Goal: Task Accomplishment & Management: Manage account settings

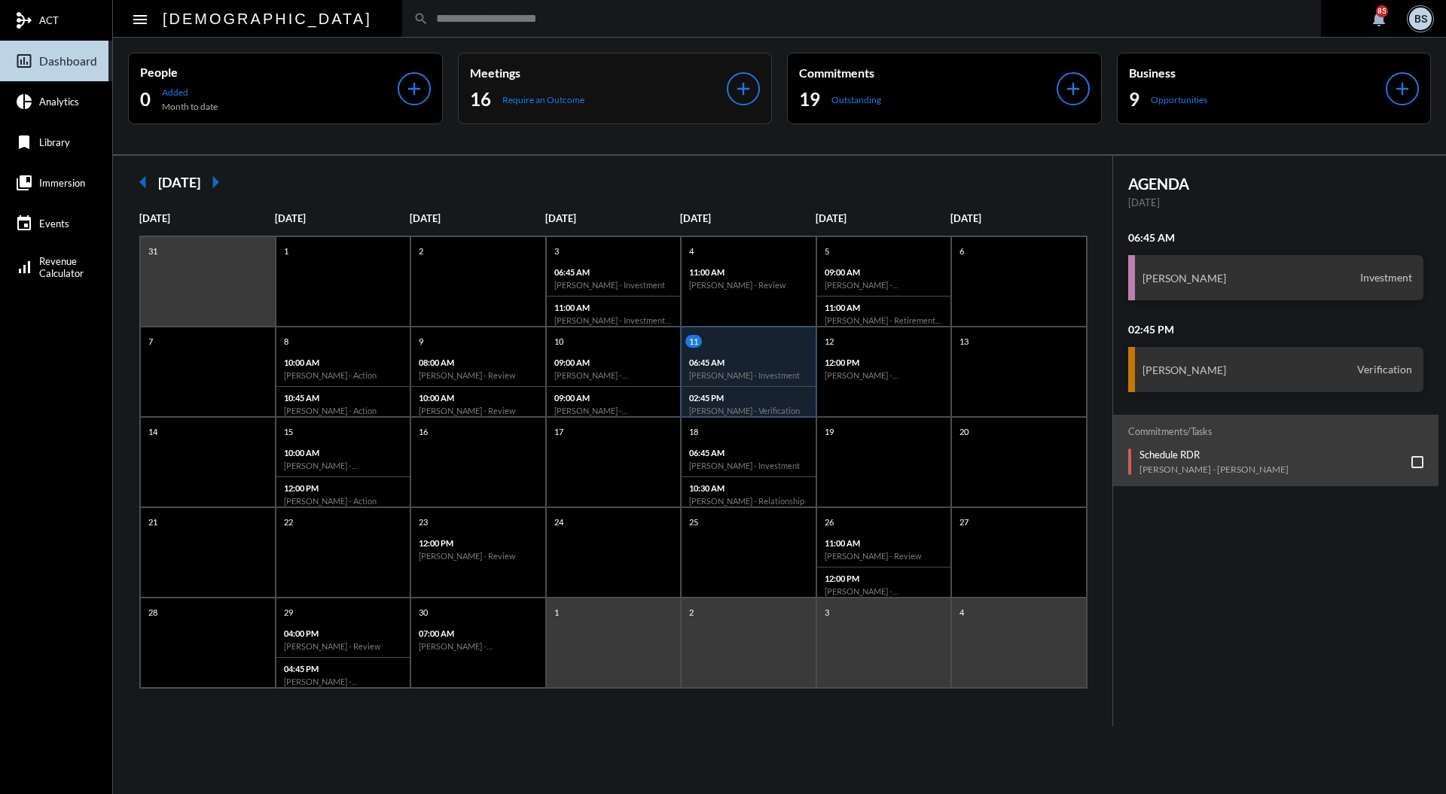
click at [595, 71] on p "Meetings" at bounding box center [598, 73] width 257 height 14
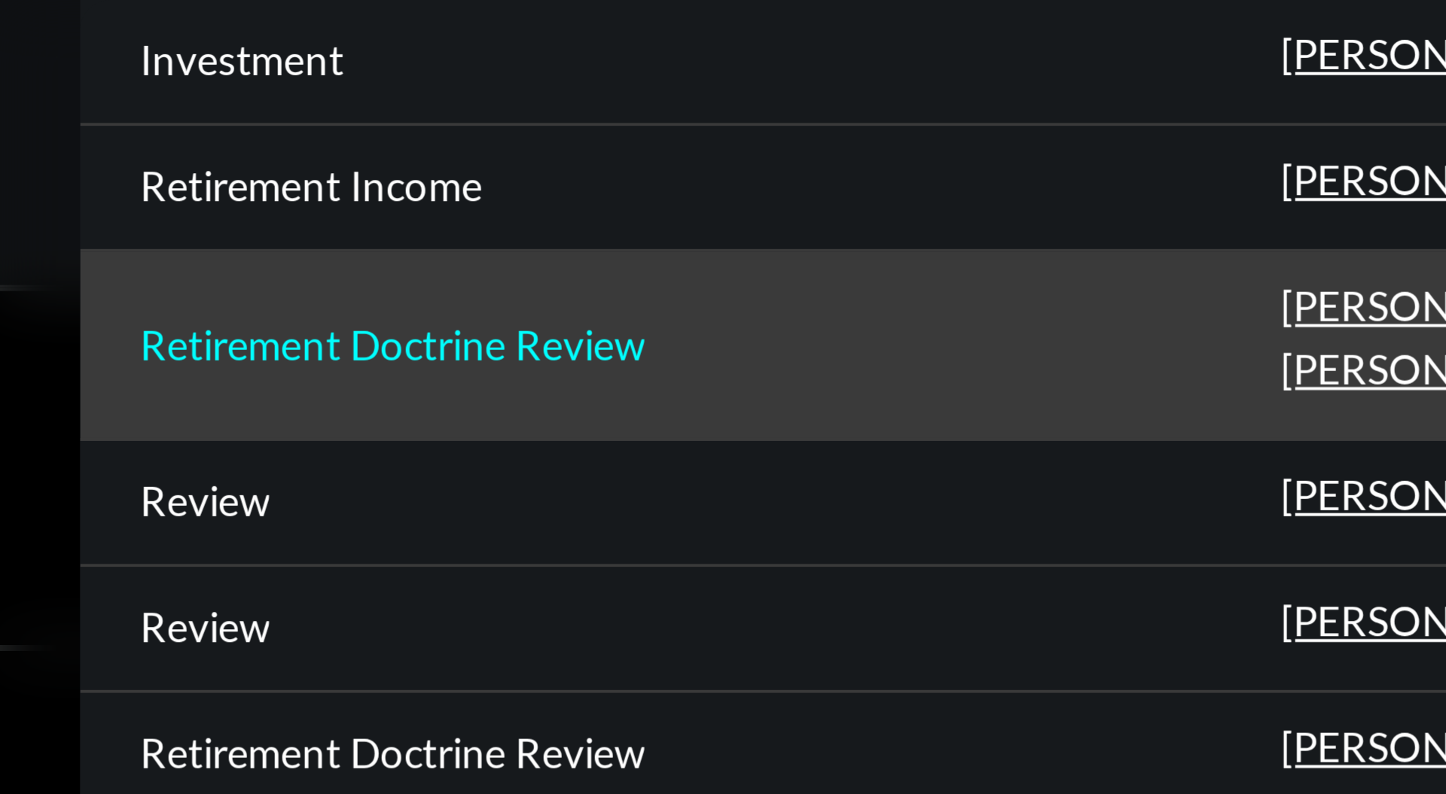
click at [453, 251] on p "Retirement Doctrine Review" at bounding box center [424, 251] width 126 height 12
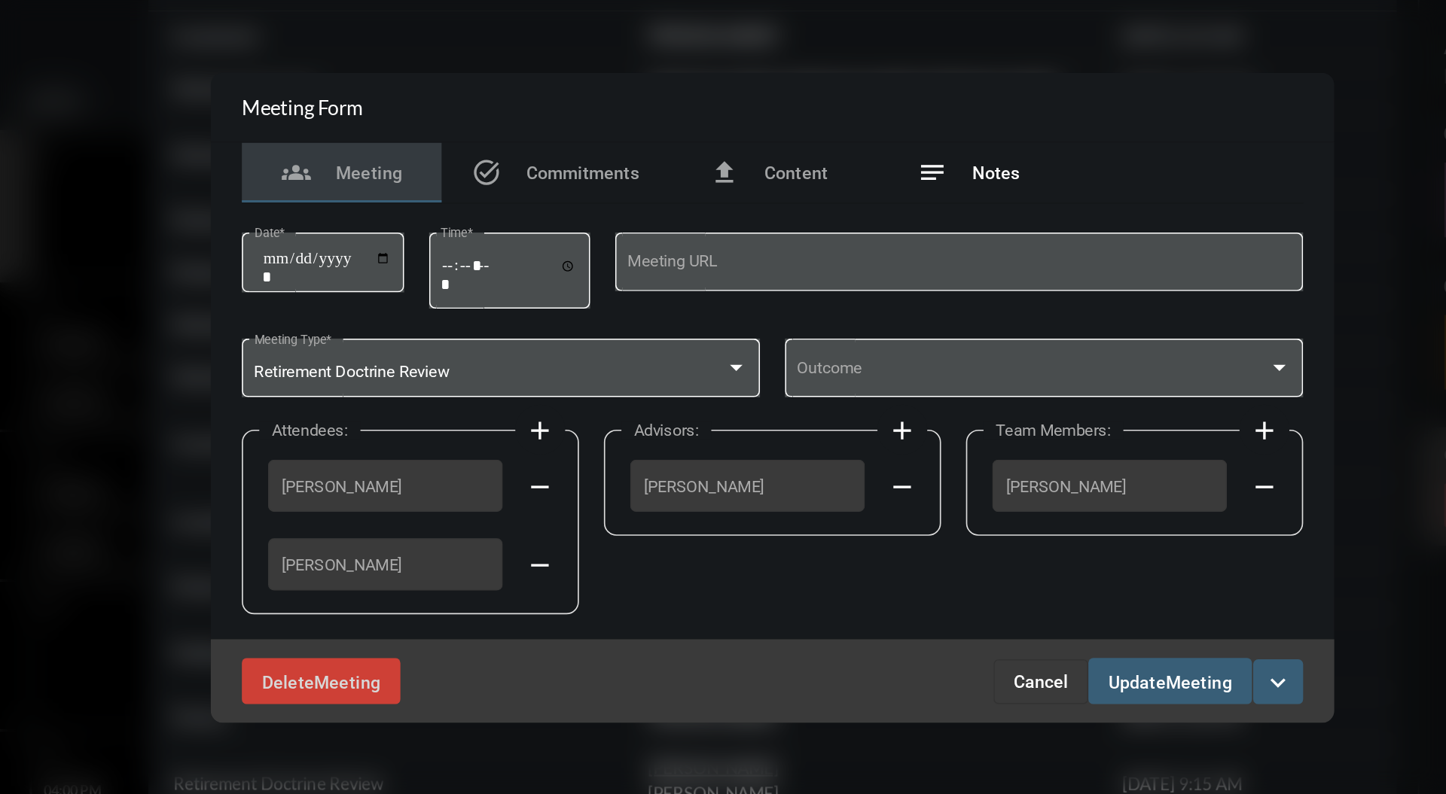
click at [855, 261] on span "Notes" at bounding box center [857, 261] width 29 height 12
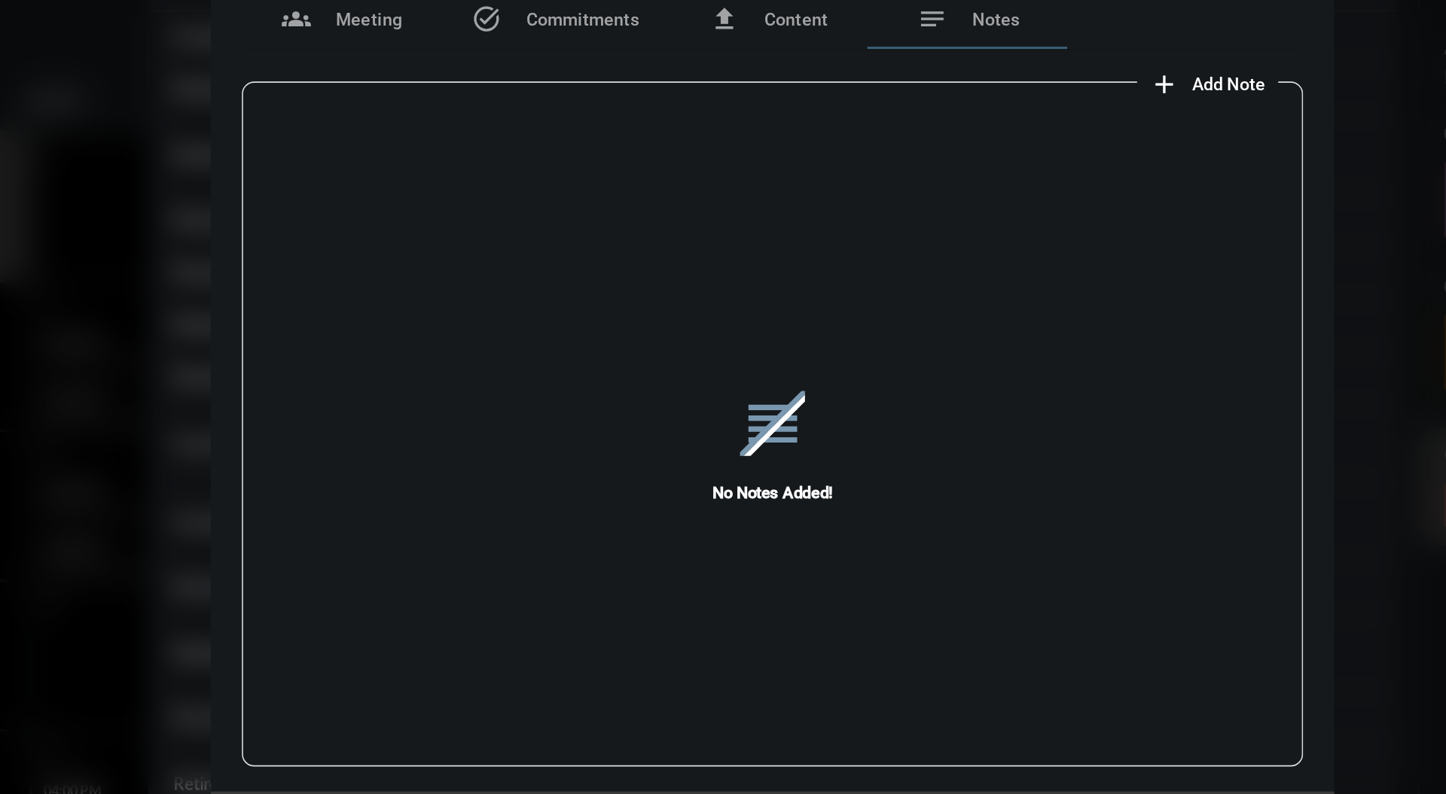
click at [1008, 215] on button "add Add Note" at bounding box center [985, 206] width 85 height 30
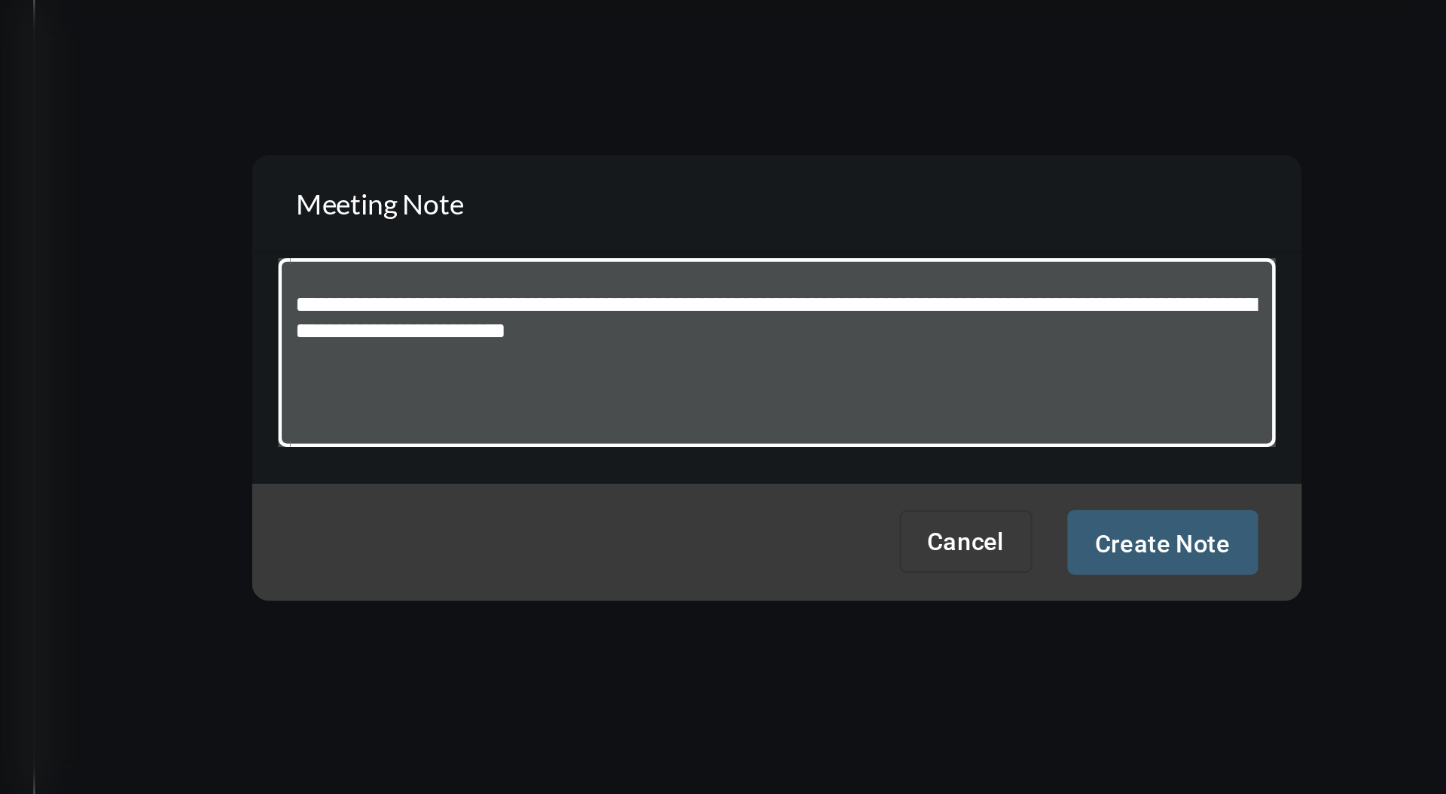
type textarea "**********"
click at [902, 476] on button "Create Note" at bounding box center [889, 468] width 82 height 28
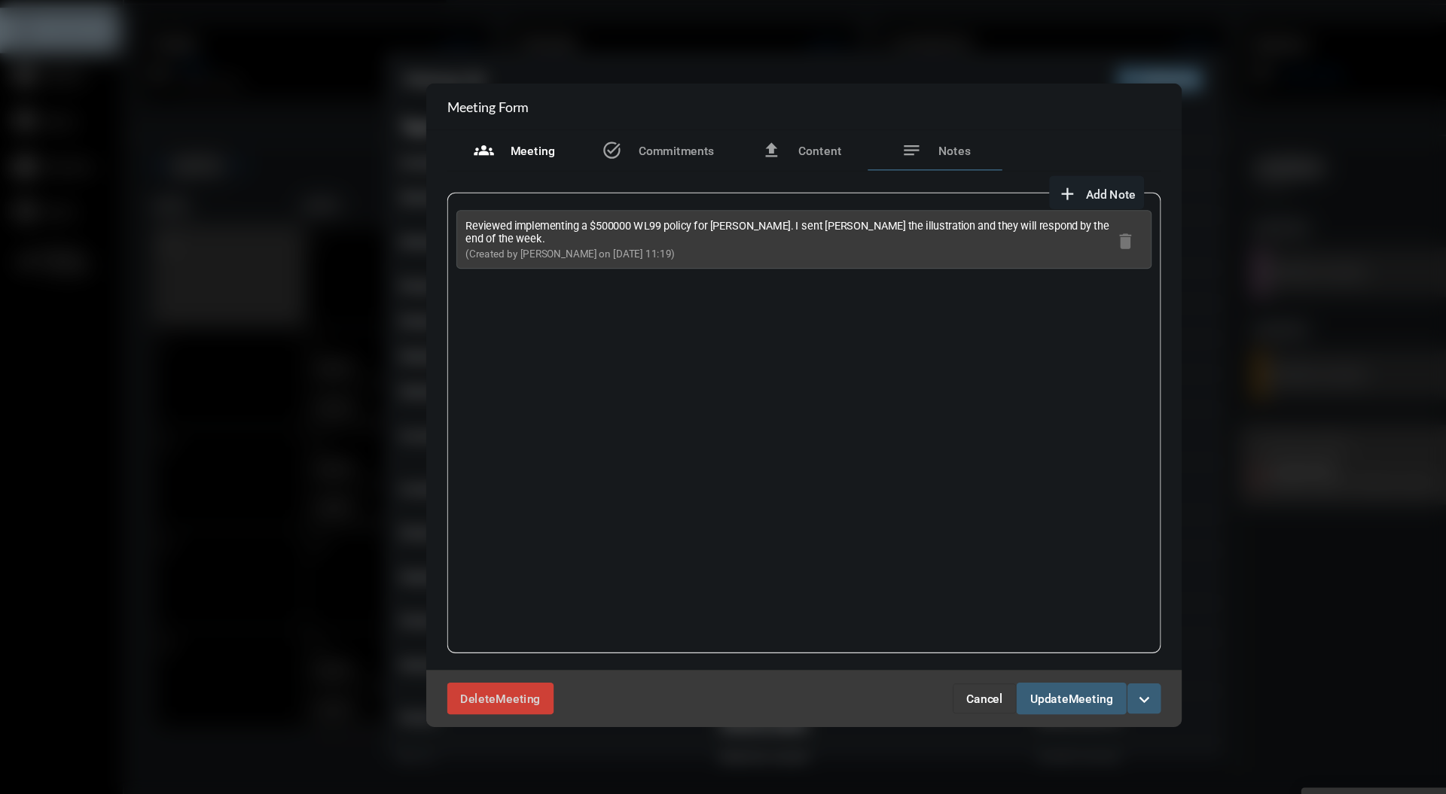
click at [476, 167] on span "Meeting" at bounding box center [480, 169] width 40 height 12
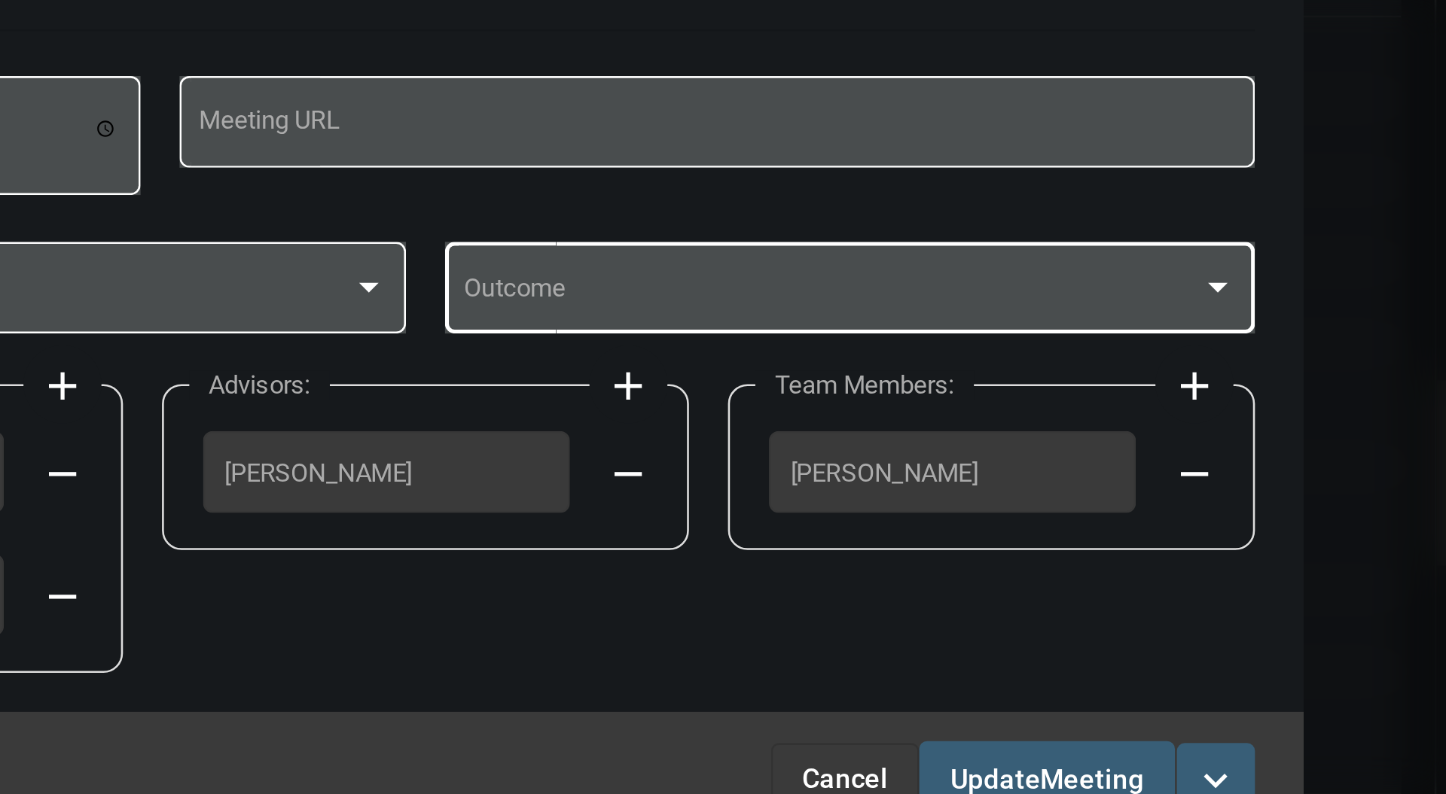
click at [1030, 379] on div at bounding box center [1029, 379] width 8 height 4
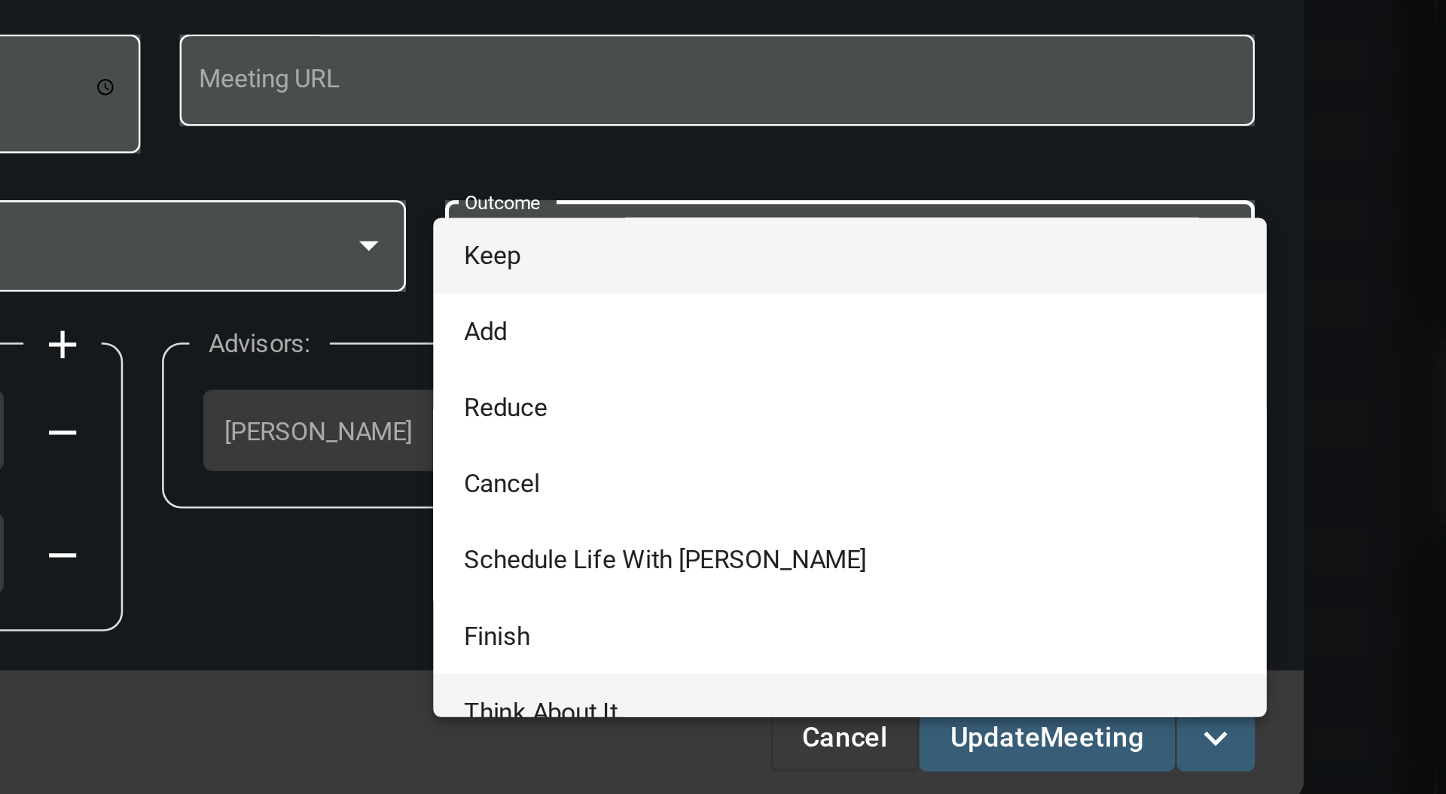
click at [784, 554] on span "Think About It" at bounding box center [887, 558] width 298 height 29
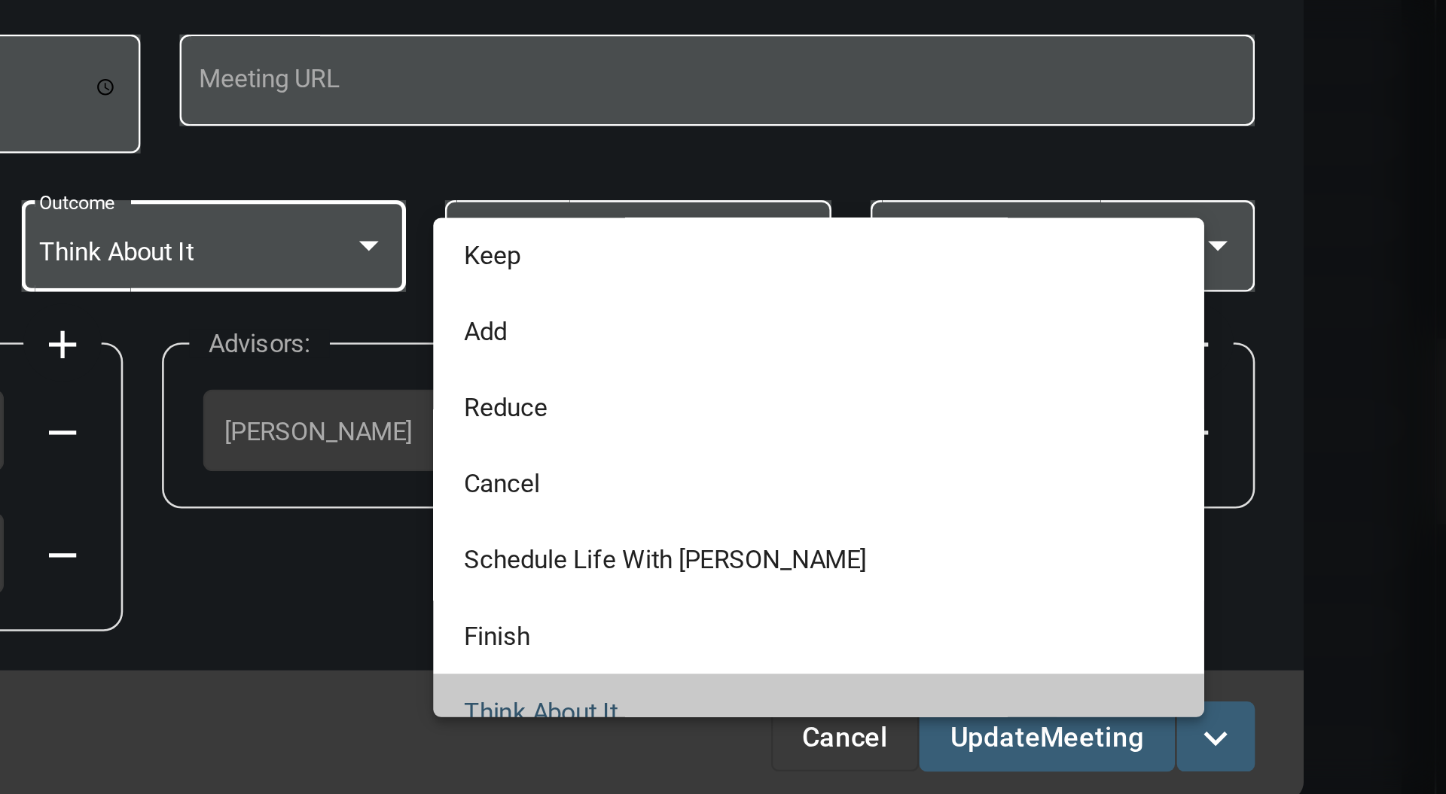
scroll to position [13, 0]
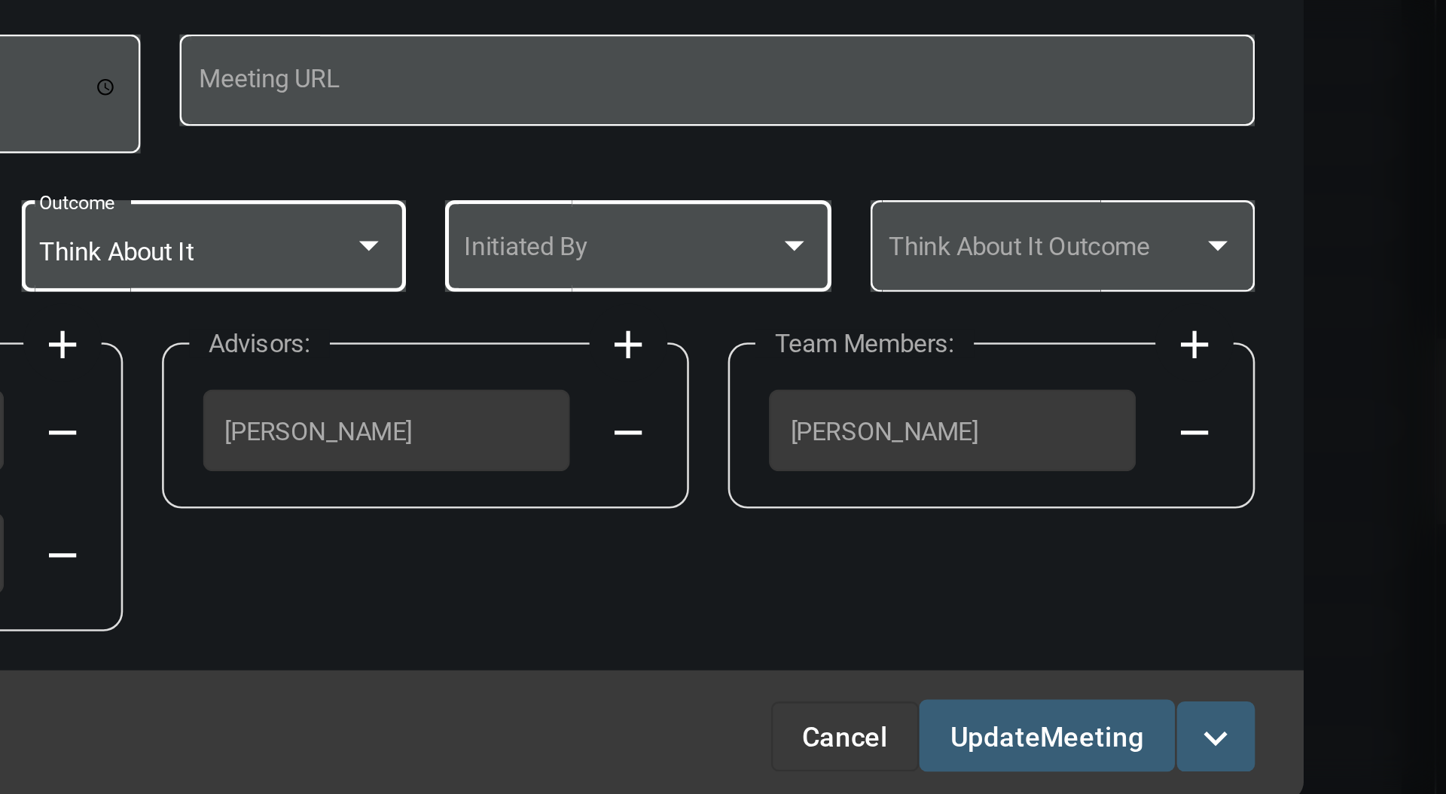
click at [858, 379] on div at bounding box center [865, 379] width 14 height 12
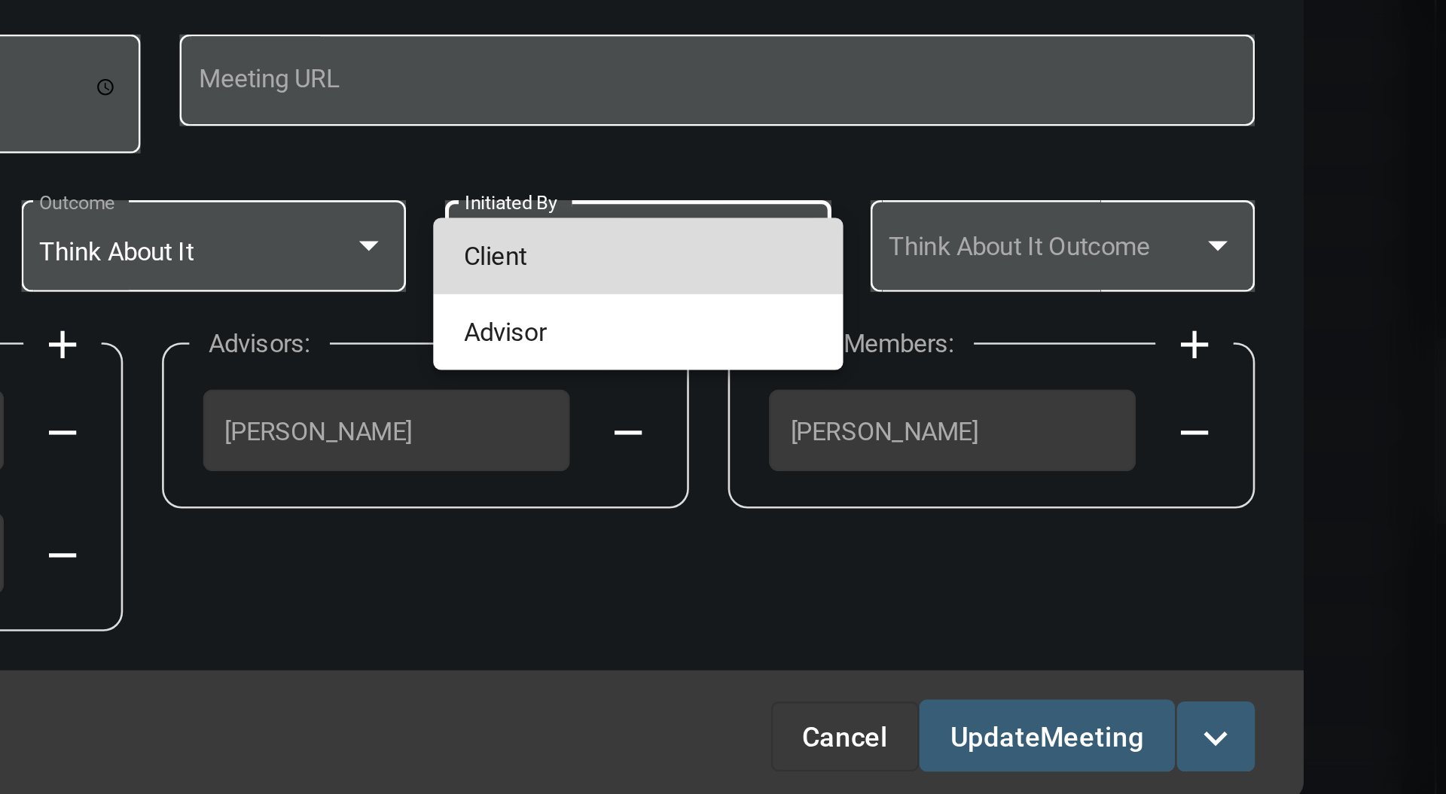
click at [836, 381] on span "Client" at bounding box center [805, 382] width 134 height 29
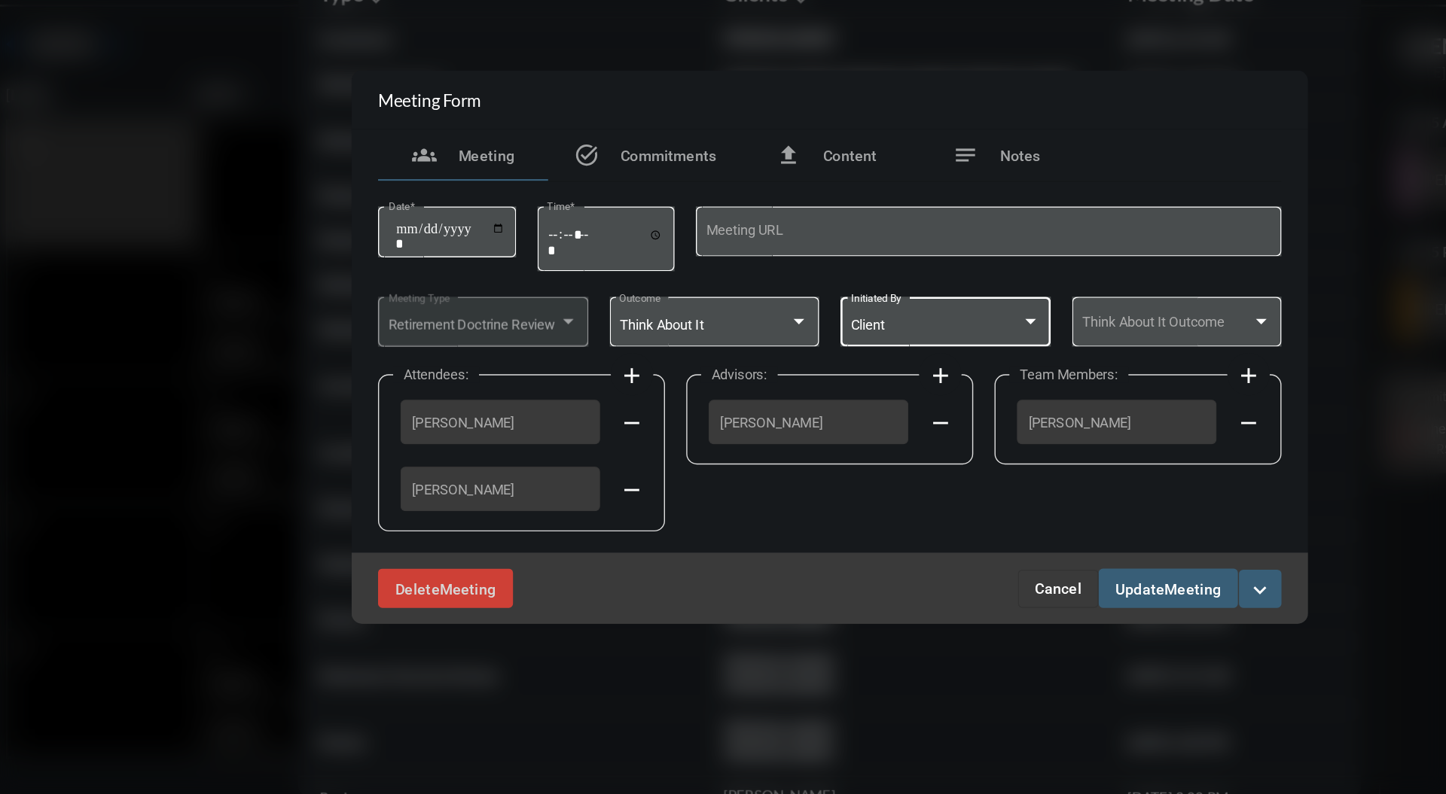
click at [967, 572] on span "Meeting" at bounding box center [980, 568] width 40 height 12
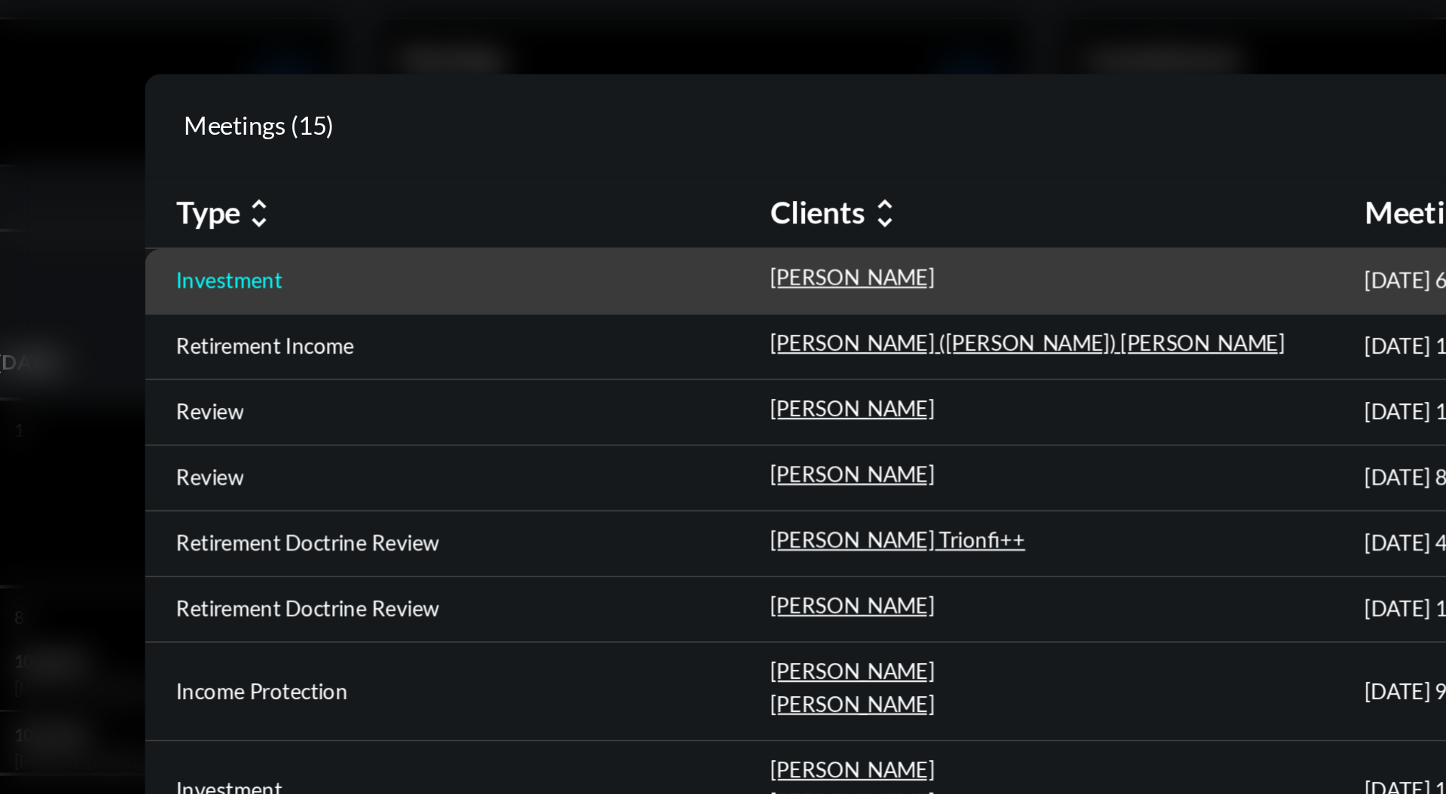
click at [395, 183] on p "Investment" at bounding box center [386, 179] width 51 height 12
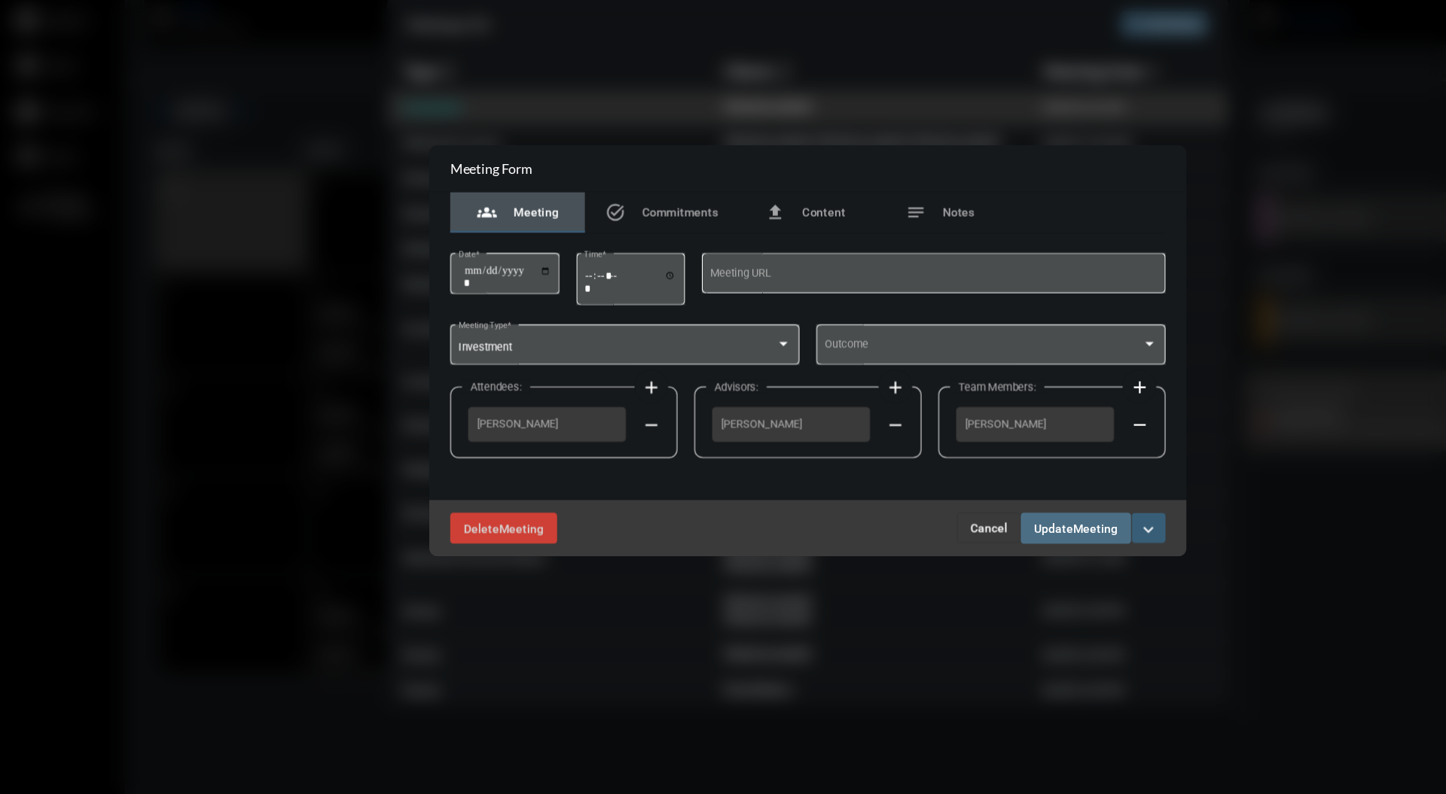
scroll to position [0, 0]
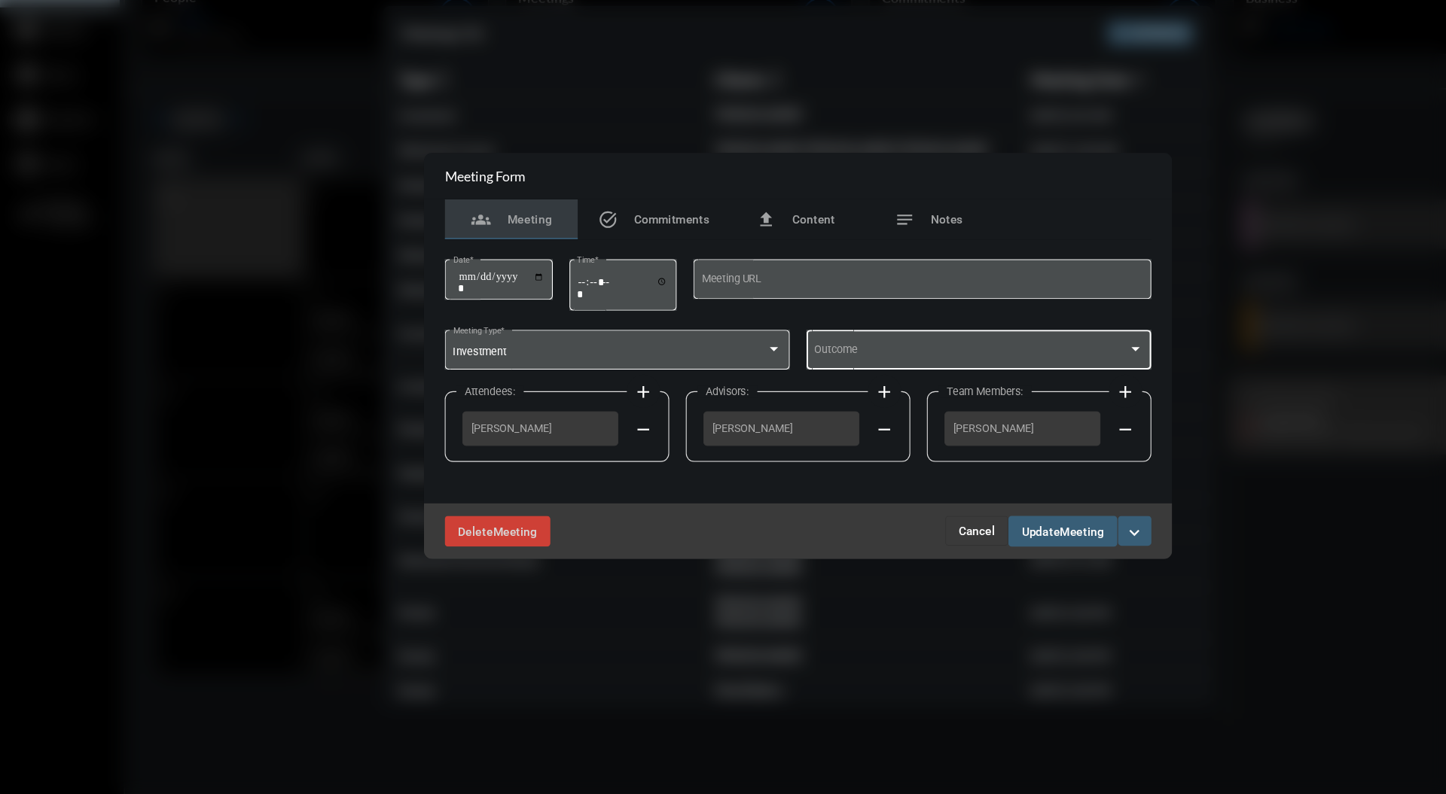
click at [1028, 392] on div at bounding box center [1029, 391] width 8 height 4
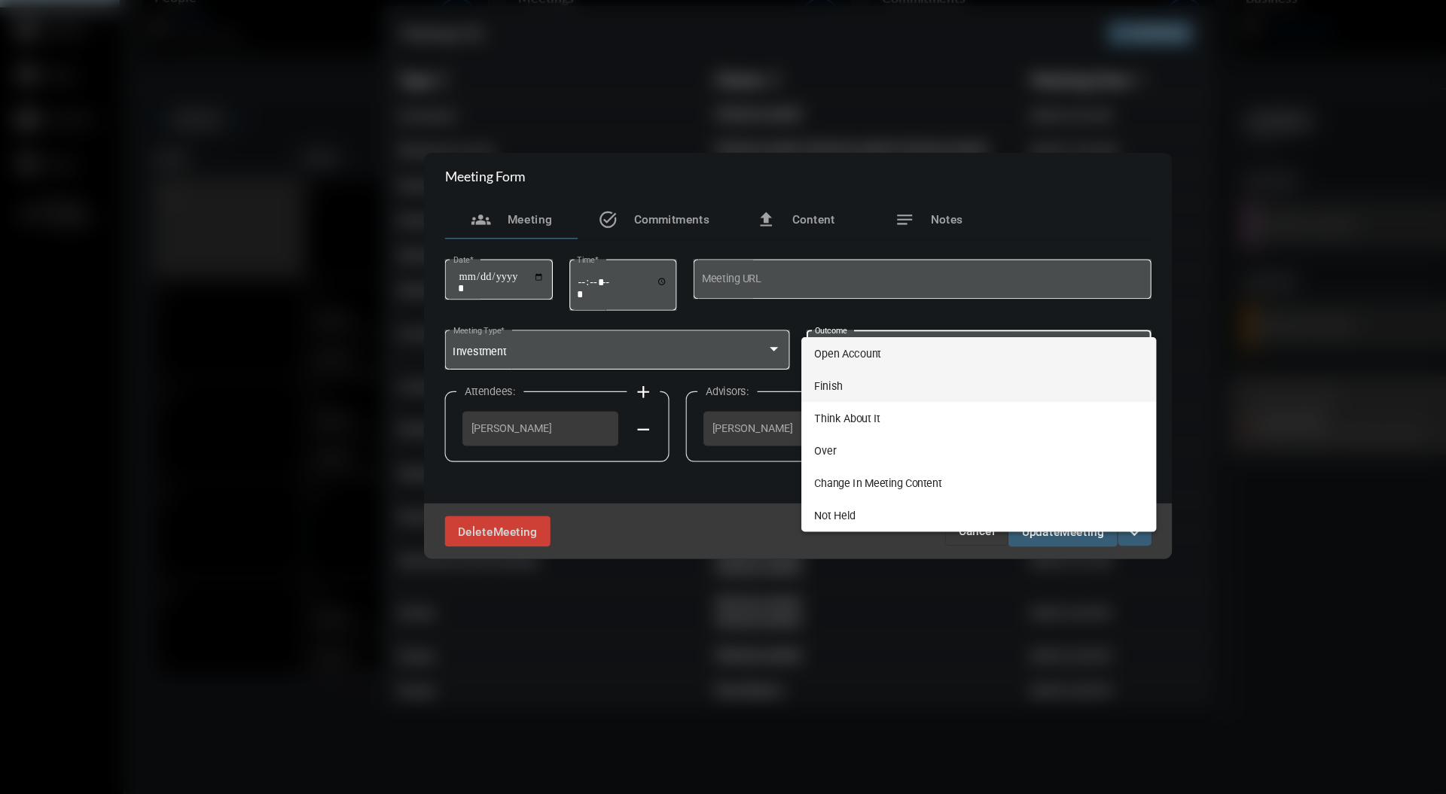
click at [812, 418] on span "Finish" at bounding box center [887, 424] width 298 height 29
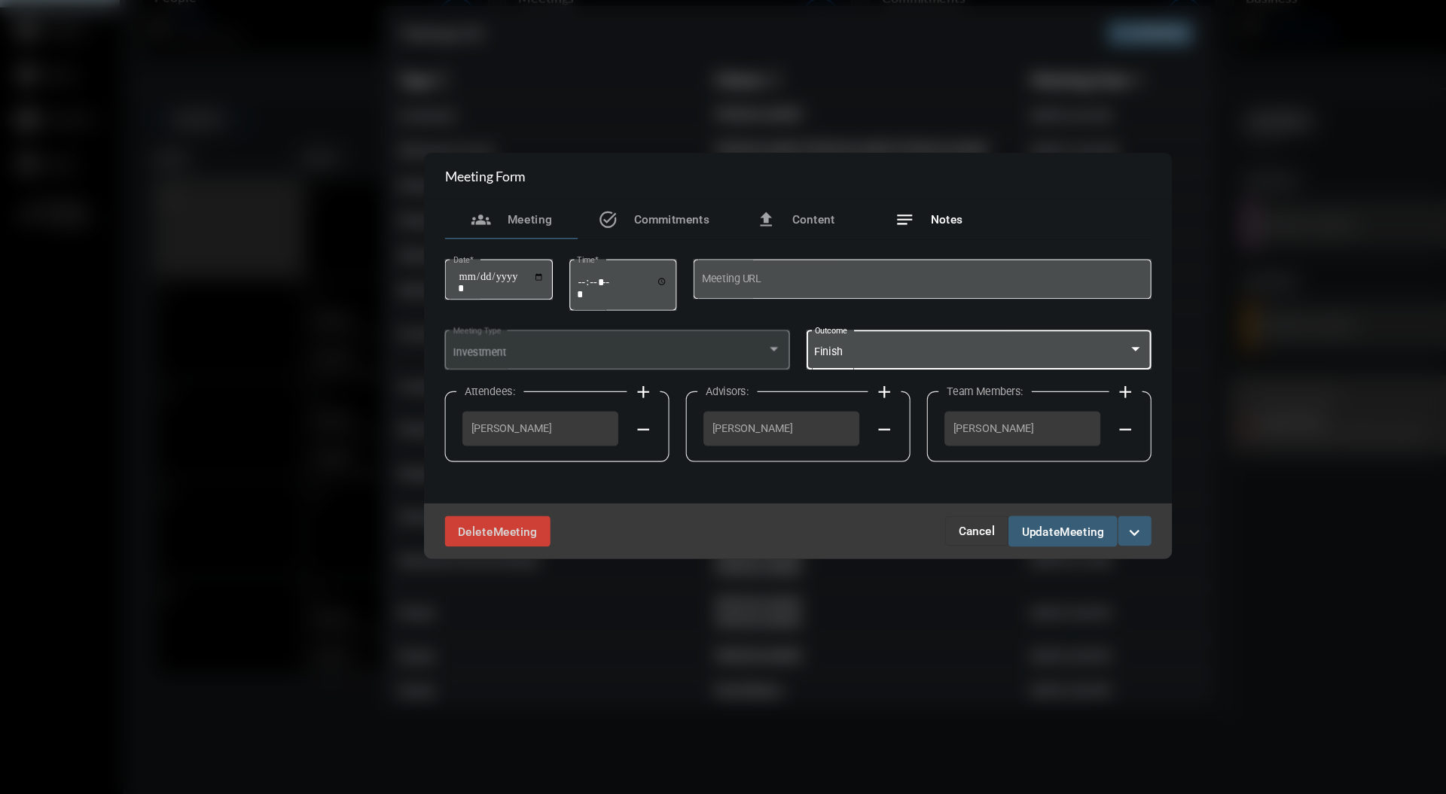
click at [844, 257] on div "notes Notes" at bounding box center [841, 273] width 120 height 36
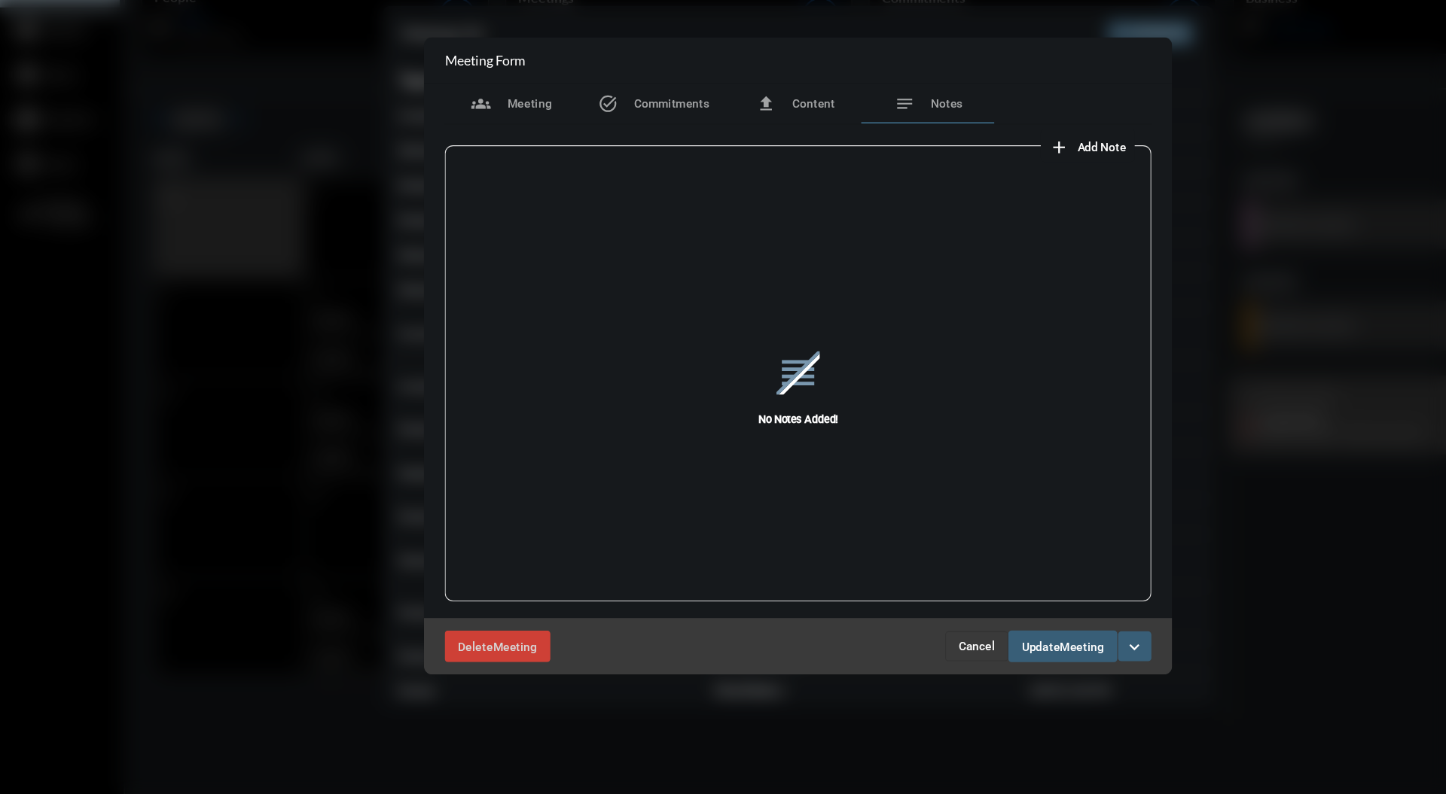
click at [1010, 218] on div "reorder No Notes Added!" at bounding box center [723, 426] width 640 height 417
click at [1003, 208] on span "Add Note" at bounding box center [998, 208] width 44 height 12
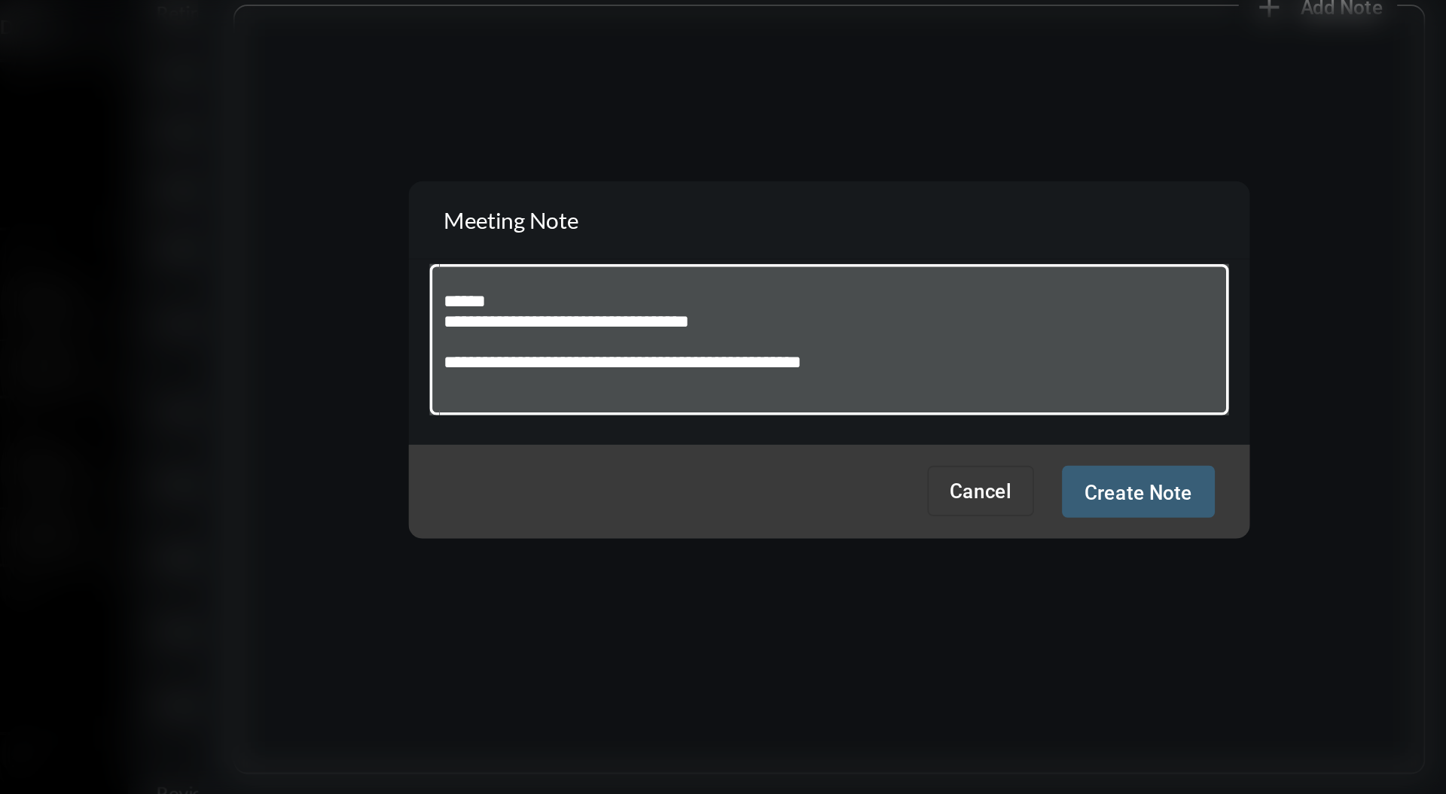
type textarea "**********"
click at [887, 469] on span "Create Note" at bounding box center [889, 468] width 58 height 12
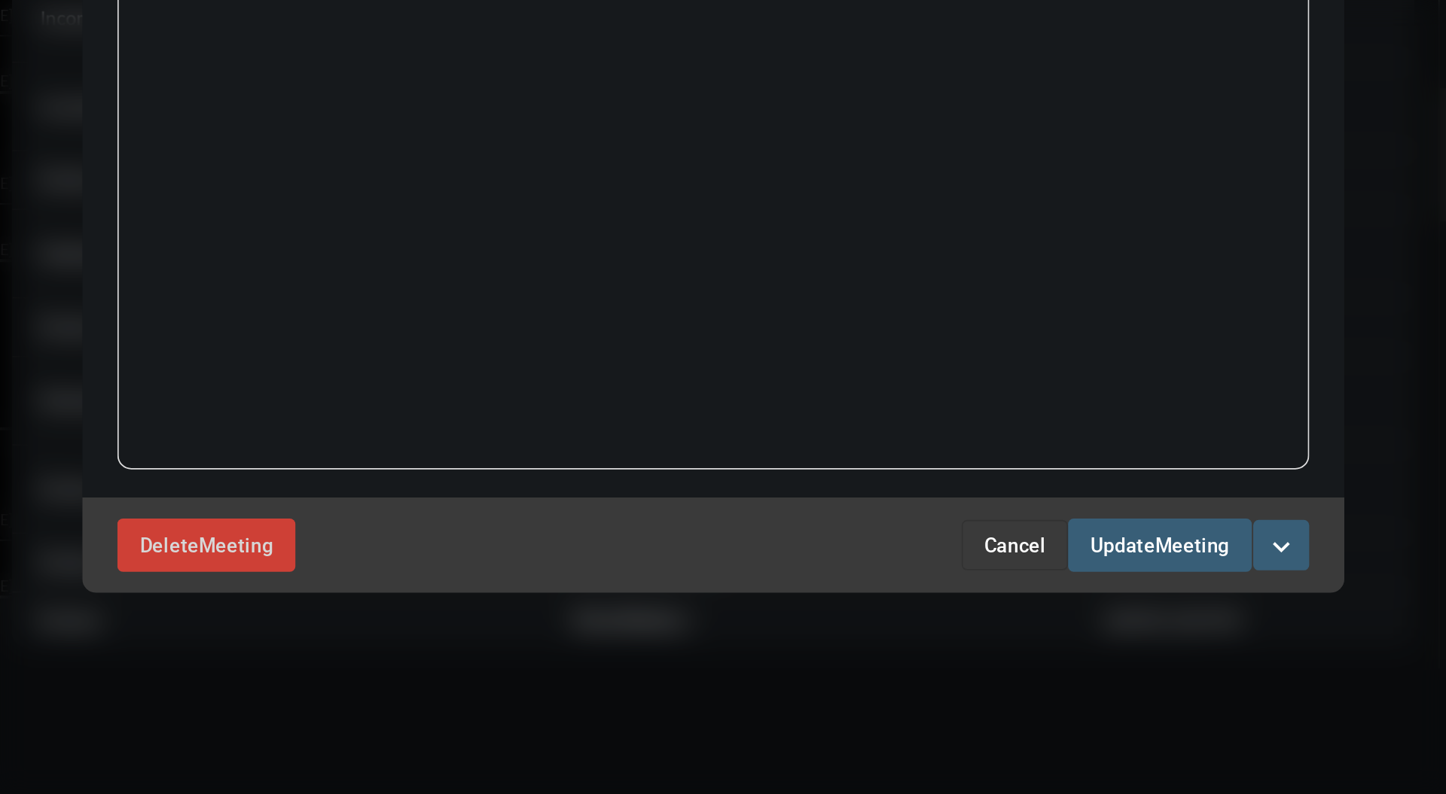
click at [979, 663] on span "Meeting" at bounding box center [980, 661] width 40 height 12
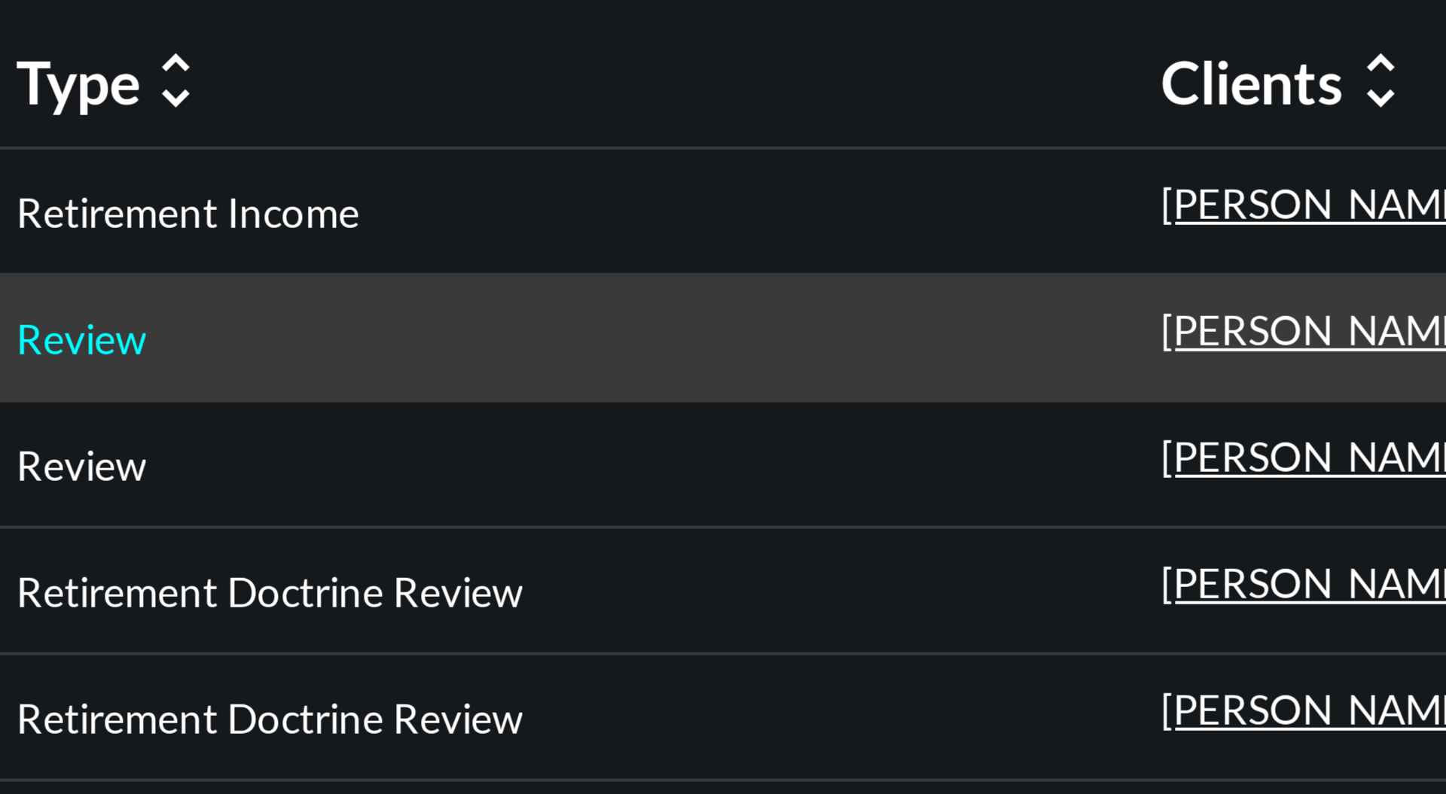
click at [385, 226] on p "Review" at bounding box center [377, 226] width 32 height 12
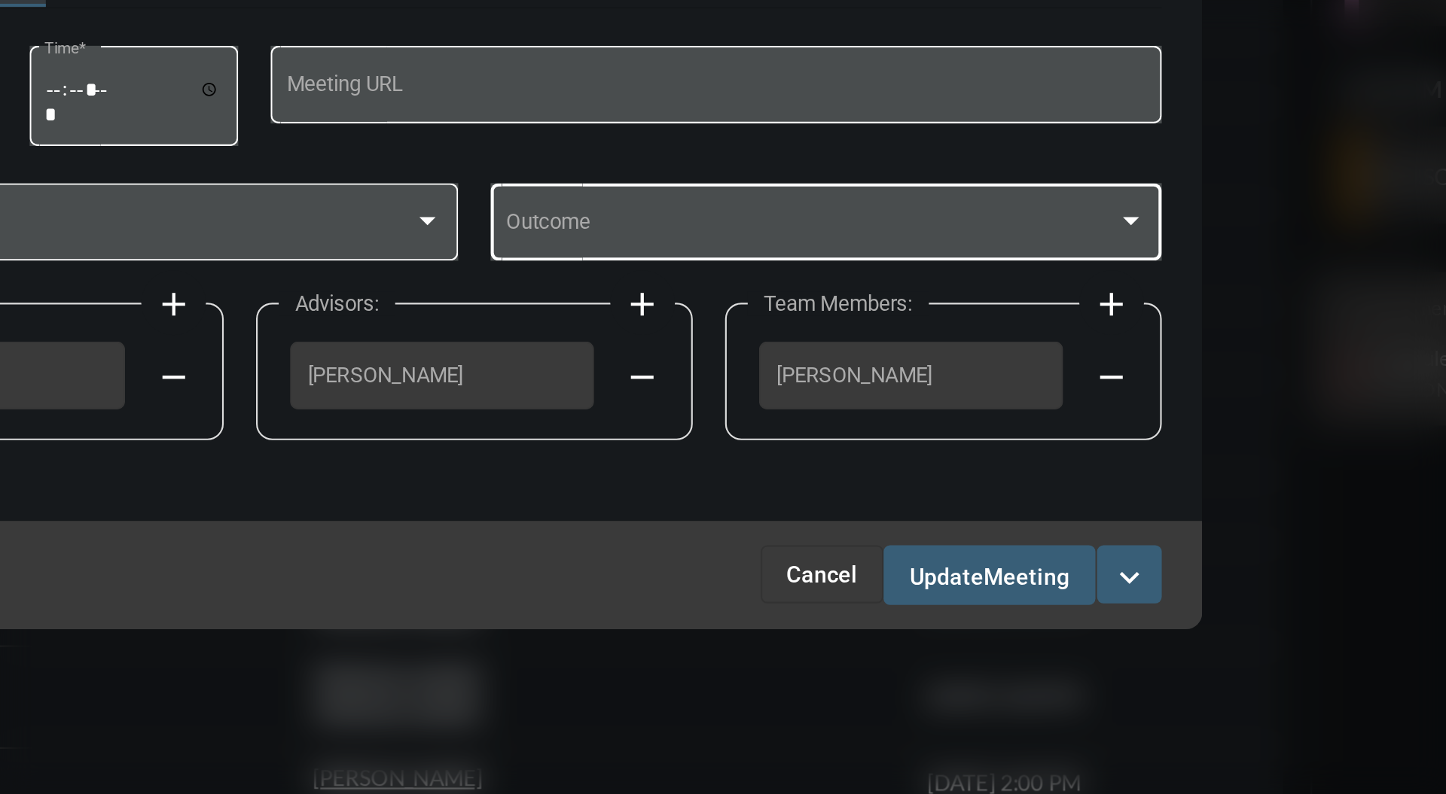
click at [1027, 398] on div at bounding box center [1029, 391] width 14 height 12
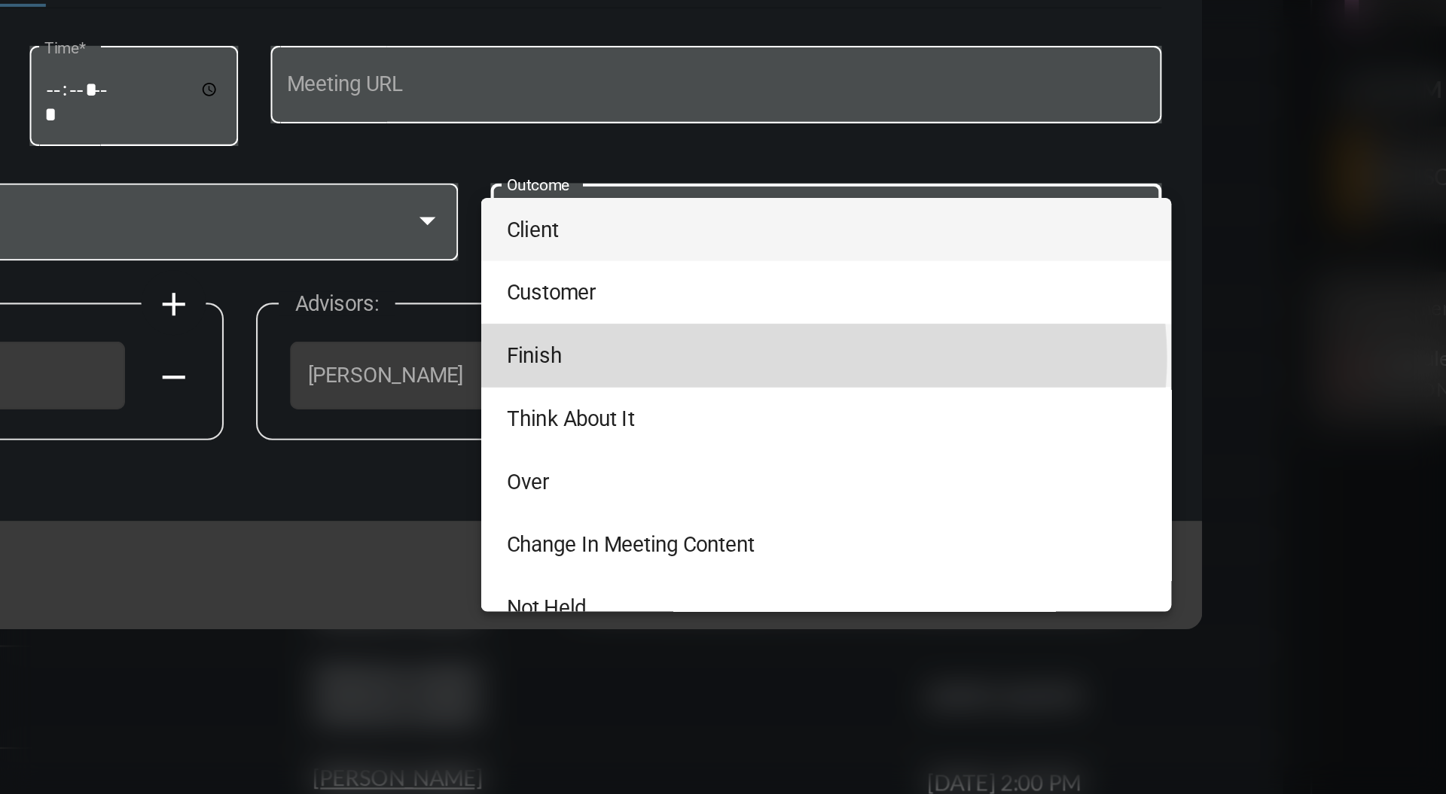
click at [879, 455] on span "Finish" at bounding box center [887, 453] width 298 height 29
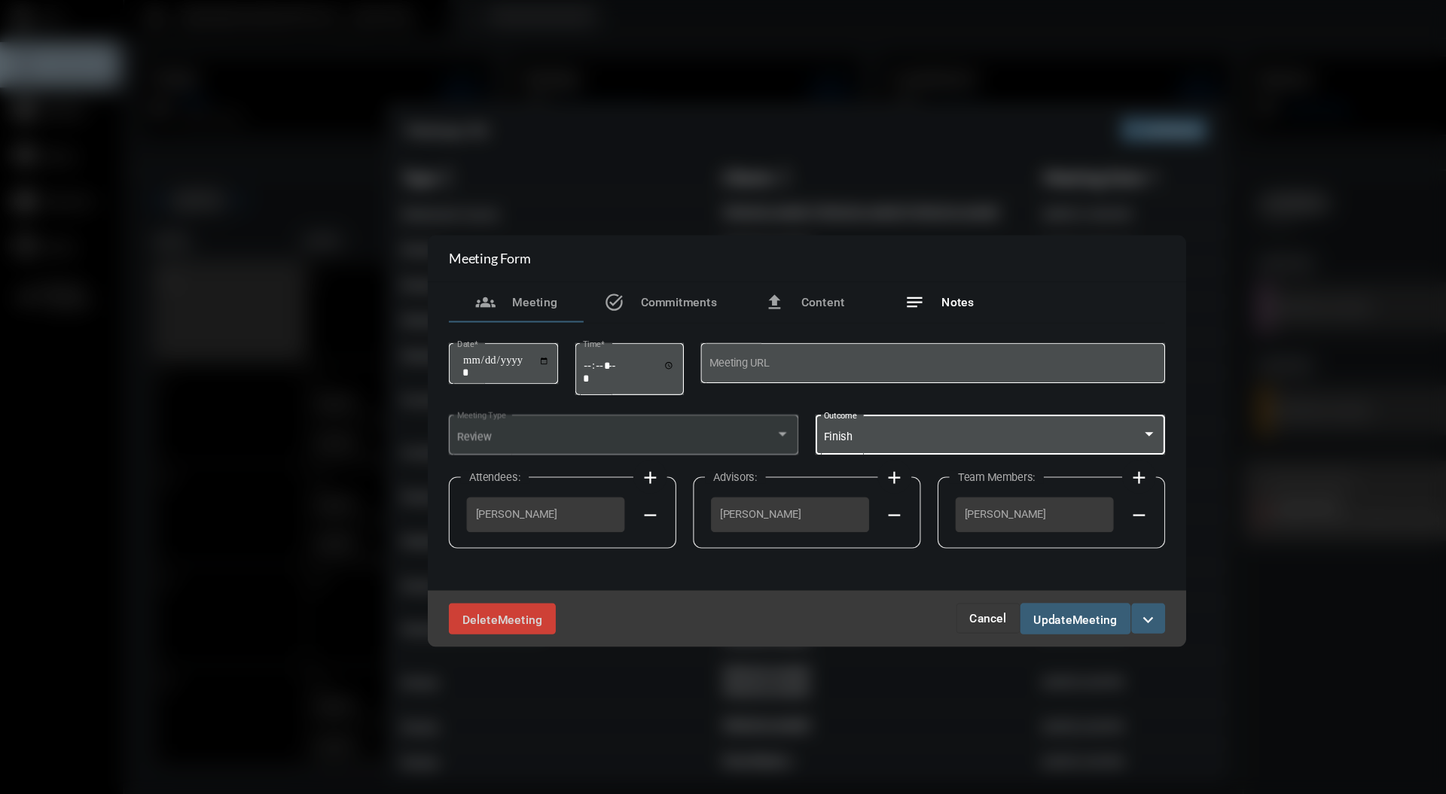
click at [860, 284] on div "notes Notes" at bounding box center [841, 273] width 120 height 36
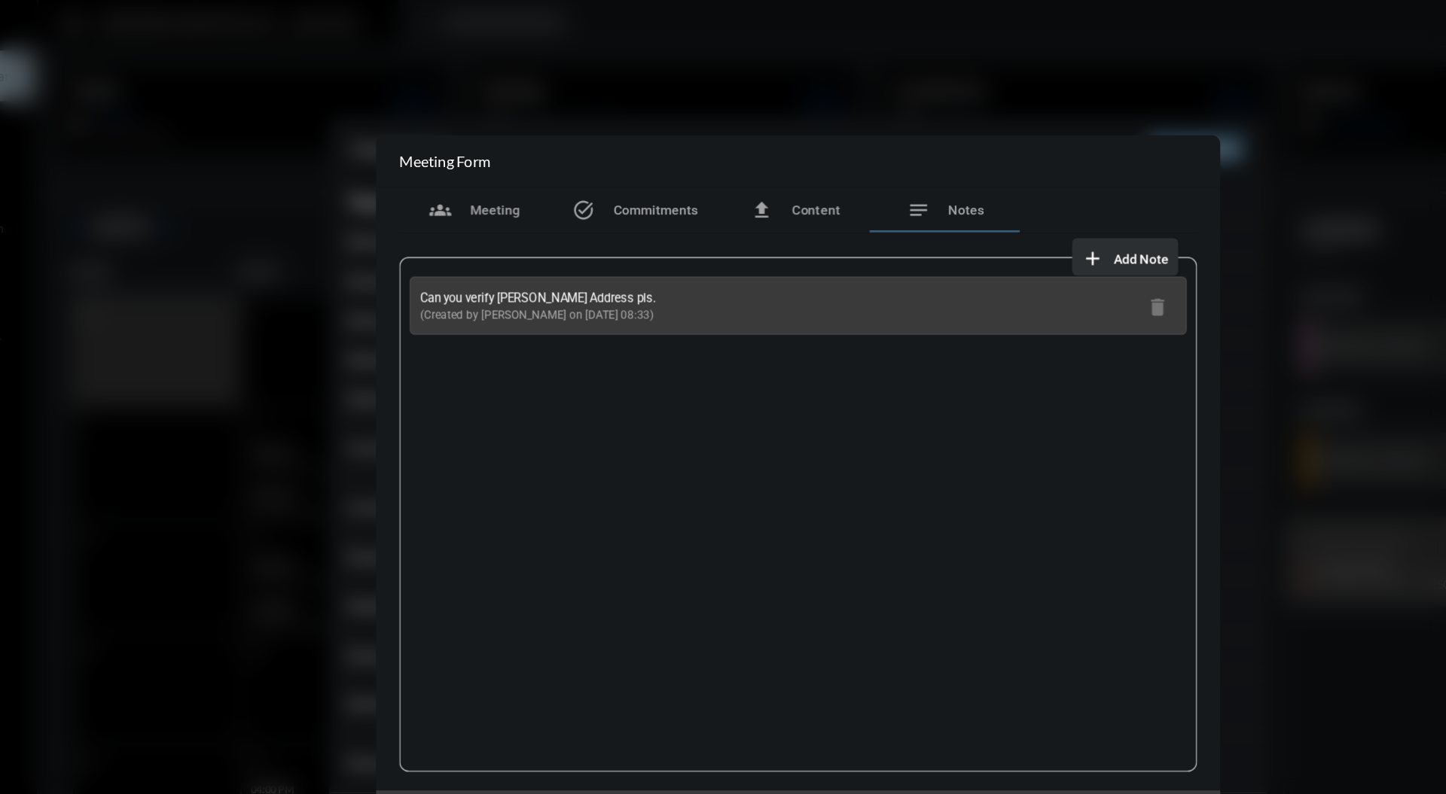
click at [995, 192] on button "add Add Note" at bounding box center [985, 206] width 85 height 30
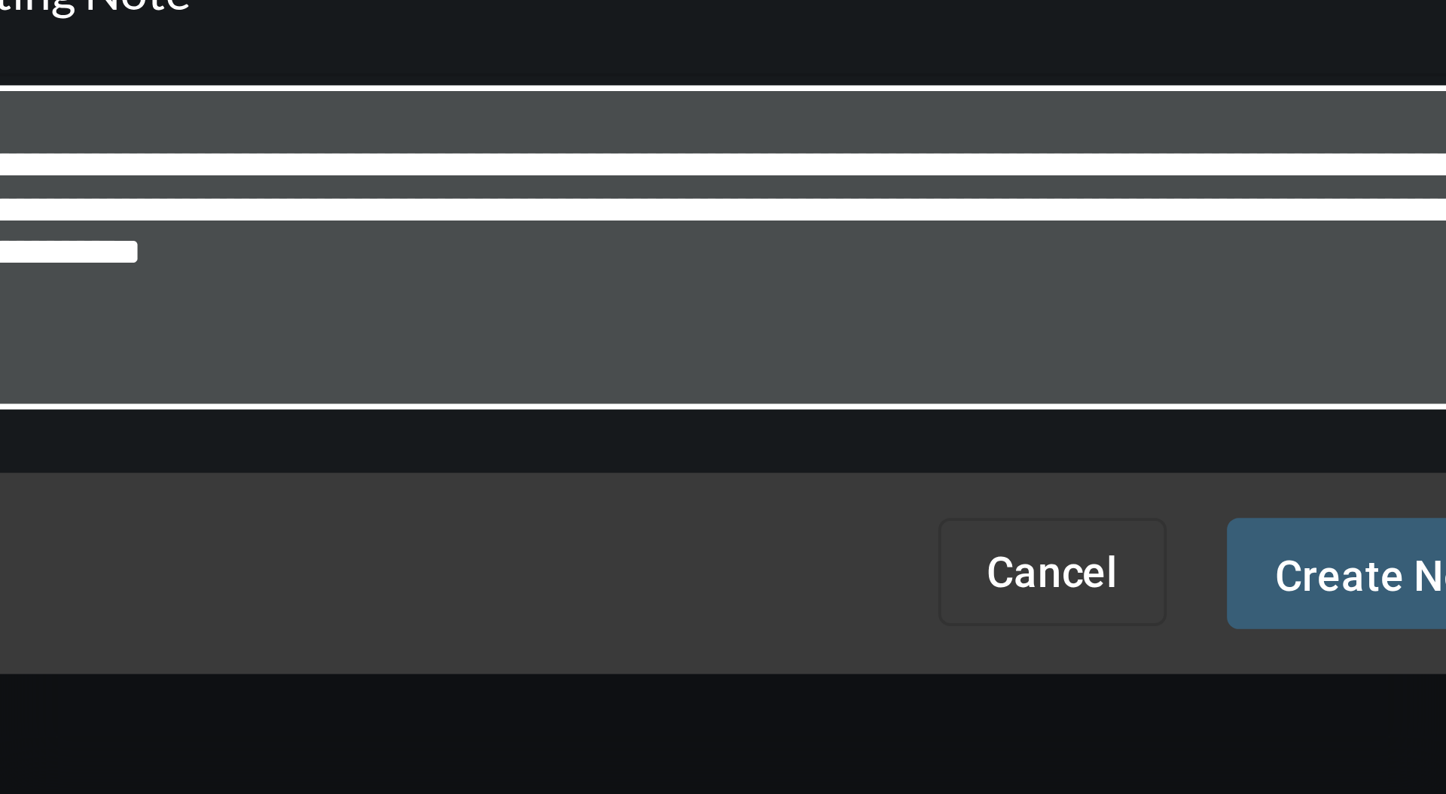
click at [698, 390] on textarea "**********" at bounding box center [723, 388] width 415 height 59
click at [786, 388] on textarea "**********" at bounding box center [723, 388] width 415 height 59
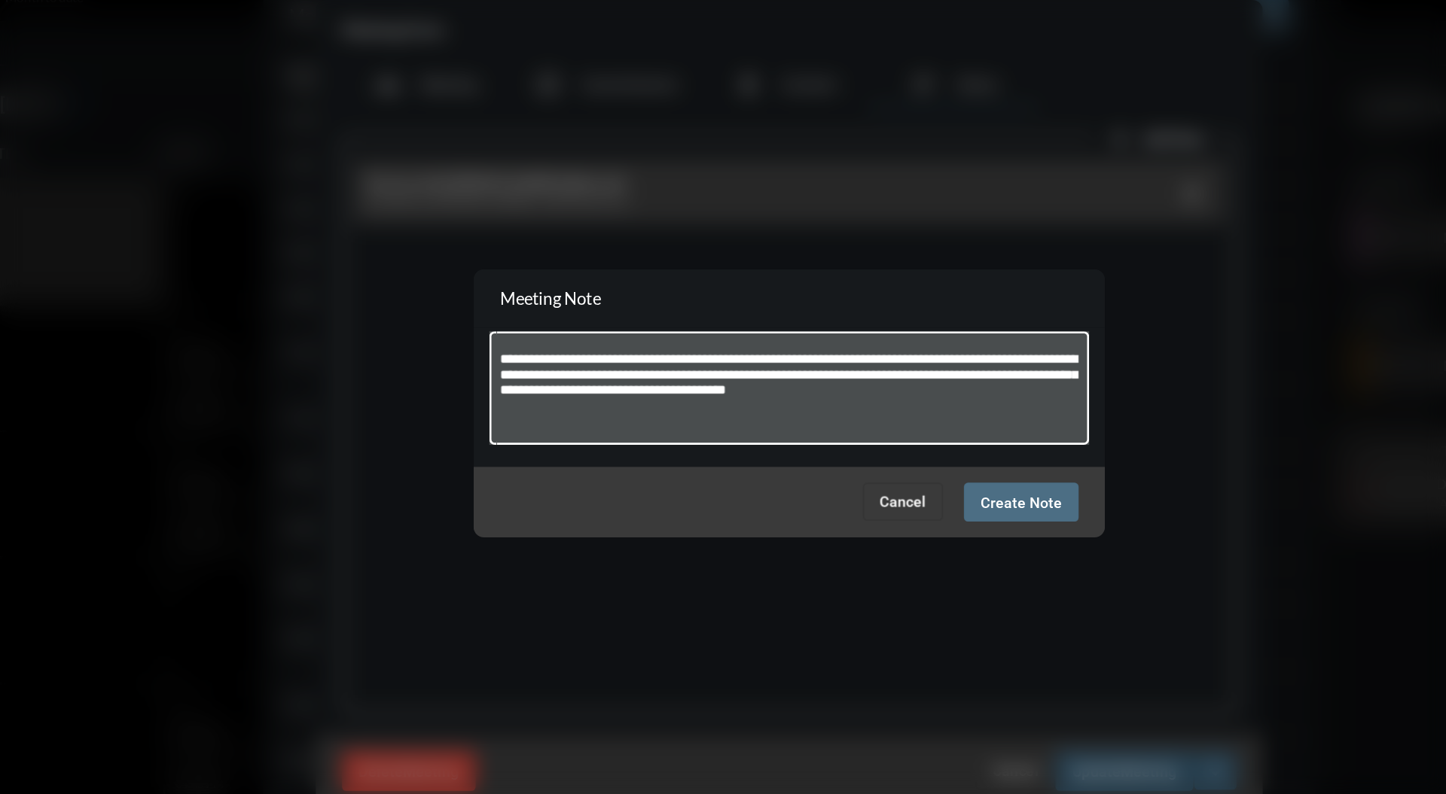
type textarea "**********"
click at [896, 471] on span "Create Note" at bounding box center [889, 468] width 58 height 12
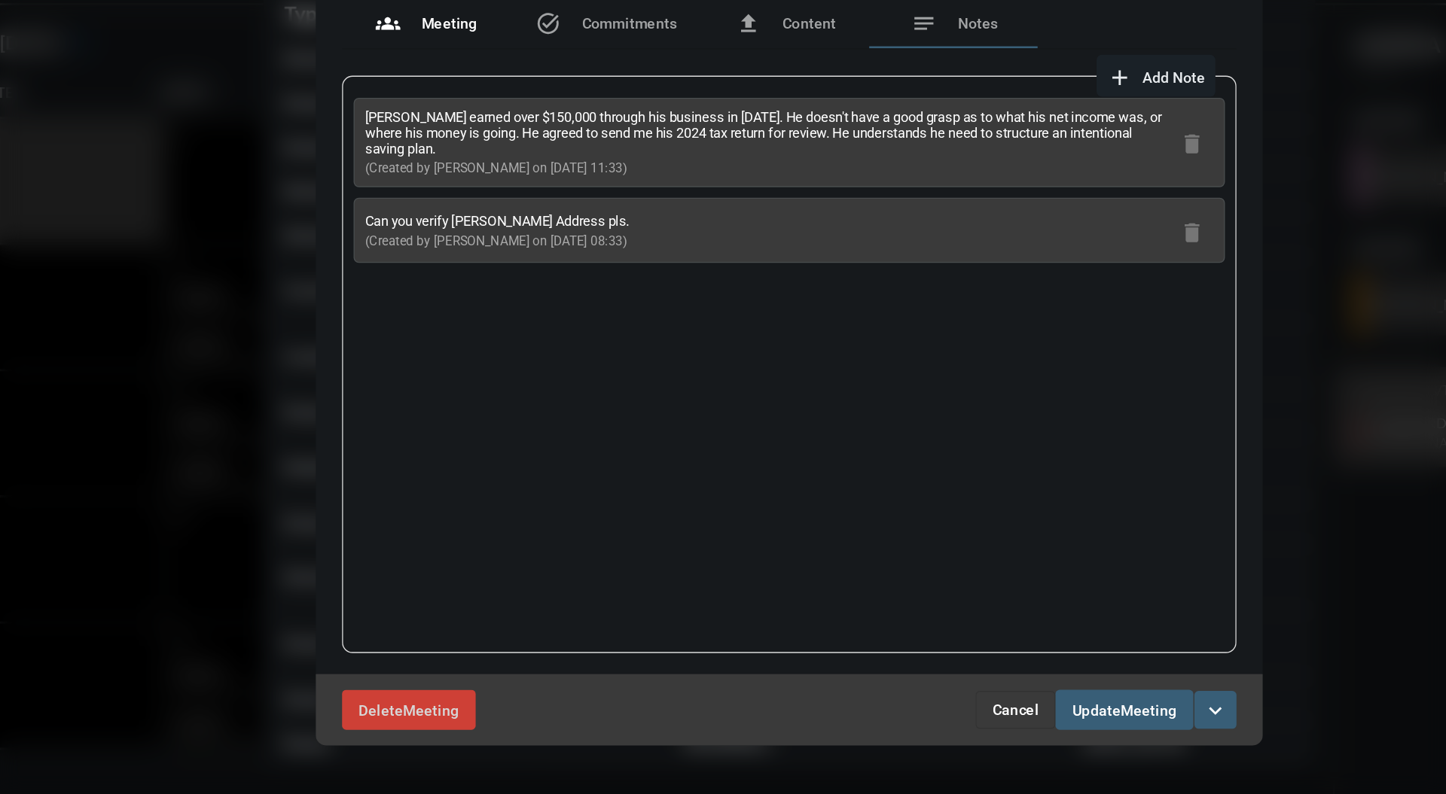
click at [488, 170] on span "Meeting" at bounding box center [480, 169] width 40 height 12
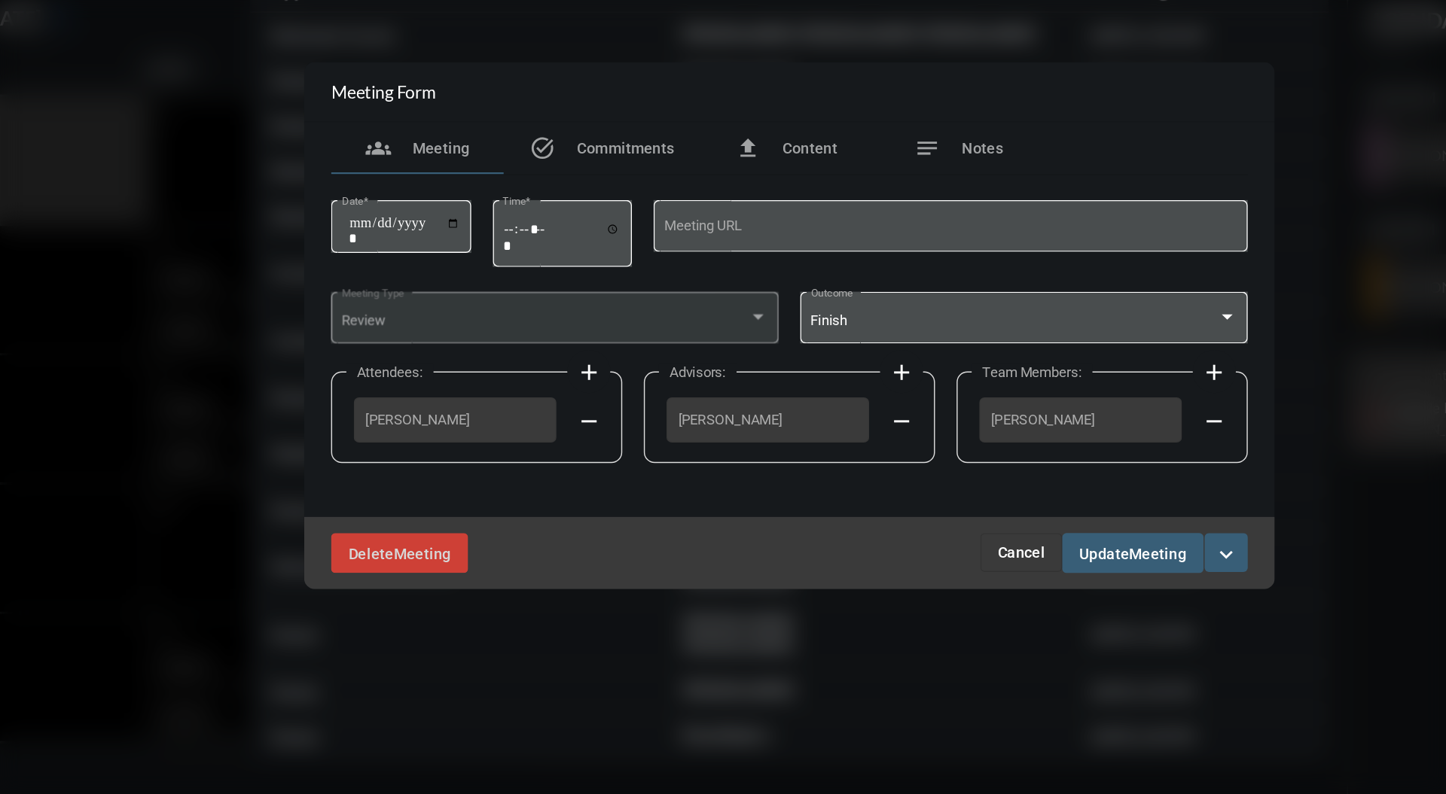
click at [967, 559] on span "Meeting" at bounding box center [980, 556] width 40 height 12
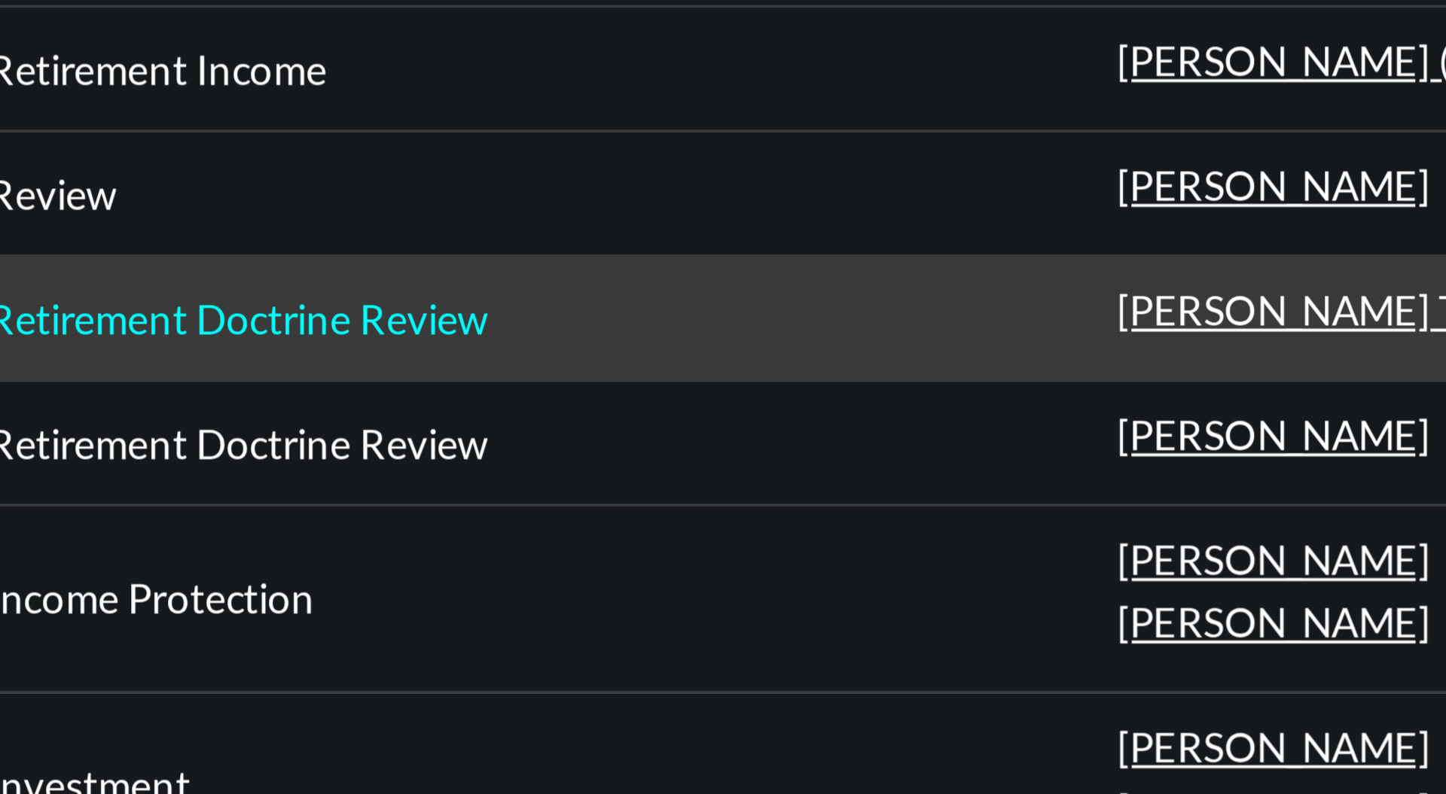
click at [474, 274] on p "Retirement Doctrine Review" at bounding box center [424, 273] width 126 height 12
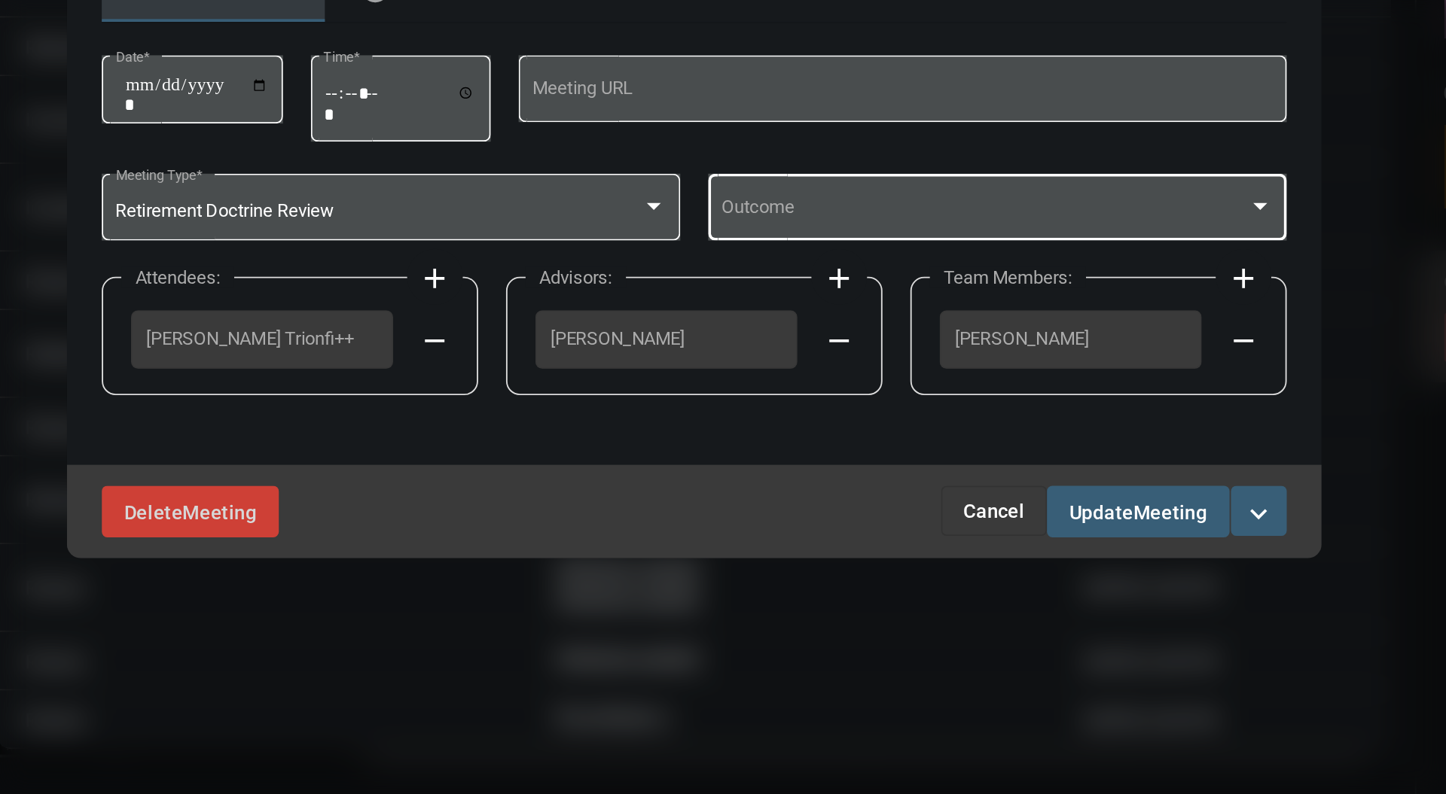
click at [1024, 393] on div at bounding box center [1029, 391] width 14 height 12
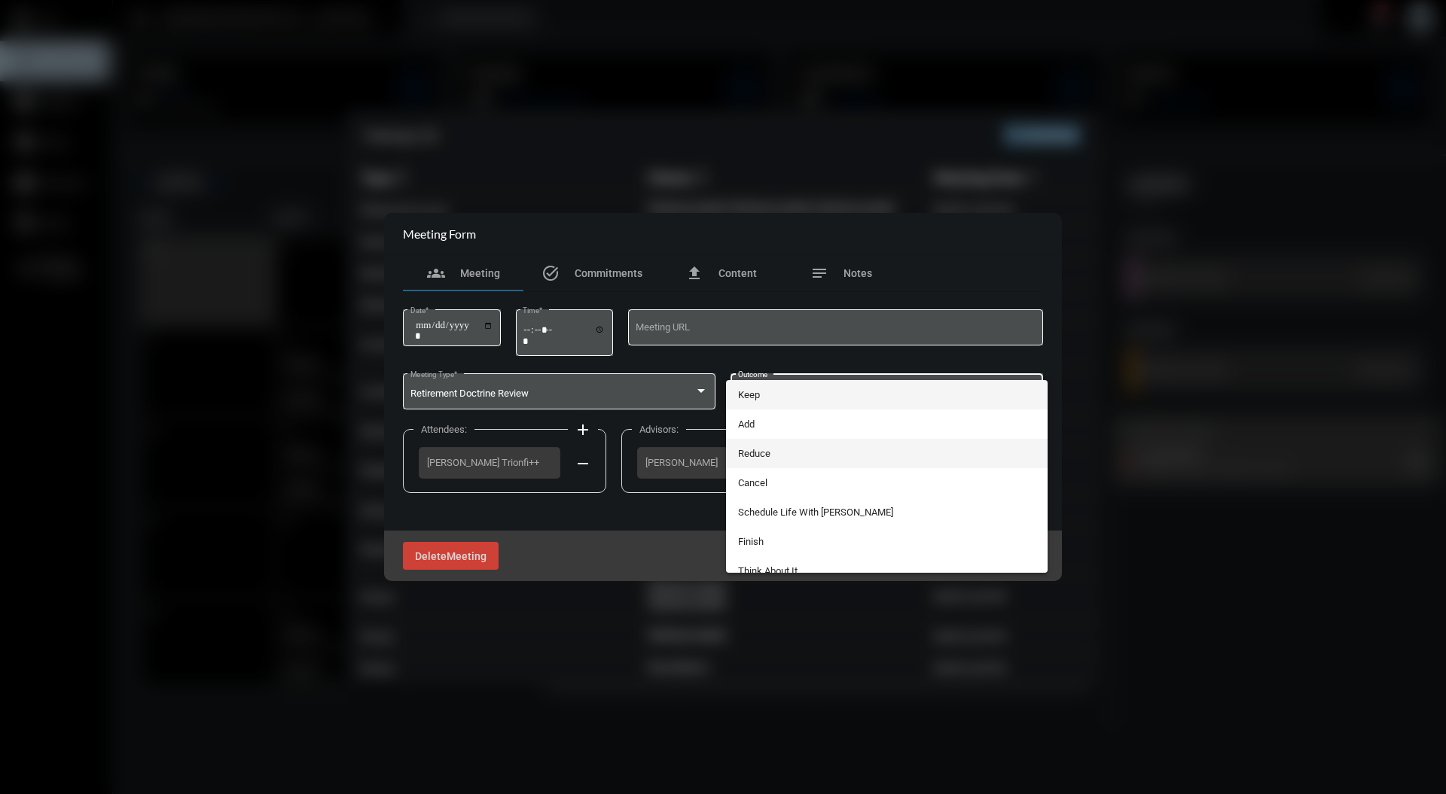
scroll to position [101, 0]
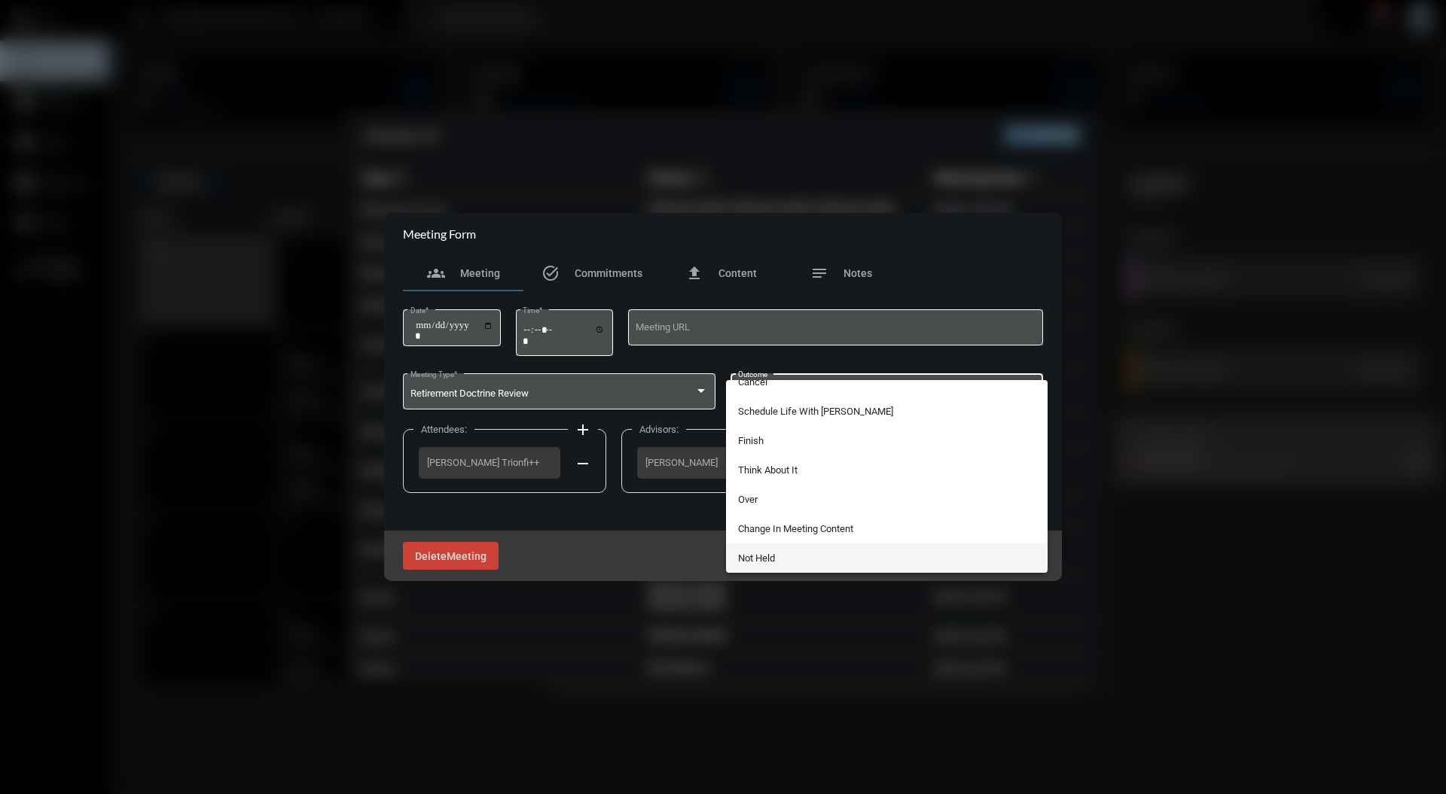
click at [795, 551] on span "Not Held" at bounding box center [887, 558] width 298 height 29
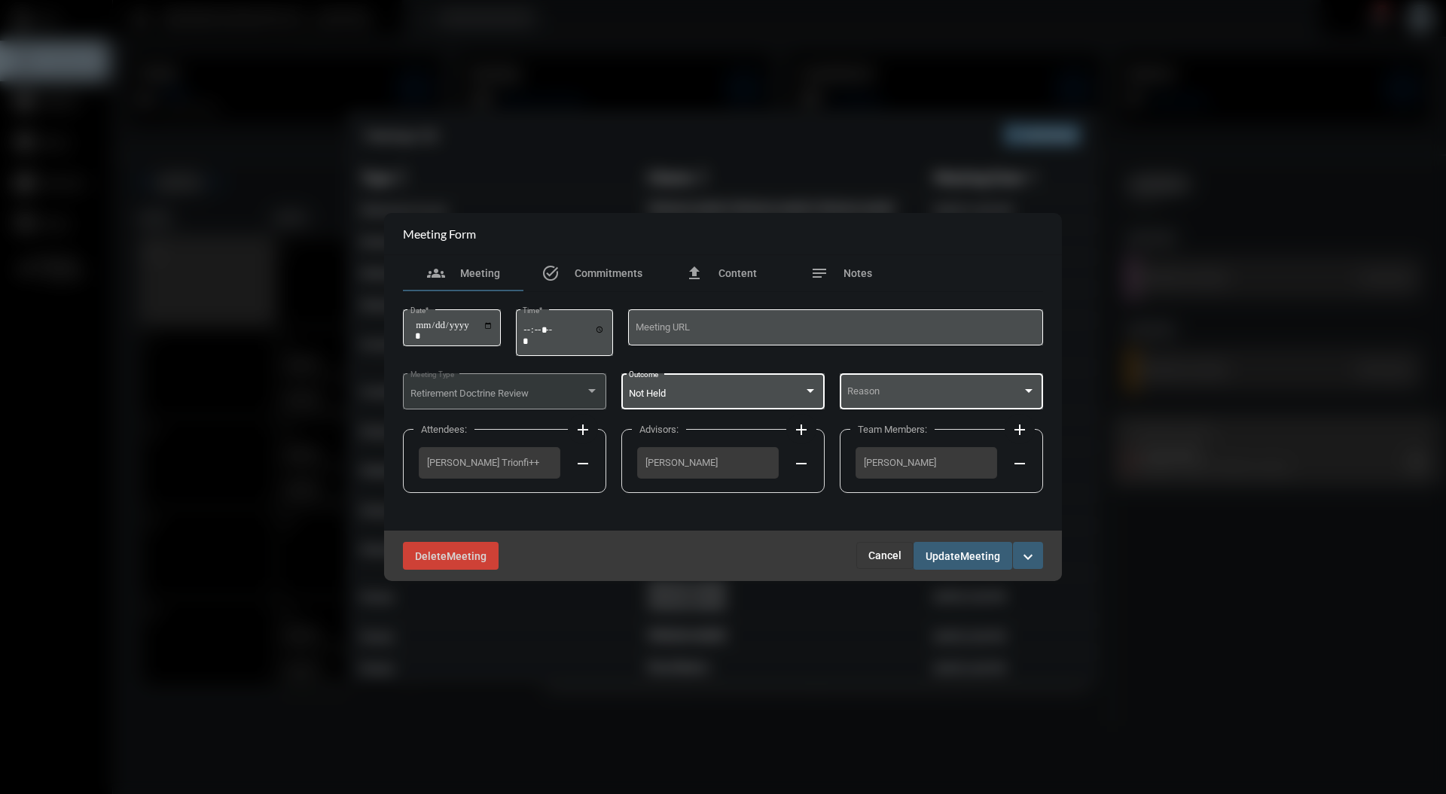
click at [922, 393] on span at bounding box center [934, 393] width 175 height 11
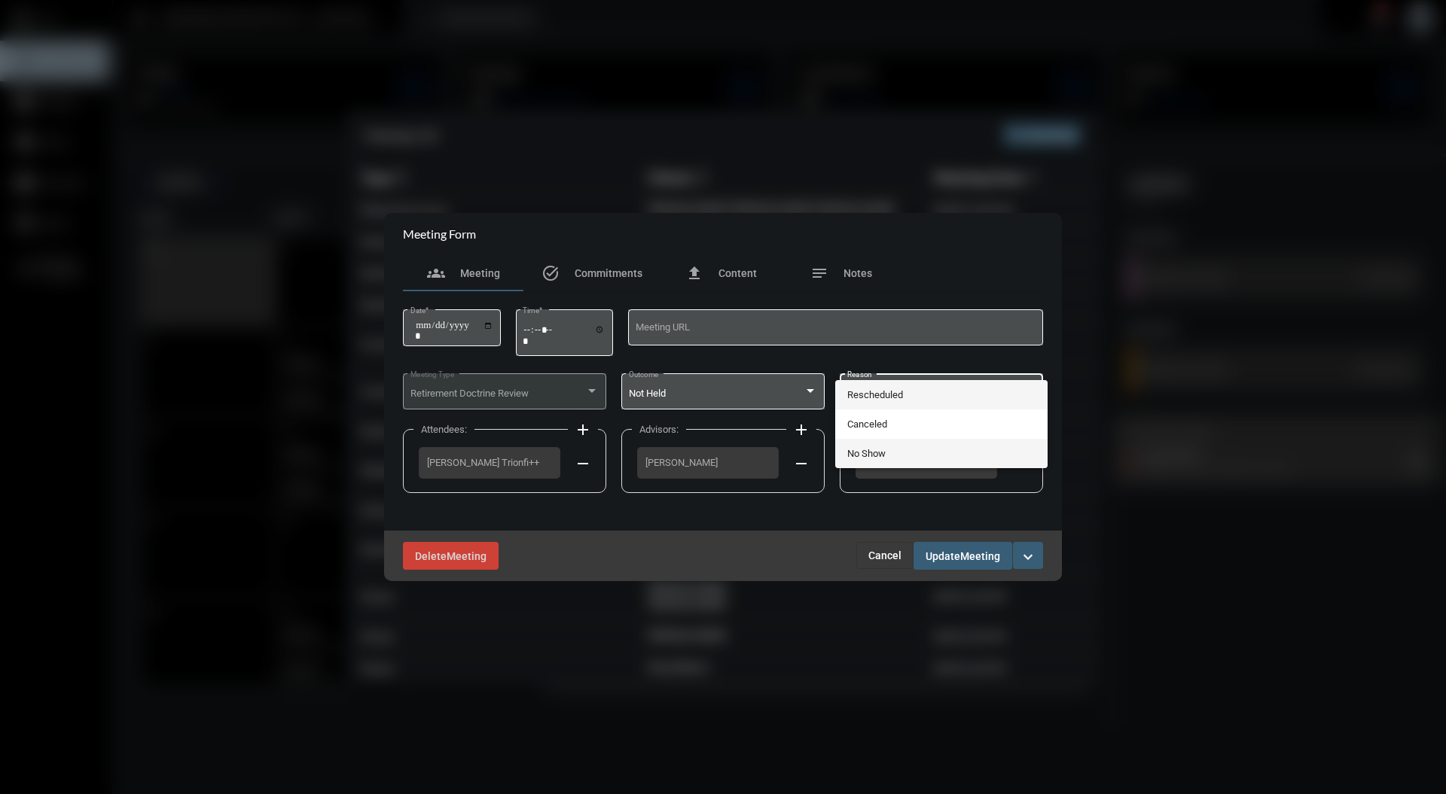
click at [897, 453] on span "No Show" at bounding box center [941, 453] width 189 height 29
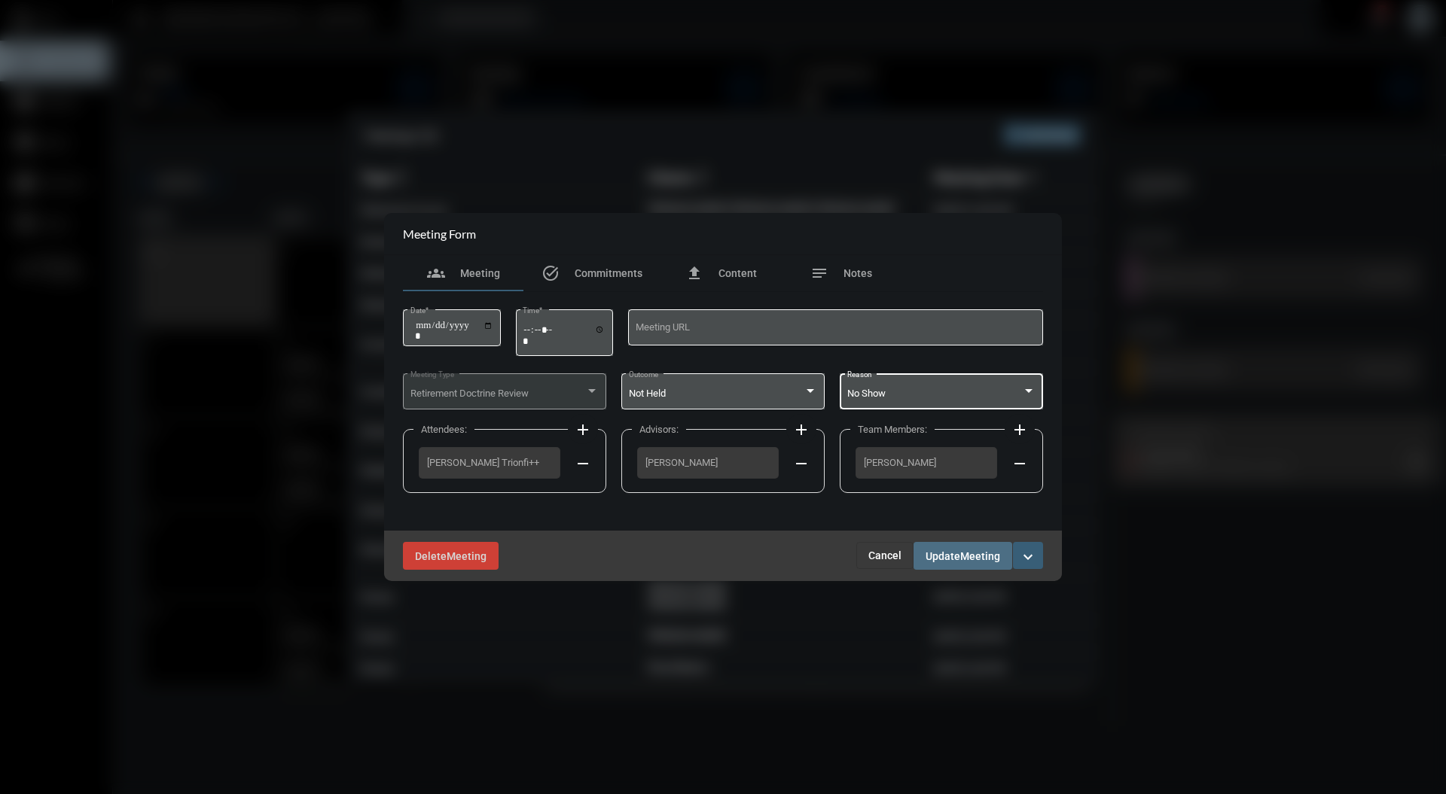
click at [969, 559] on span "Meeting" at bounding box center [980, 556] width 40 height 12
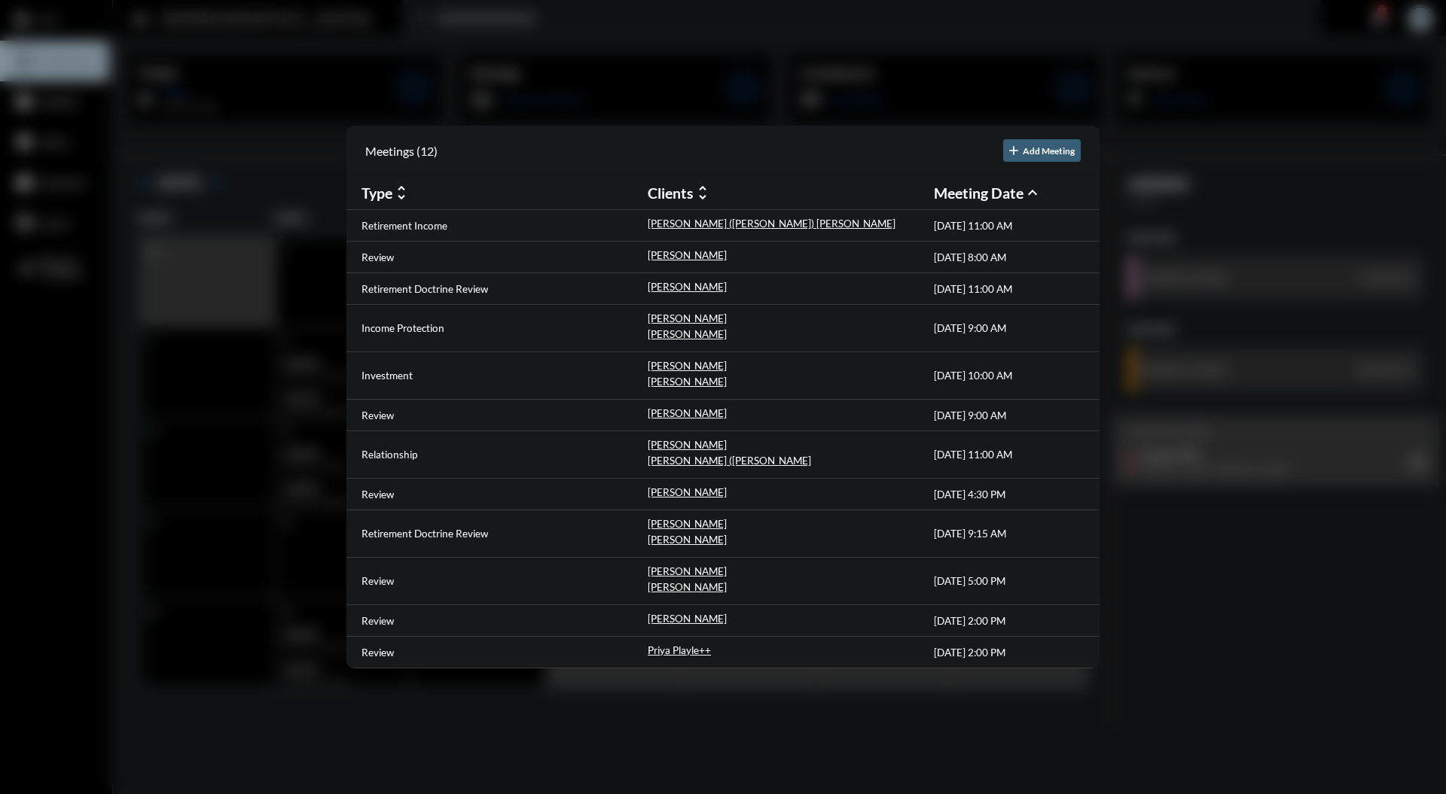
click at [1220, 548] on div at bounding box center [723, 397] width 1446 height 794
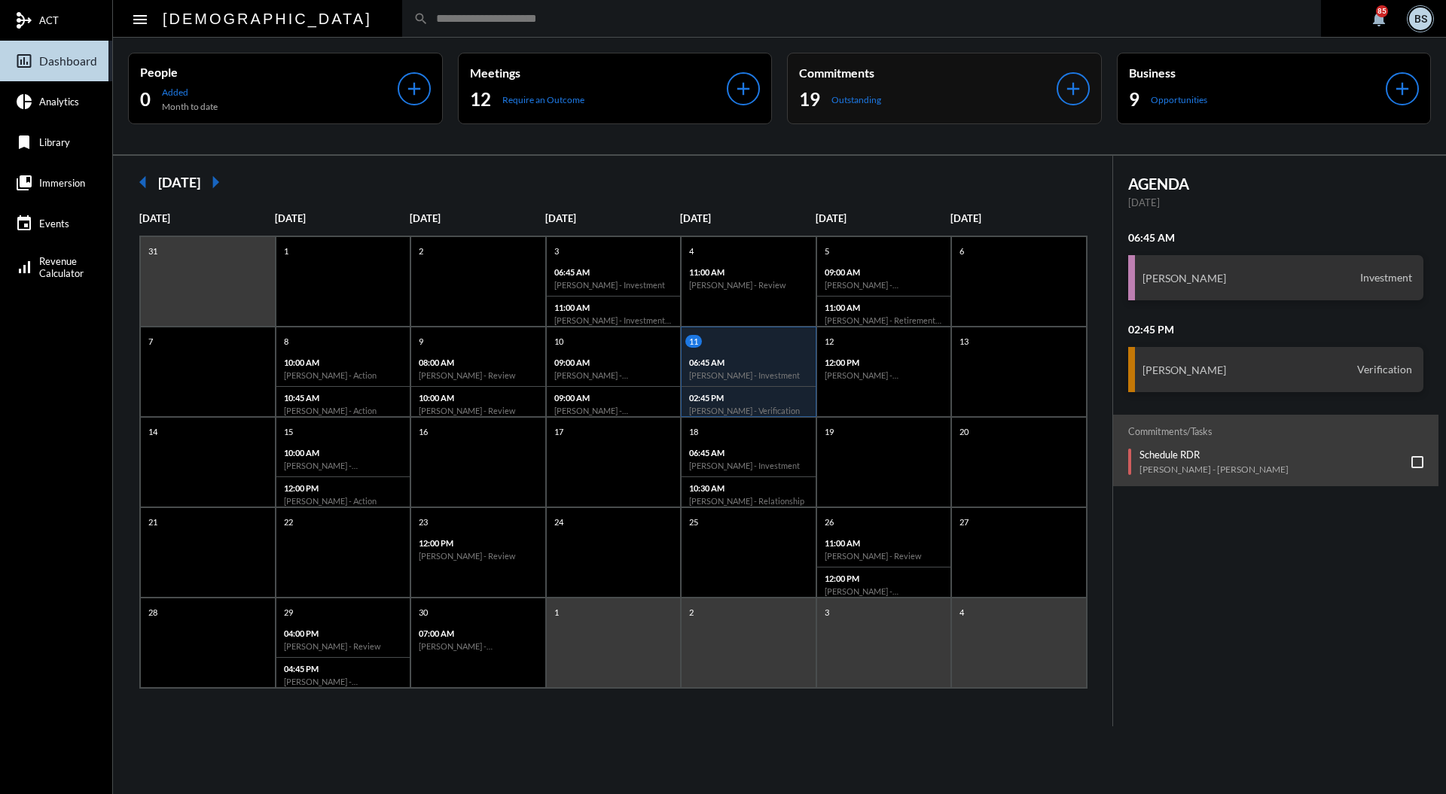
click at [920, 85] on div "Commitments 19 Outstanding" at bounding box center [927, 89] width 257 height 46
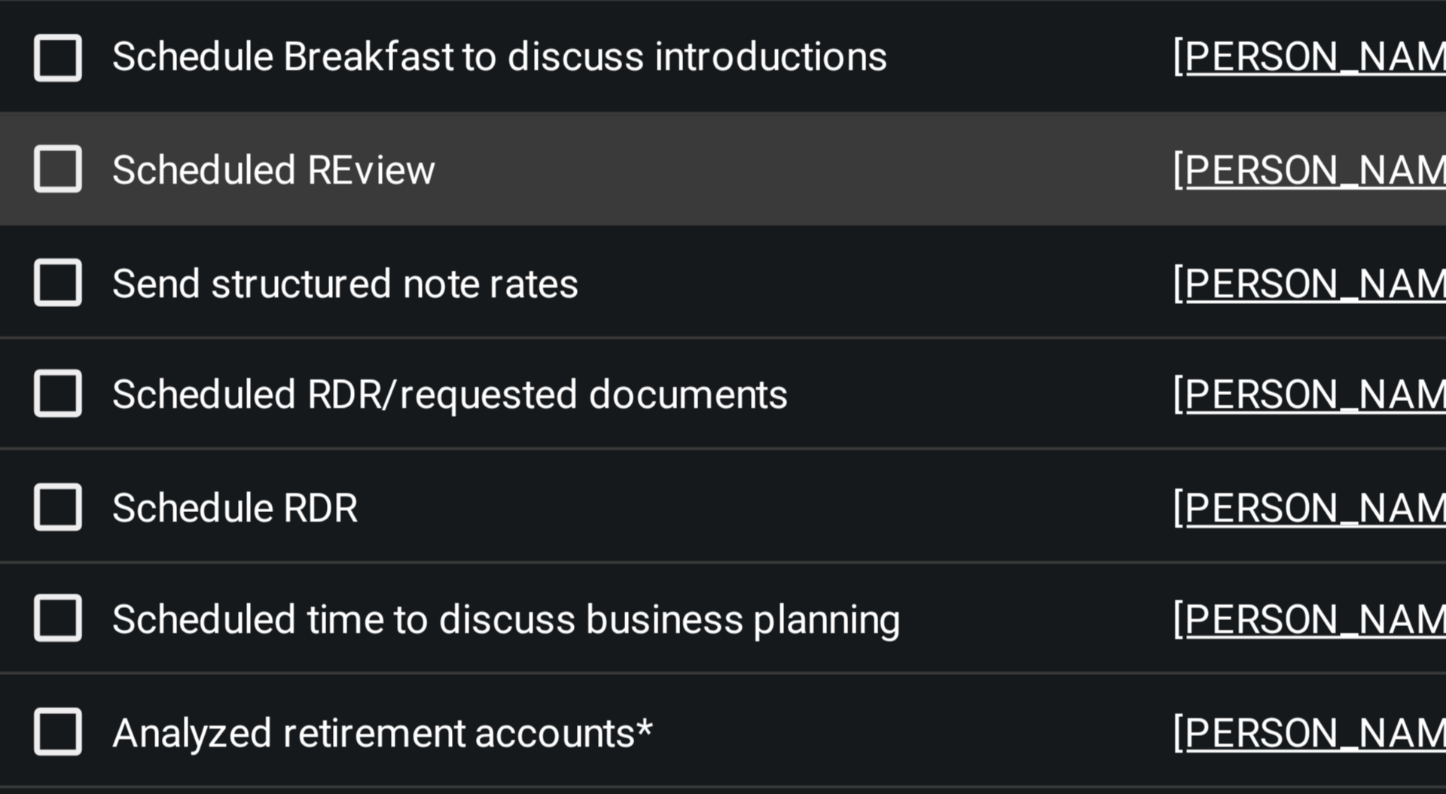
click at [449, 333] on p "Scheduled REview" at bounding box center [514, 334] width 267 height 12
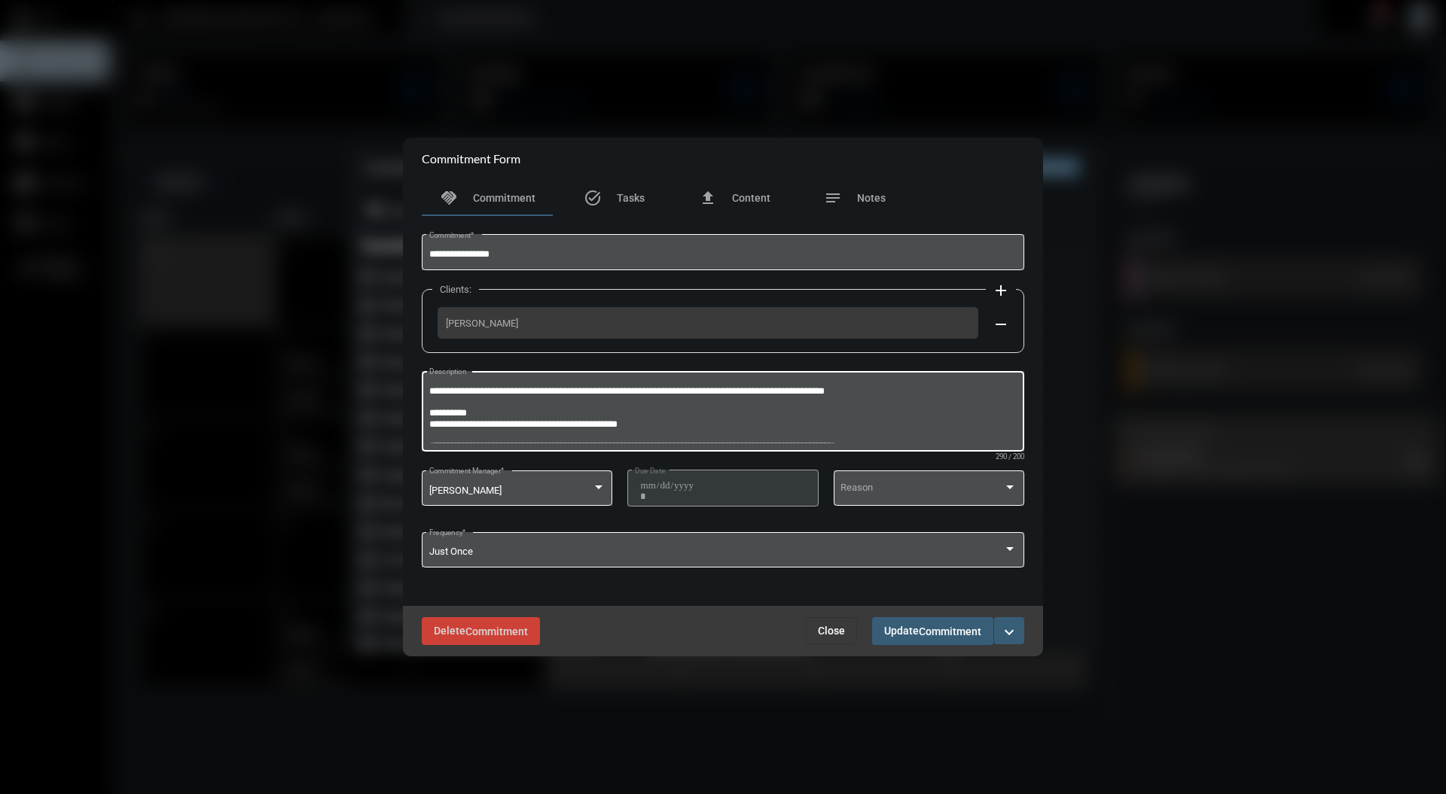
scroll to position [20, 0]
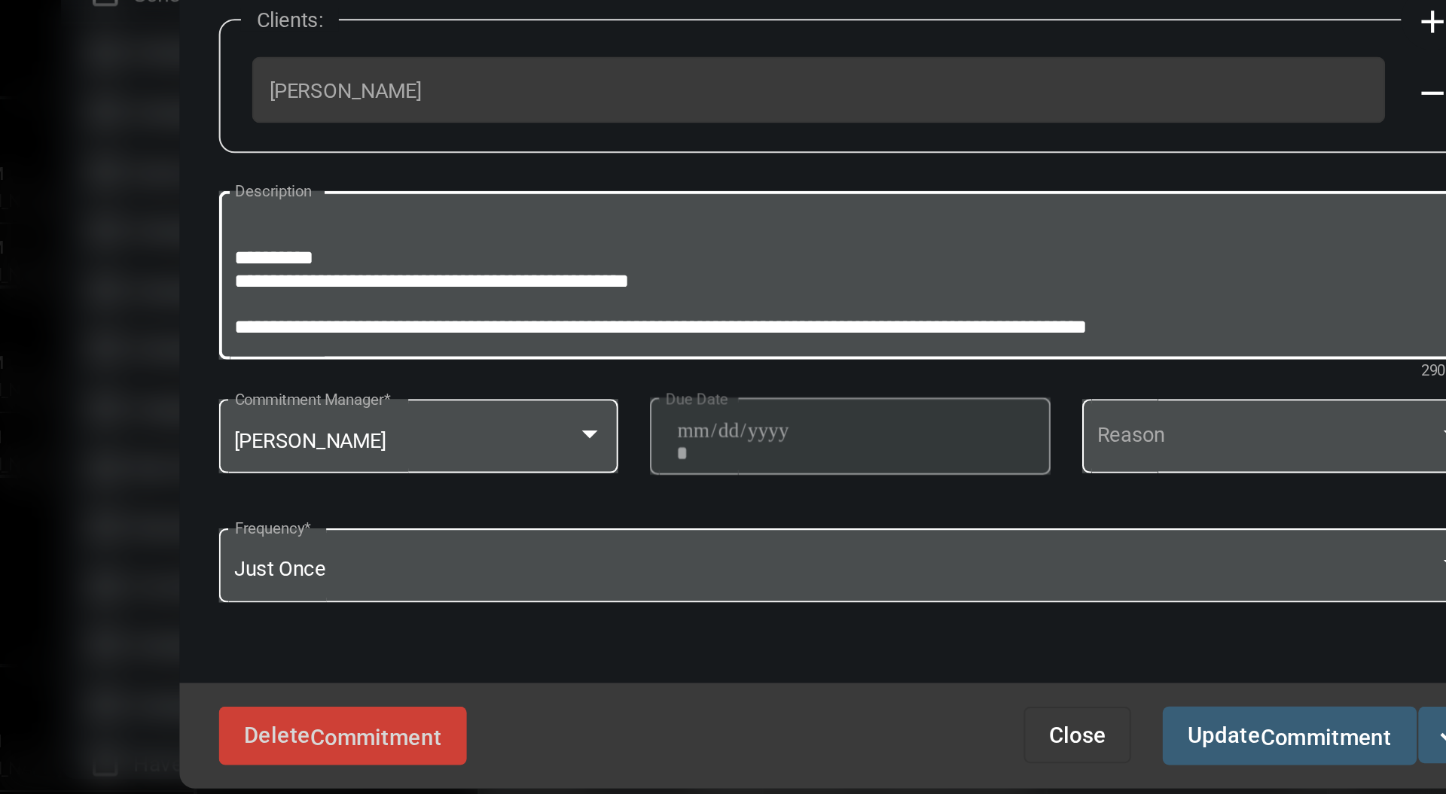
click at [950, 432] on textarea "**********" at bounding box center [723, 413] width 588 height 59
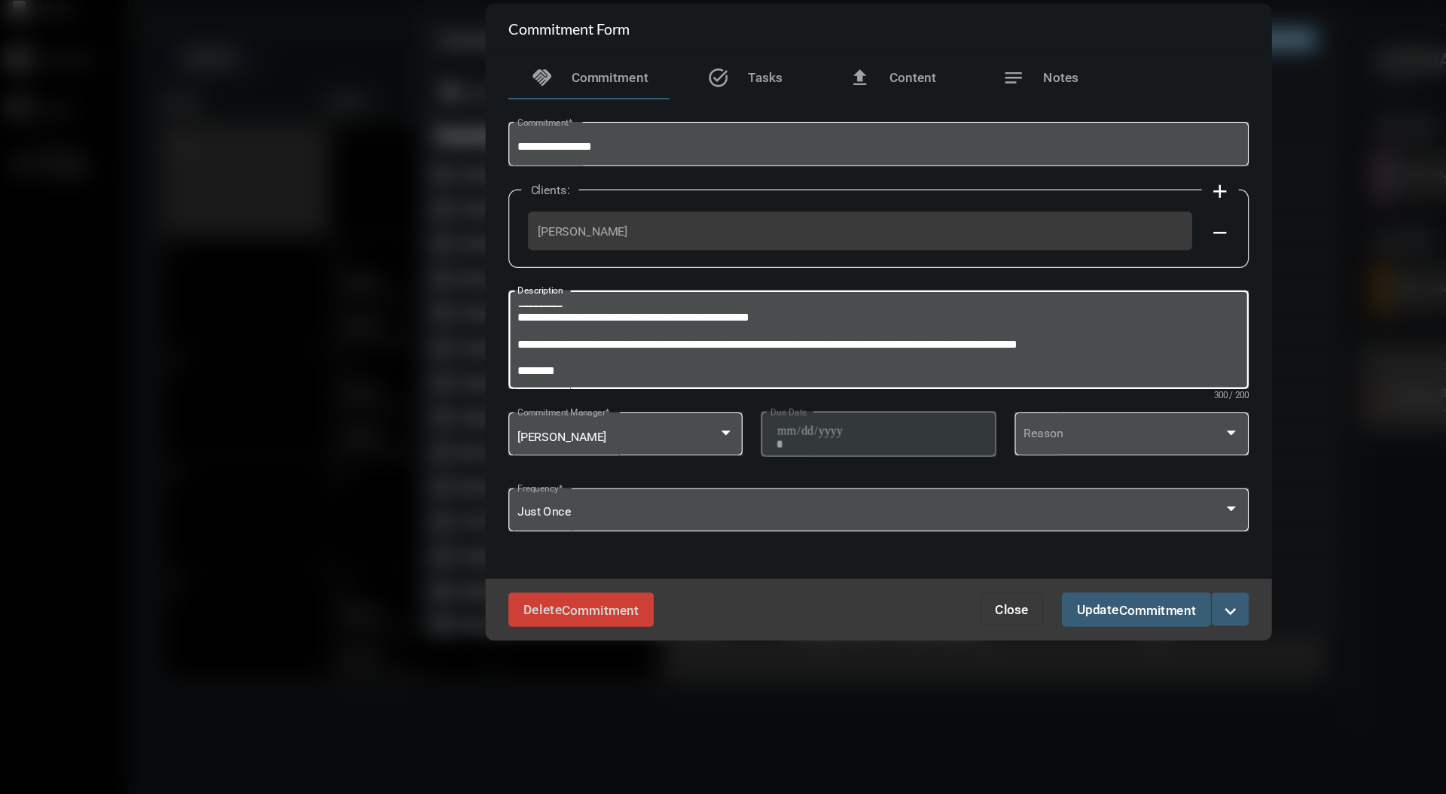
type textarea "**********"
click at [1012, 632] on mat-icon "expand_more" at bounding box center [1009, 632] width 18 height 18
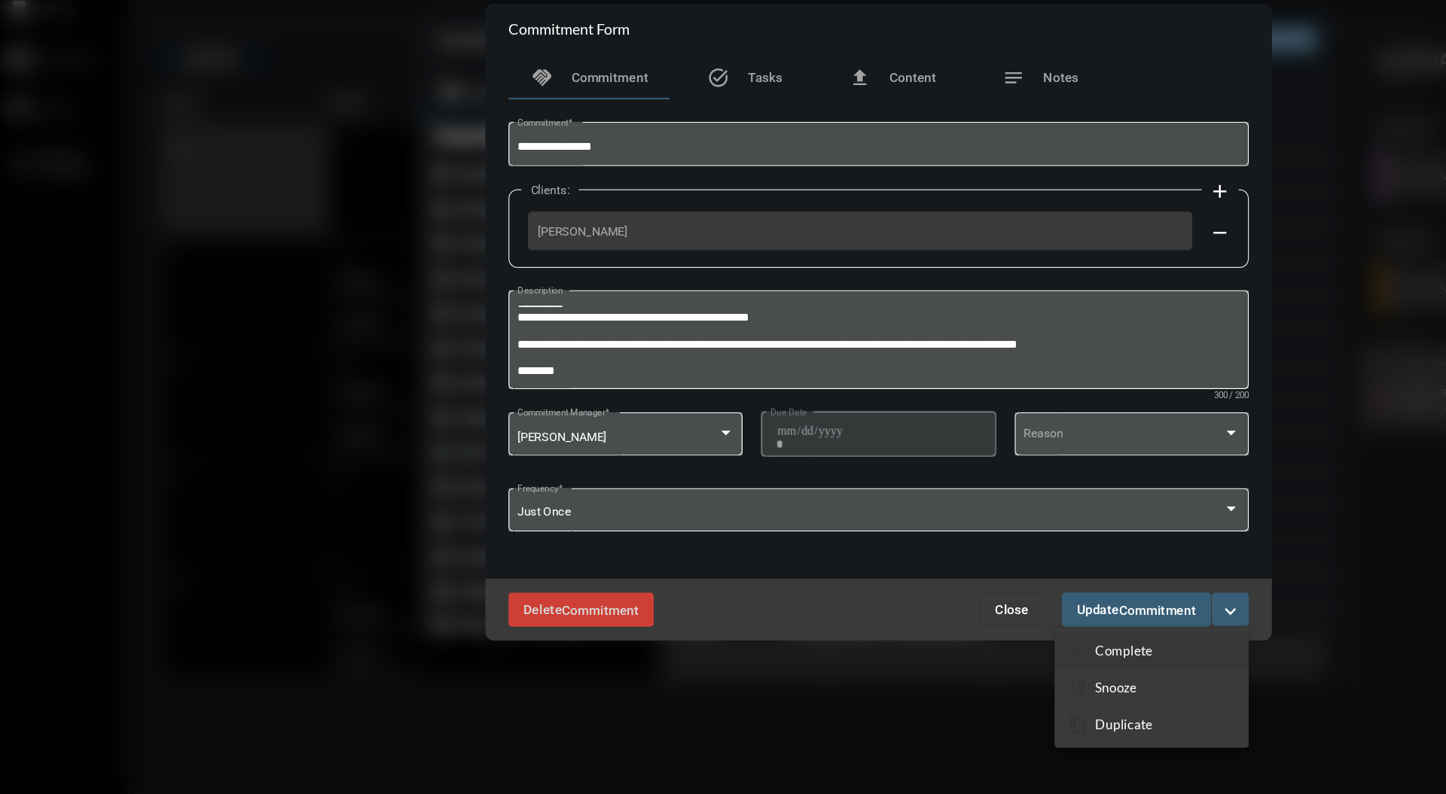
click at [982, 670] on section "checkmark Complete" at bounding box center [945, 665] width 158 height 30
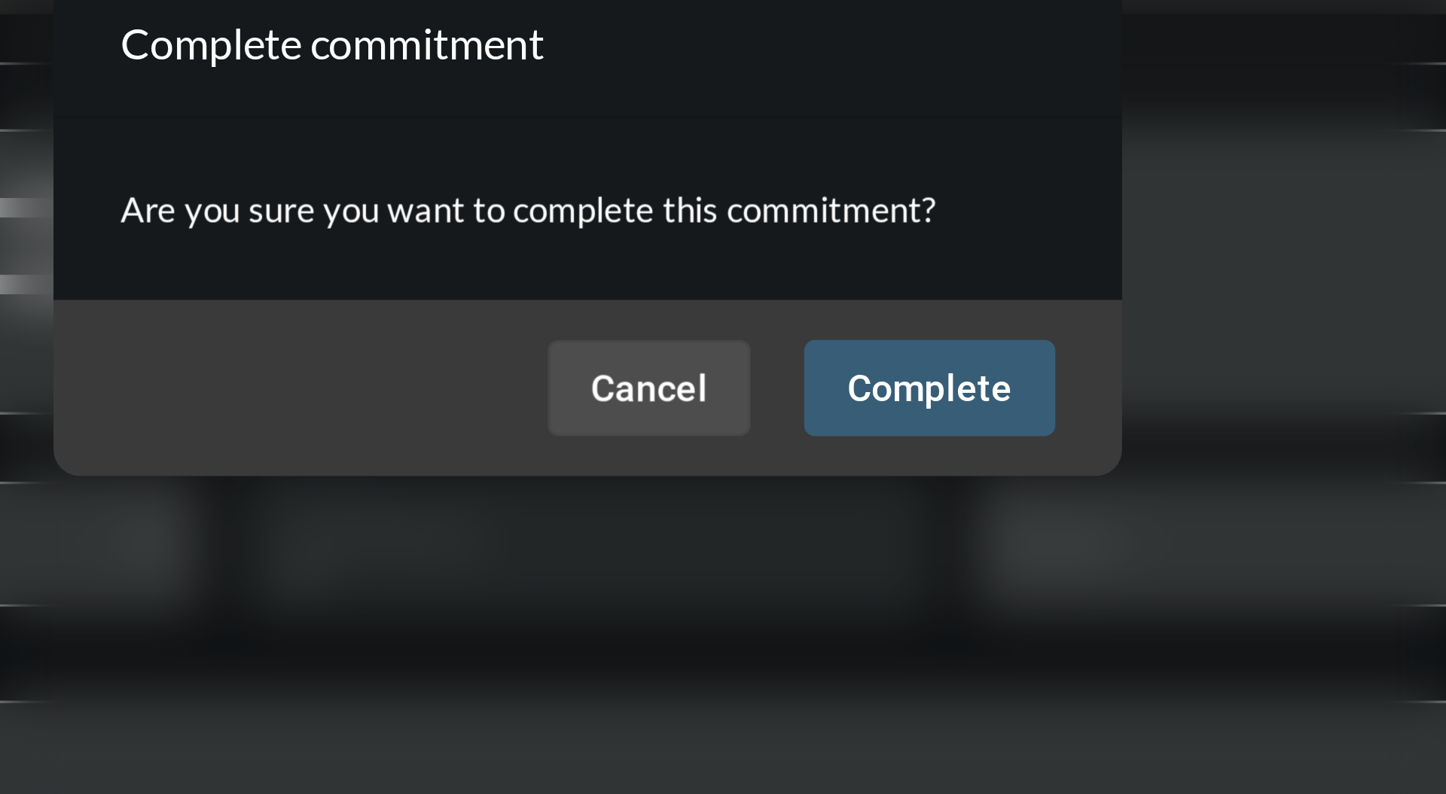
click at [750, 438] on span "Cancel" at bounding box center [740, 444] width 33 height 12
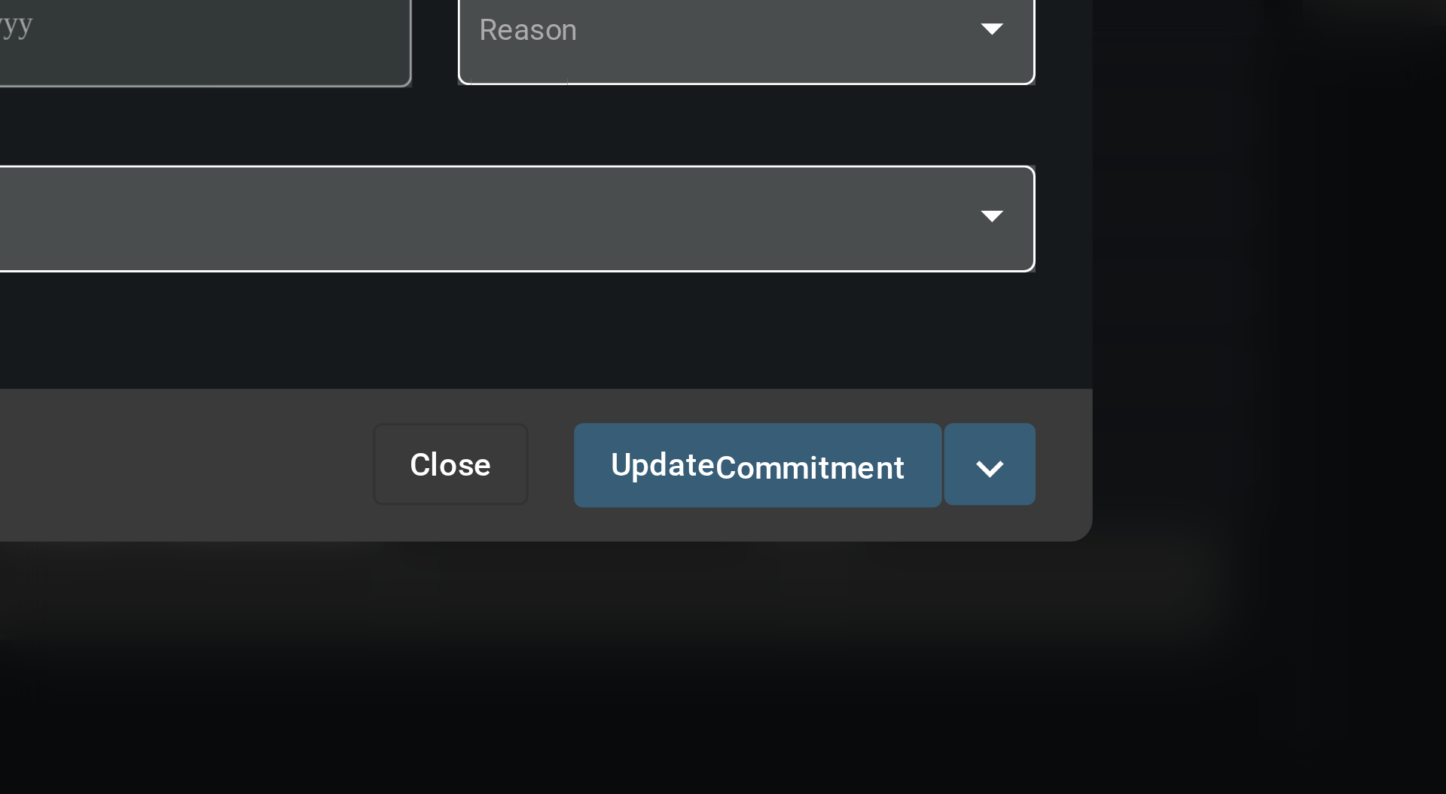
click at [1015, 629] on mat-icon "expand_more" at bounding box center [1009, 632] width 18 height 18
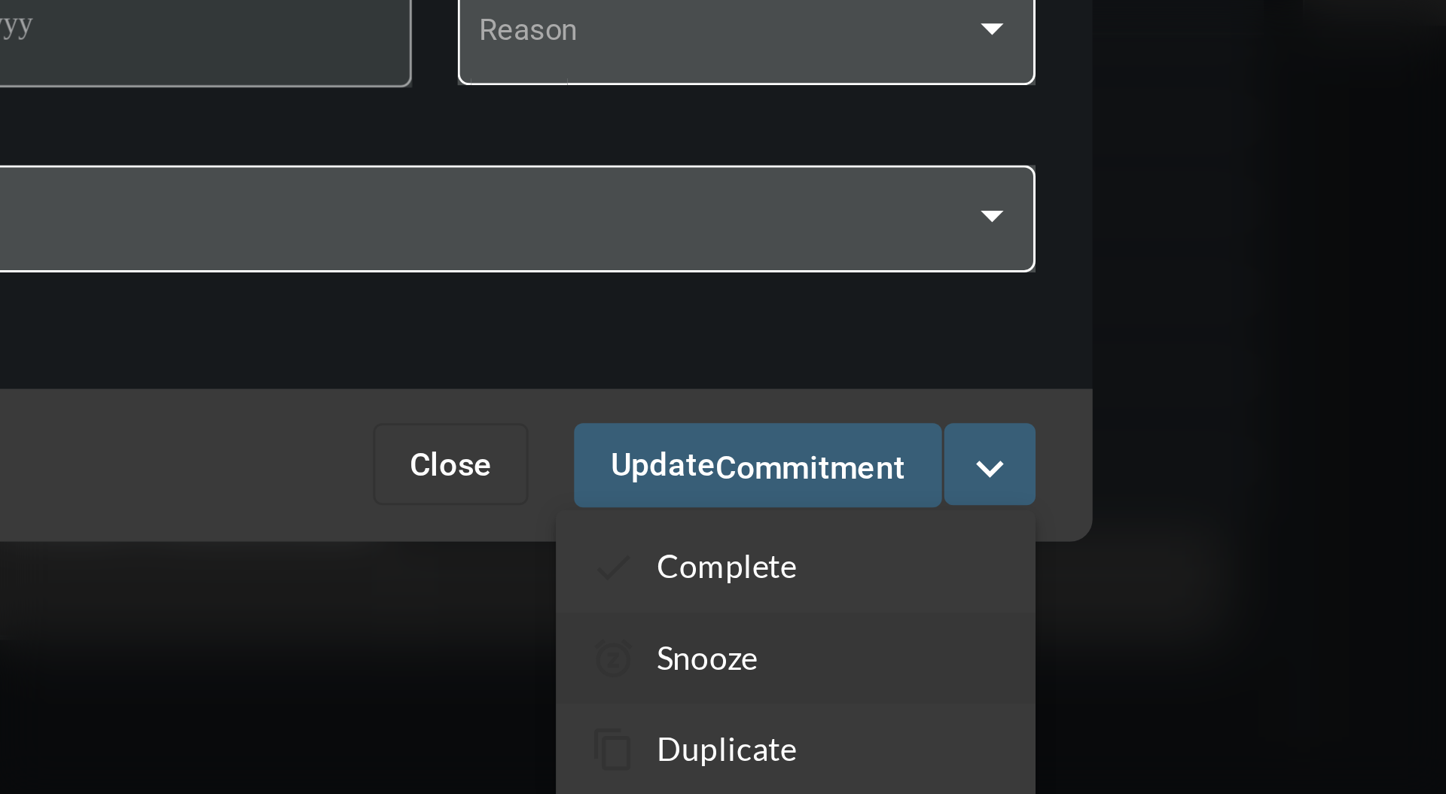
click at [949, 691] on section "snooze Snooze" at bounding box center [945, 695] width 158 height 30
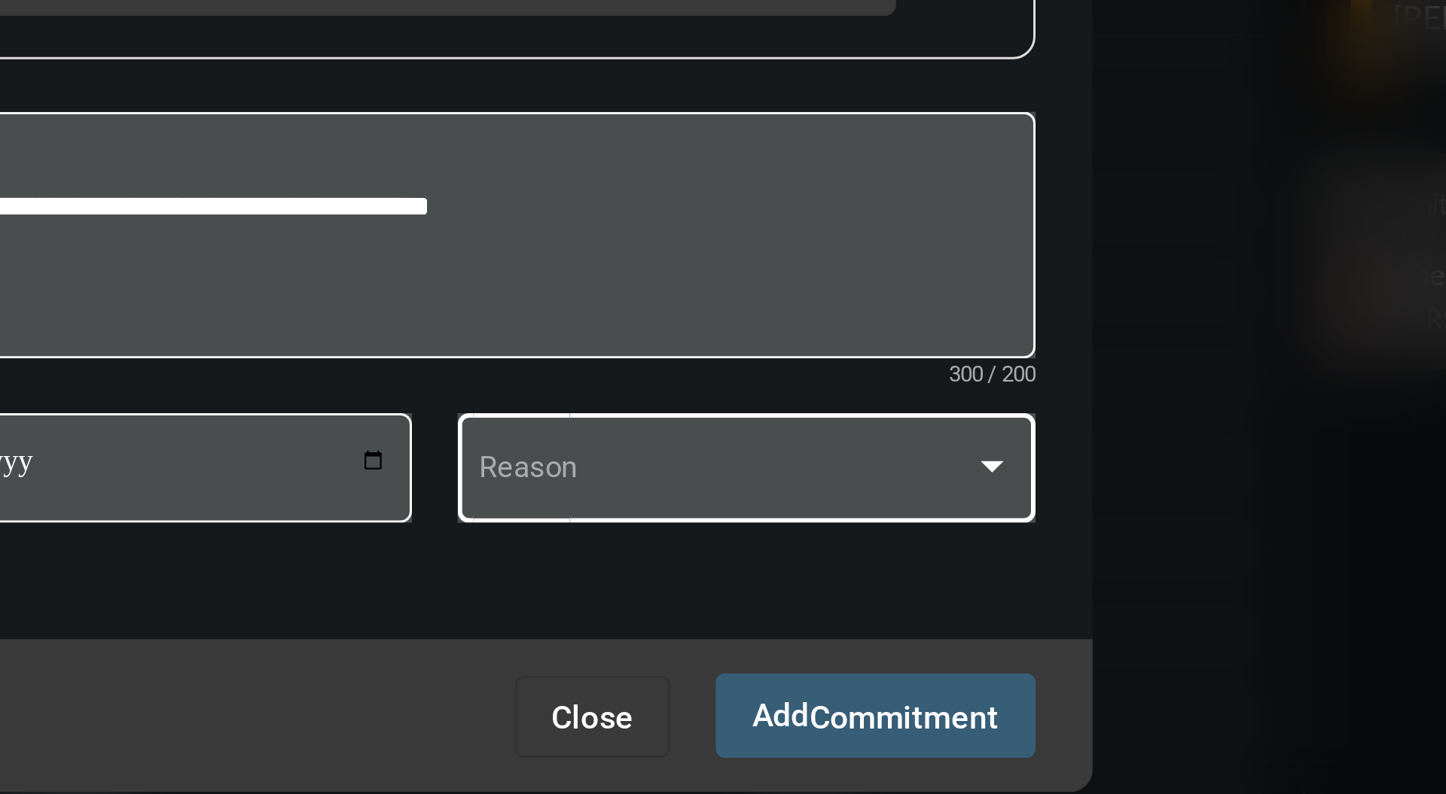
click at [1007, 513] on div at bounding box center [1010, 519] width 14 height 12
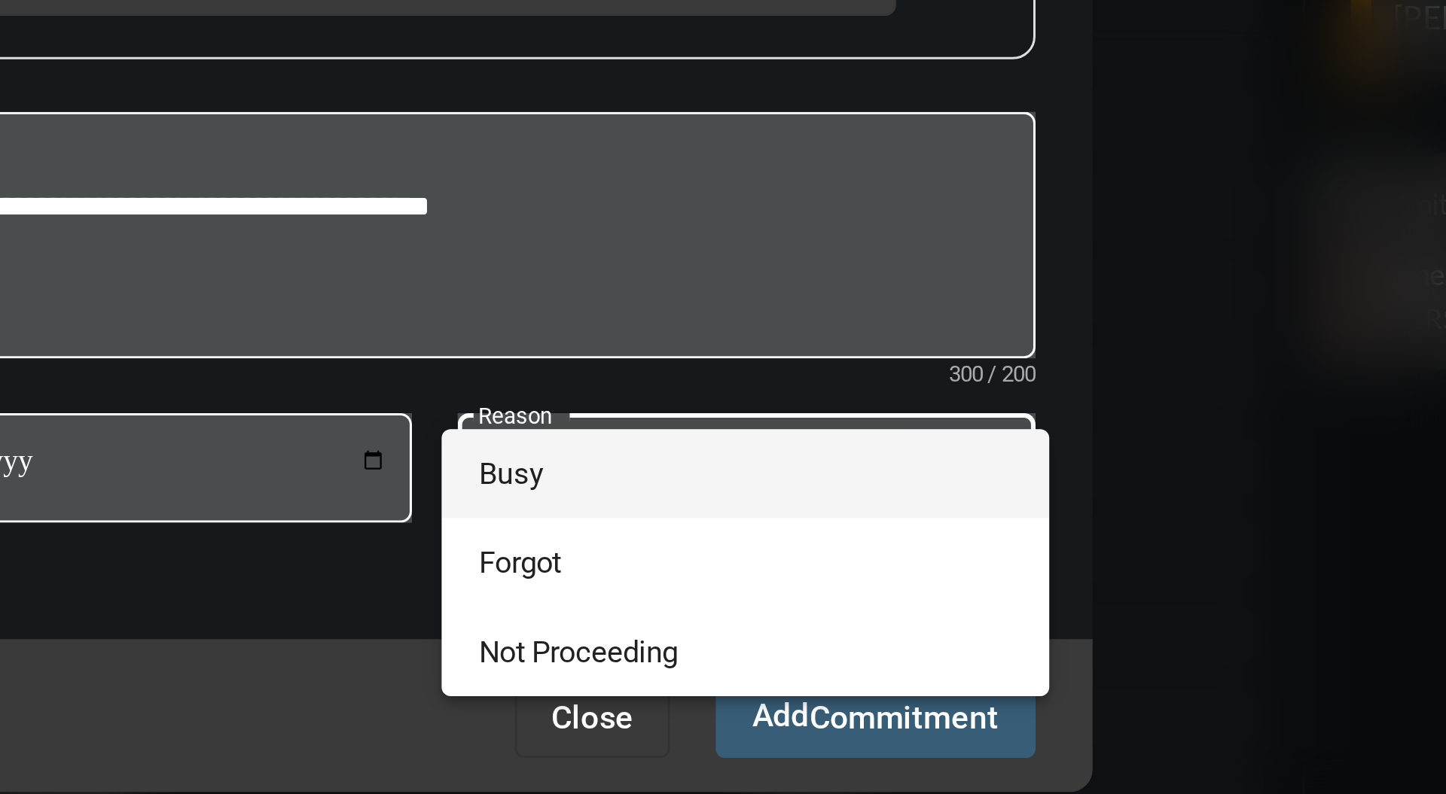
click at [1058, 489] on div at bounding box center [723, 397] width 1446 height 794
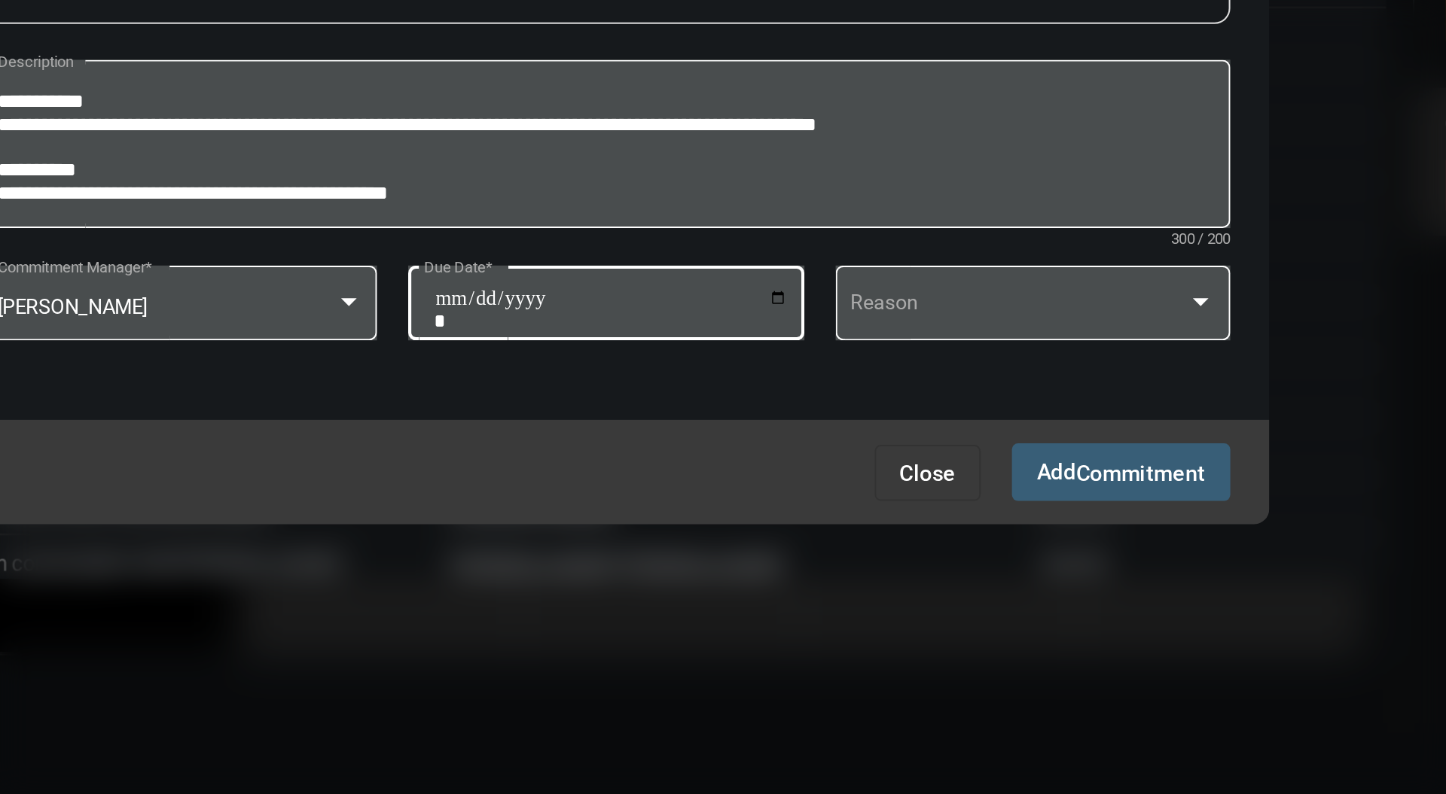
click at [810, 515] on input "**********" at bounding box center [725, 521] width 171 height 21
type input "**********"
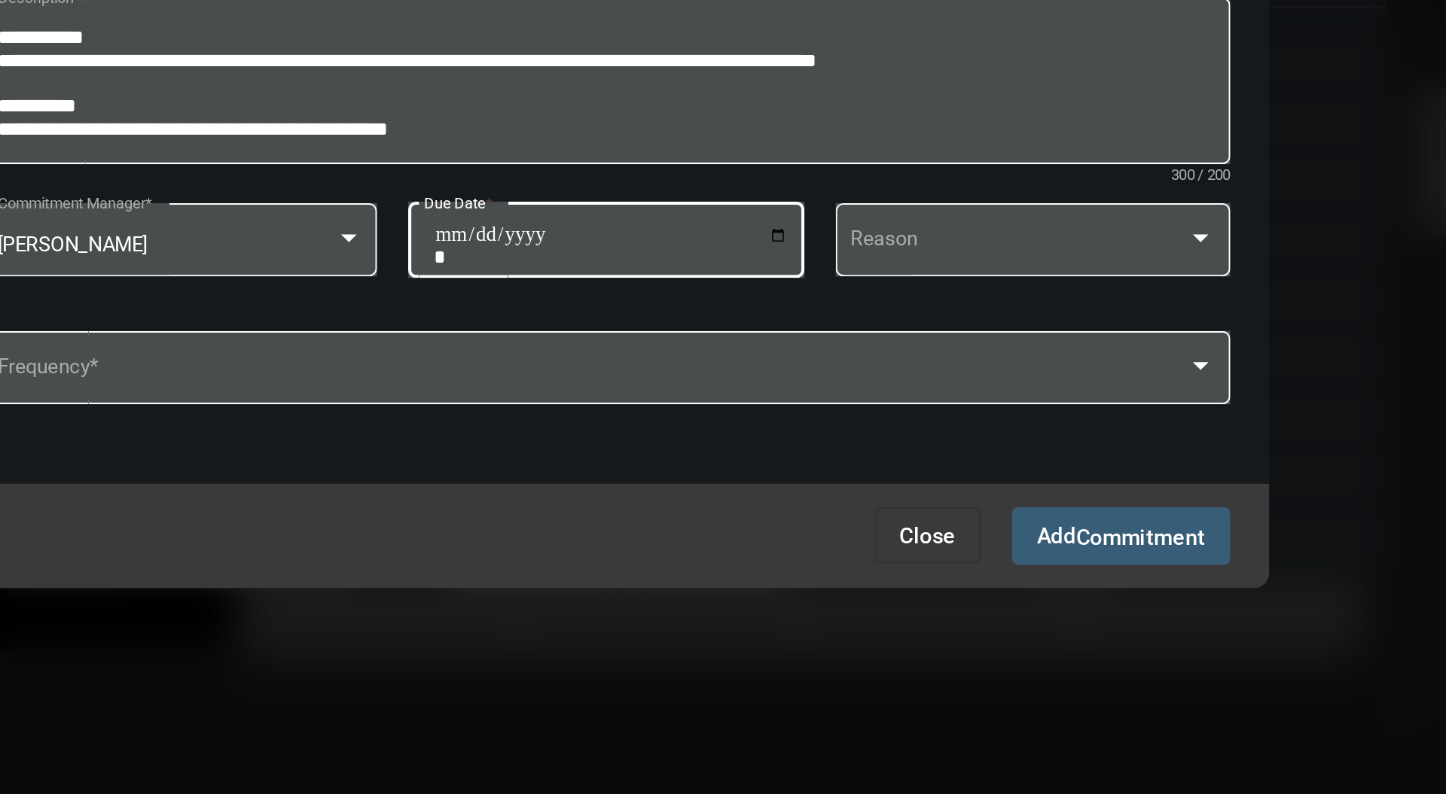
click at [980, 636] on span "Commitment" at bounding box center [980, 632] width 62 height 12
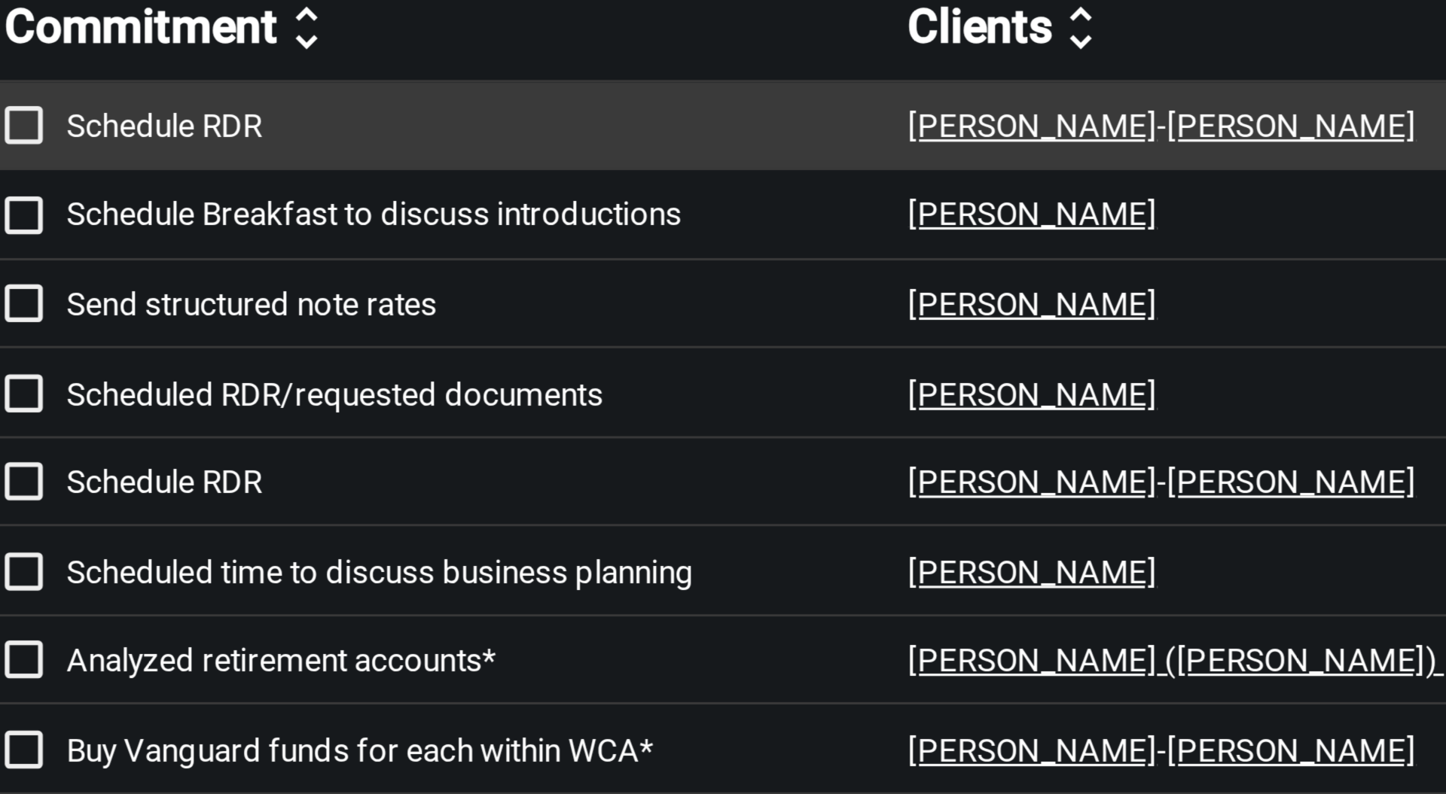
click at [423, 273] on p "Schedule RDR" at bounding box center [514, 277] width 267 height 12
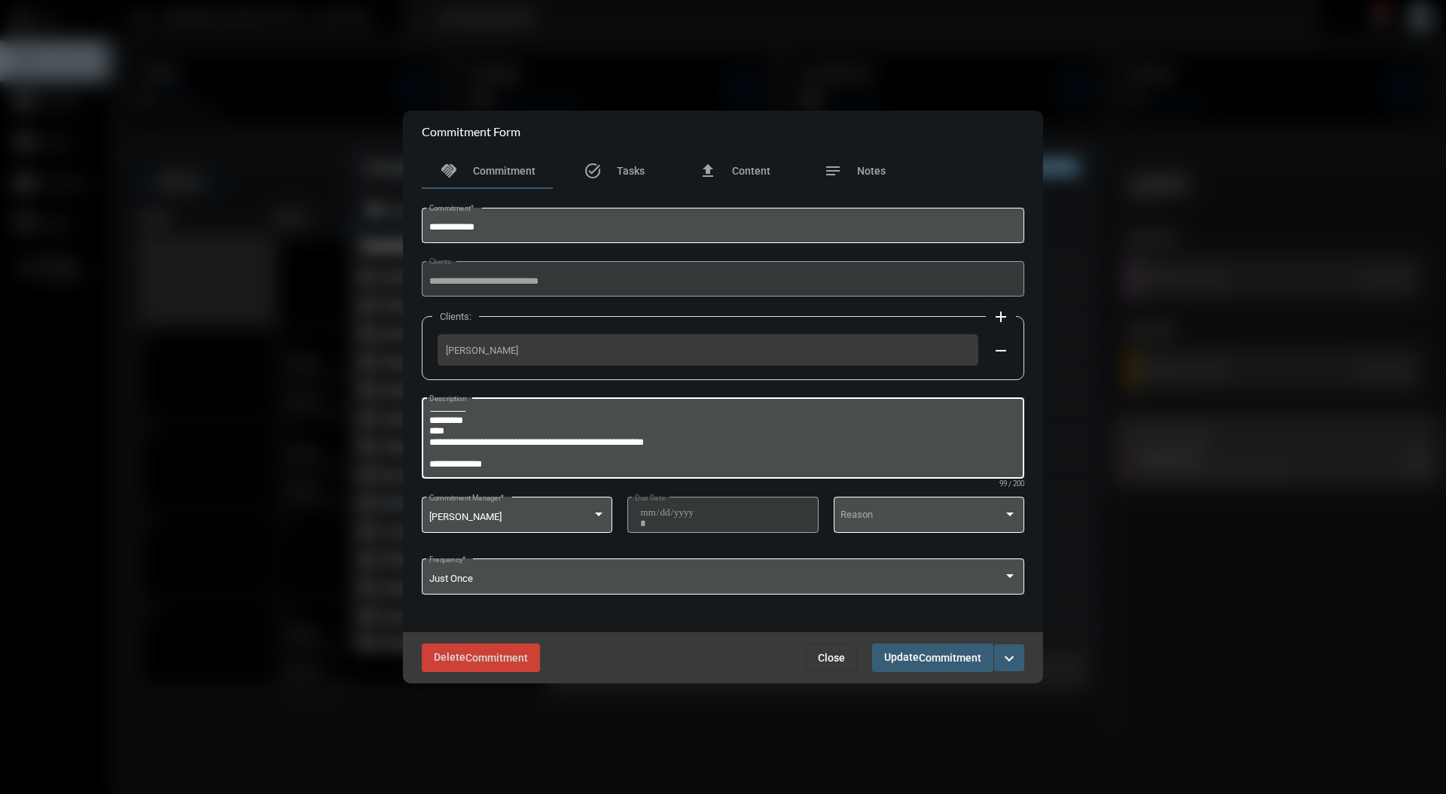
scroll to position [9, 0]
click at [520, 467] on textarea "**********" at bounding box center [723, 440] width 588 height 59
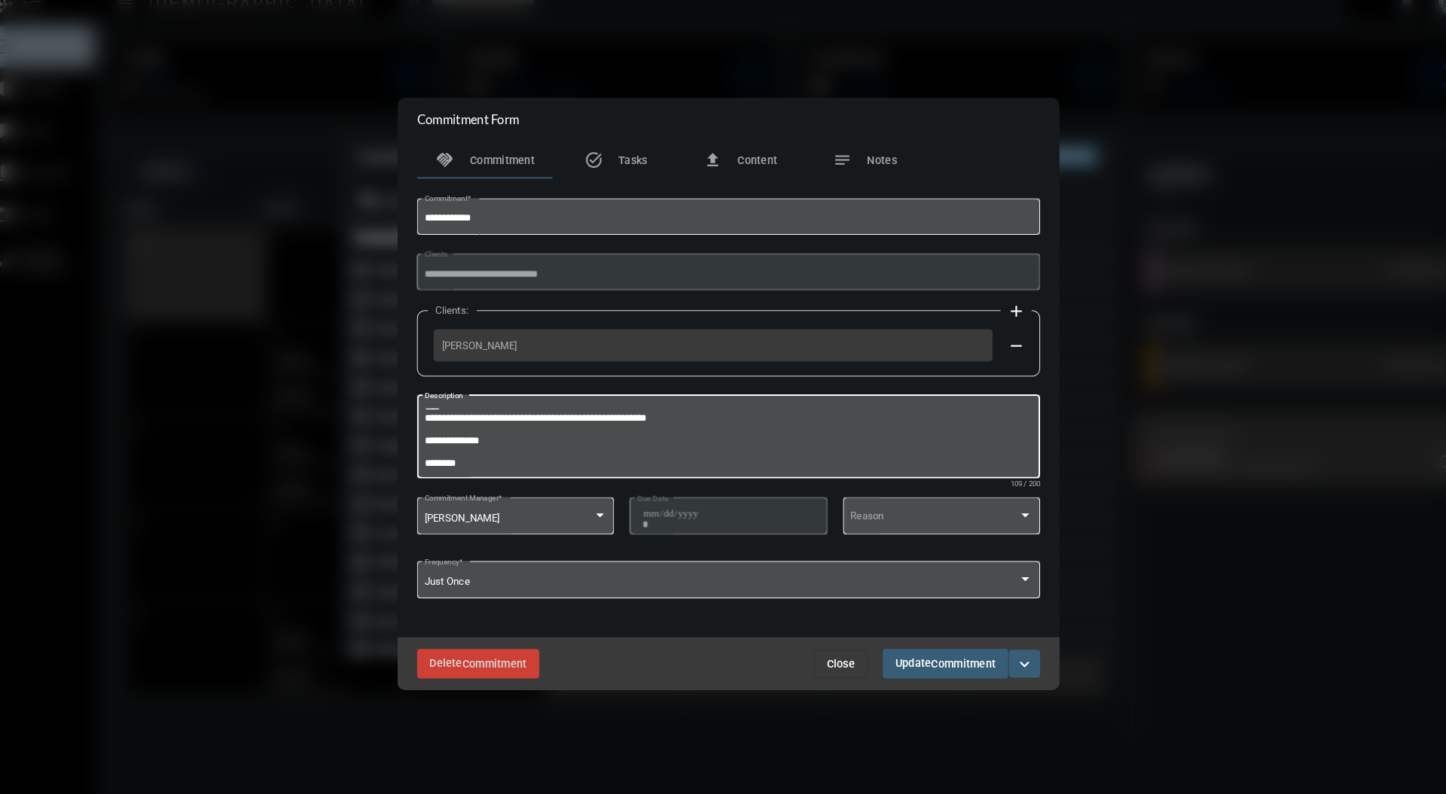
scroll to position [32, 0]
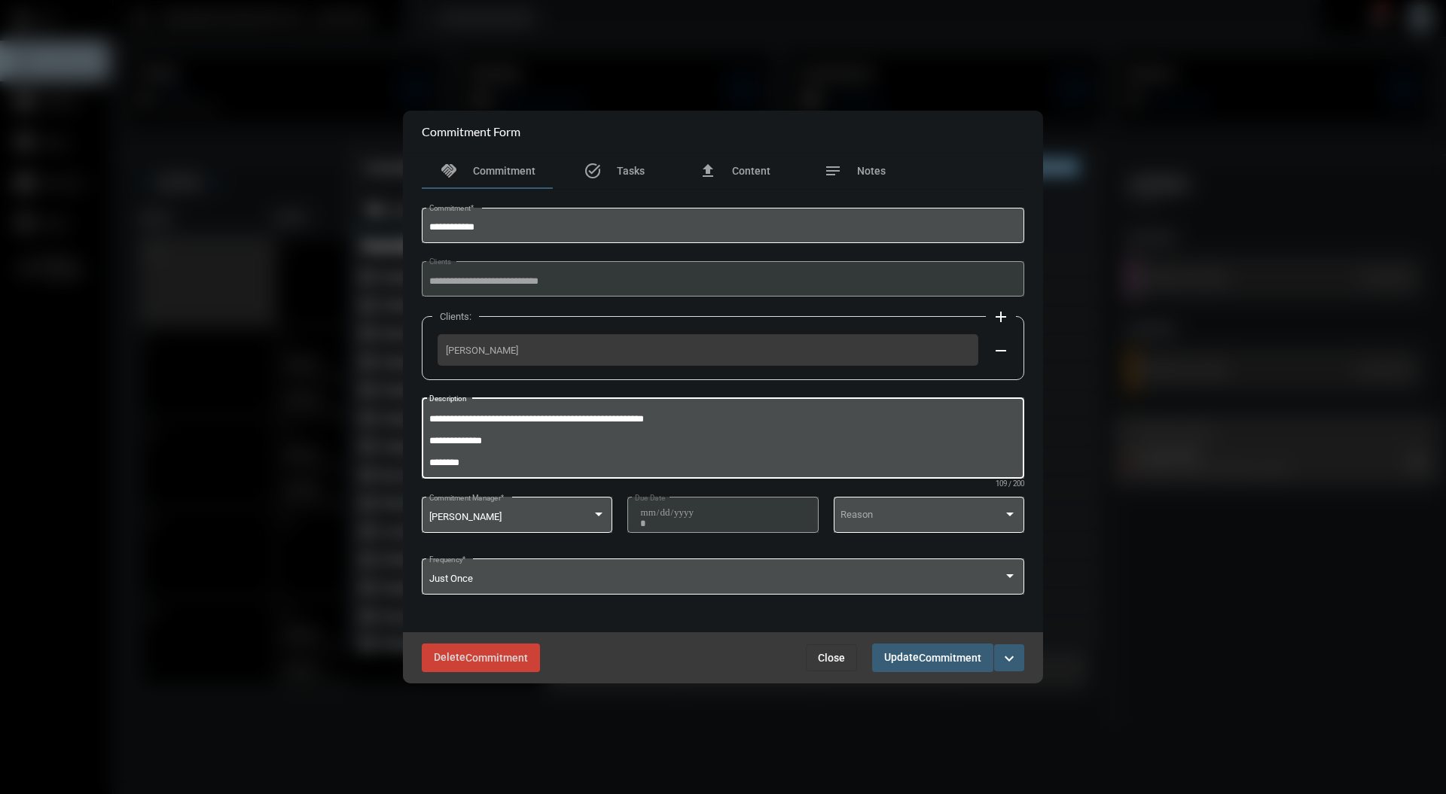
type textarea "**********"
click at [1011, 660] on mat-icon "expand_more" at bounding box center [1009, 659] width 18 height 18
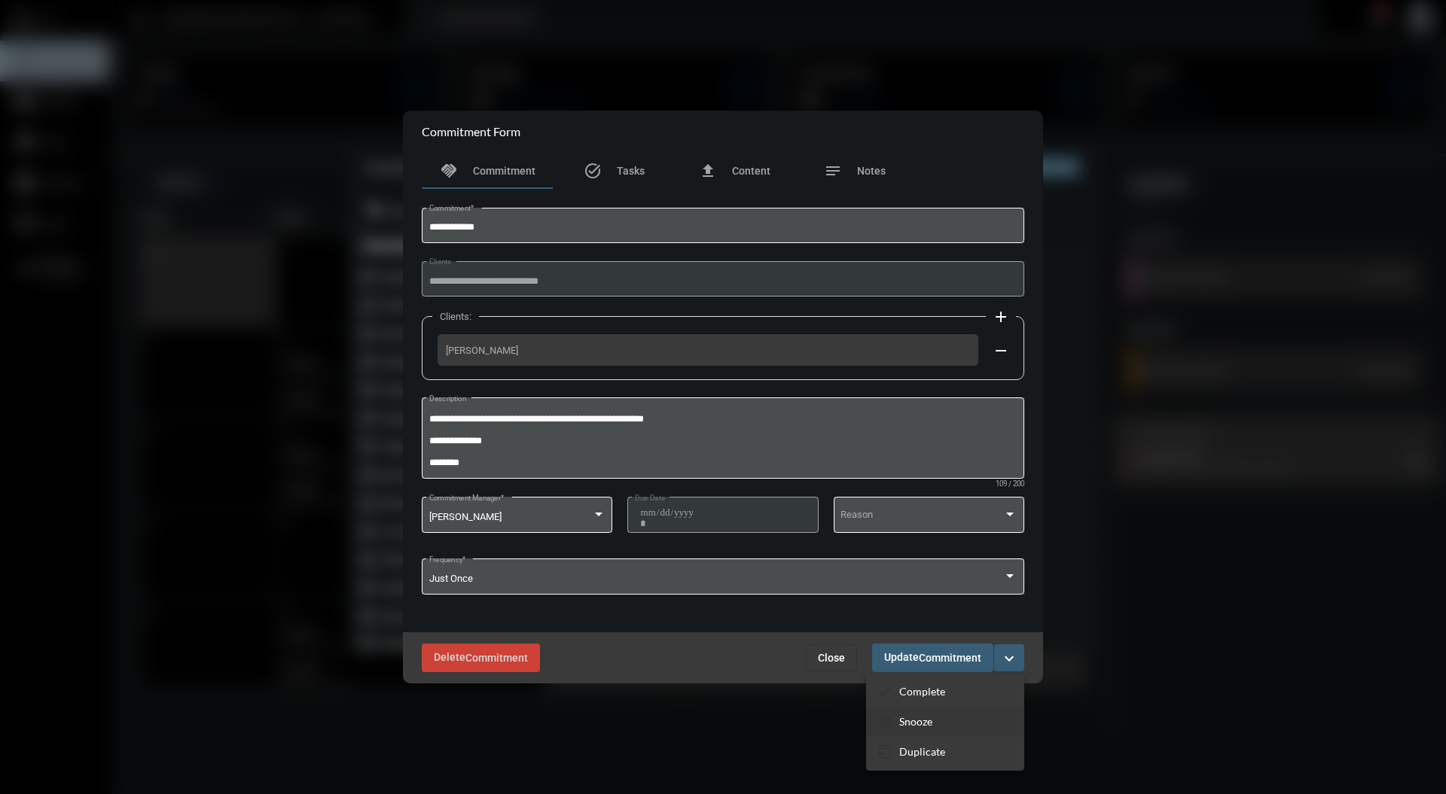
click at [959, 713] on section "snooze Snooze" at bounding box center [945, 722] width 158 height 30
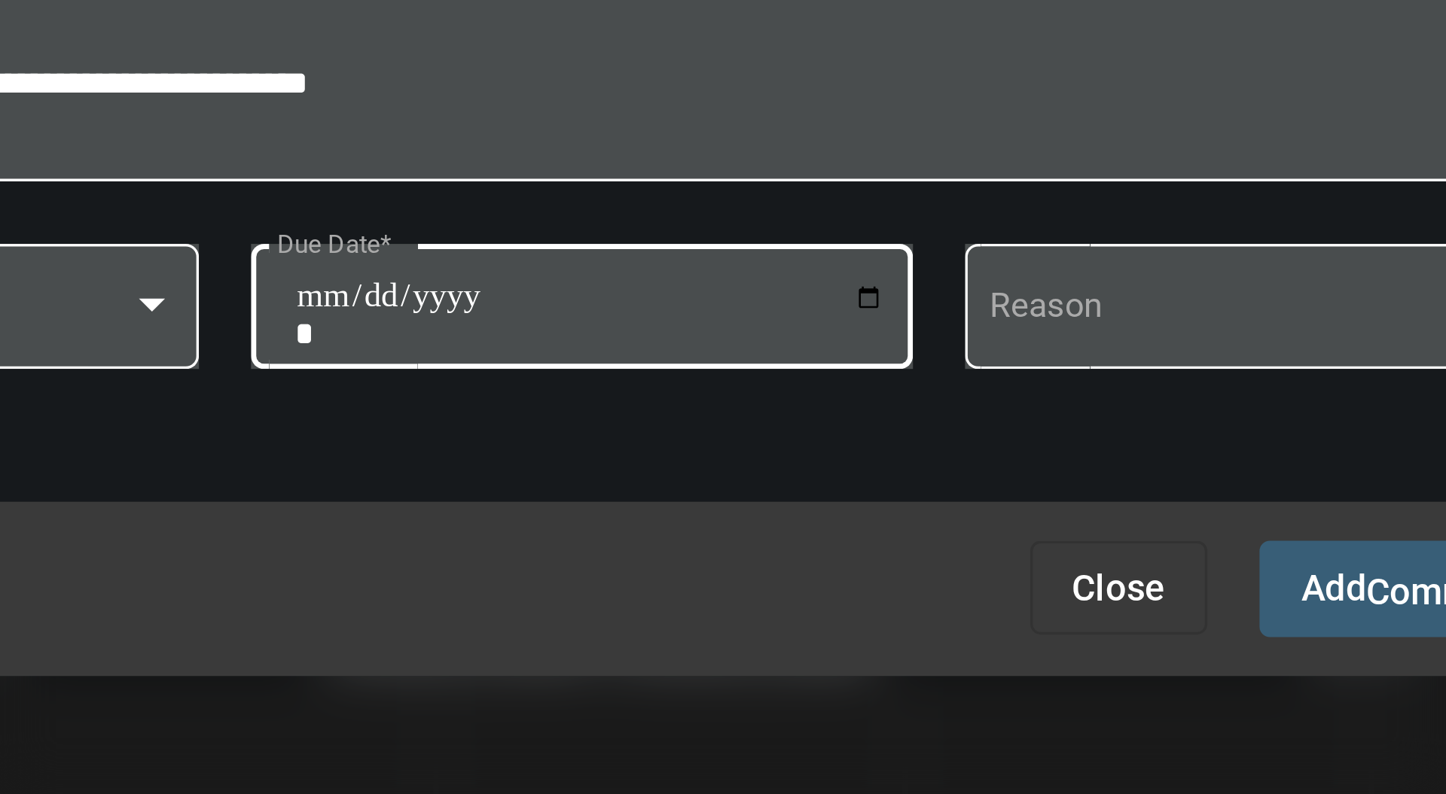
click at [809, 540] on input "**********" at bounding box center [725, 548] width 171 height 21
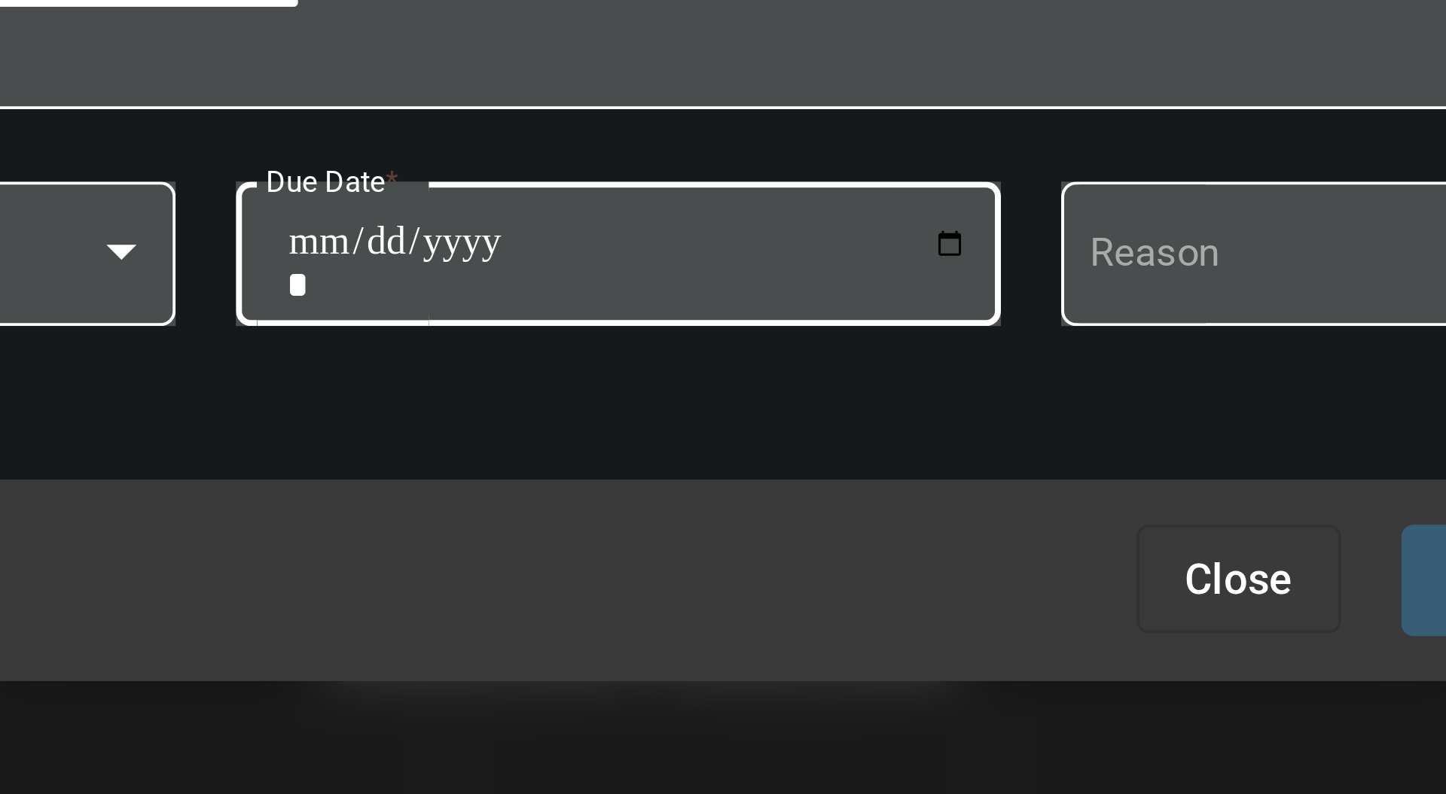
click at [809, 542] on input "**********" at bounding box center [725, 548] width 171 height 21
type input "**********"
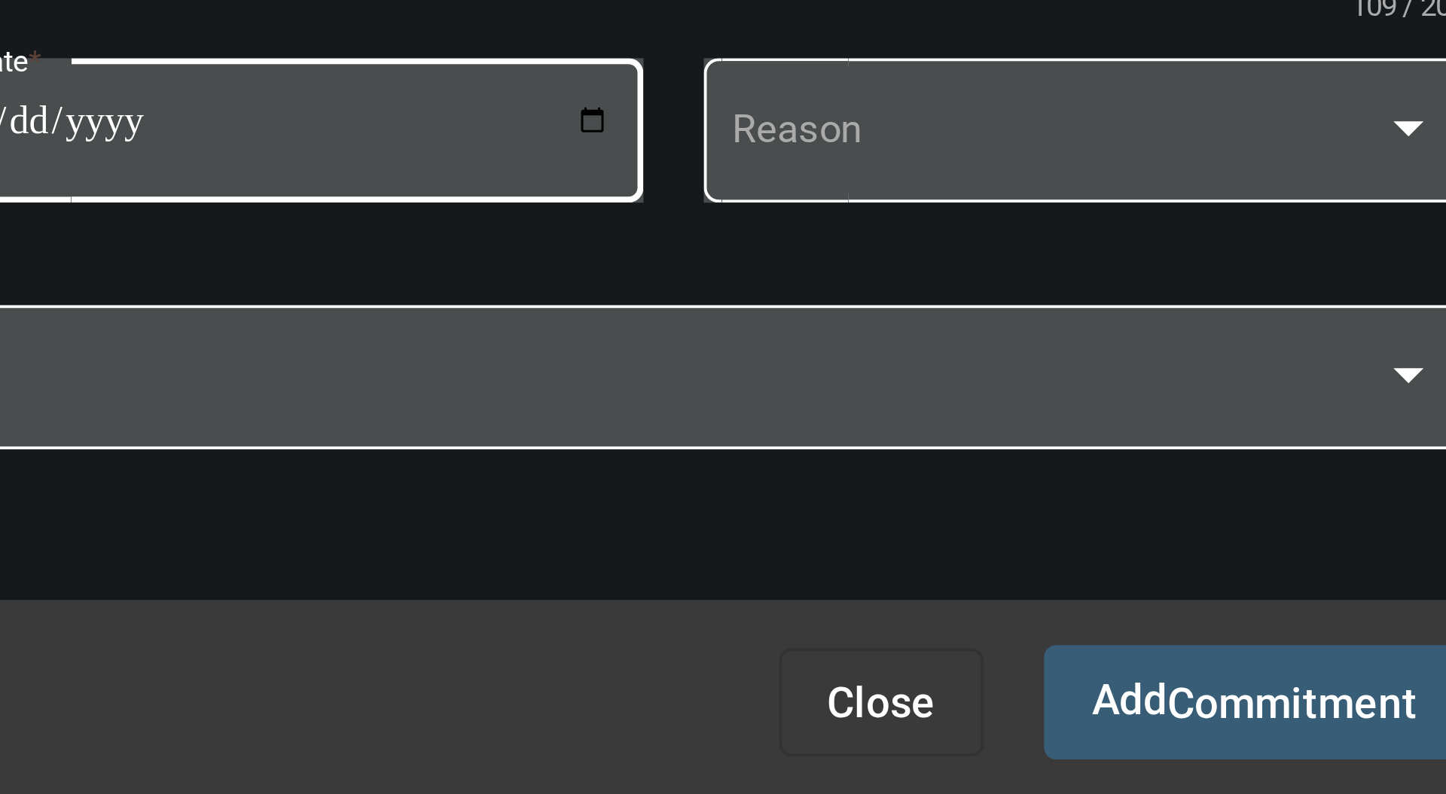
click at [951, 661] on span "Commitment" at bounding box center [980, 659] width 62 height 12
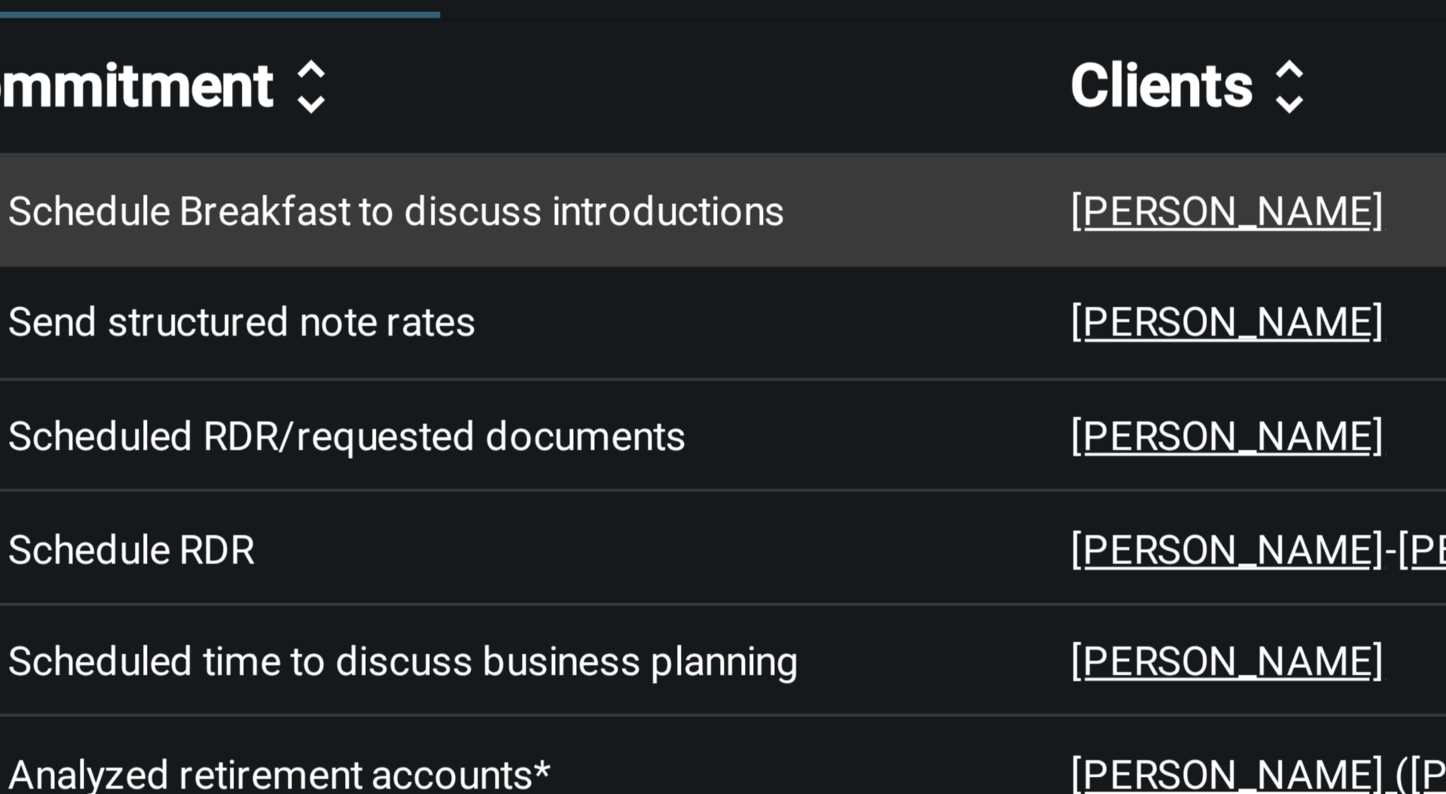
click at [557, 276] on p "Schedule Breakfast to discuss introductions" at bounding box center [514, 277] width 267 height 12
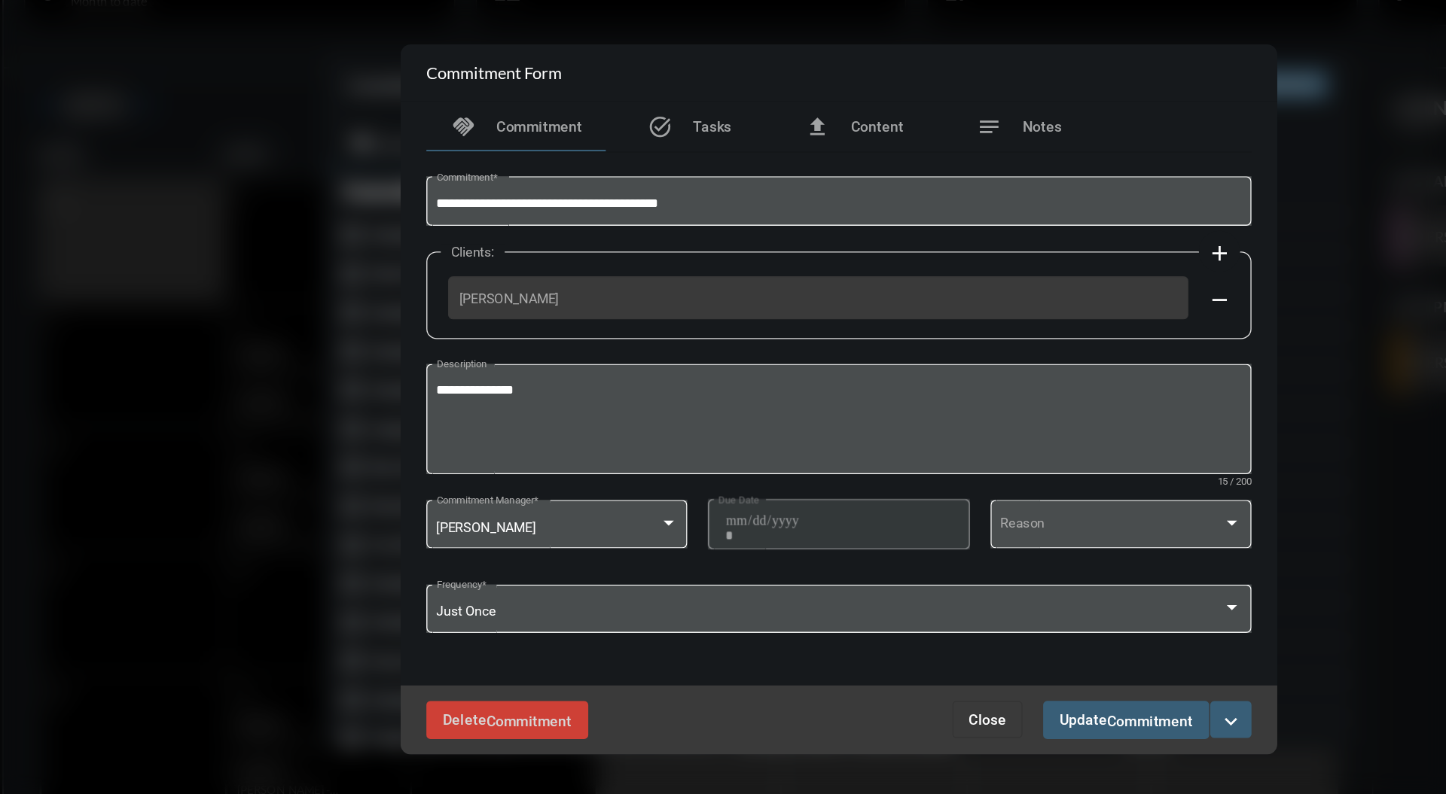
click at [846, 629] on button "Close" at bounding box center [831, 630] width 51 height 27
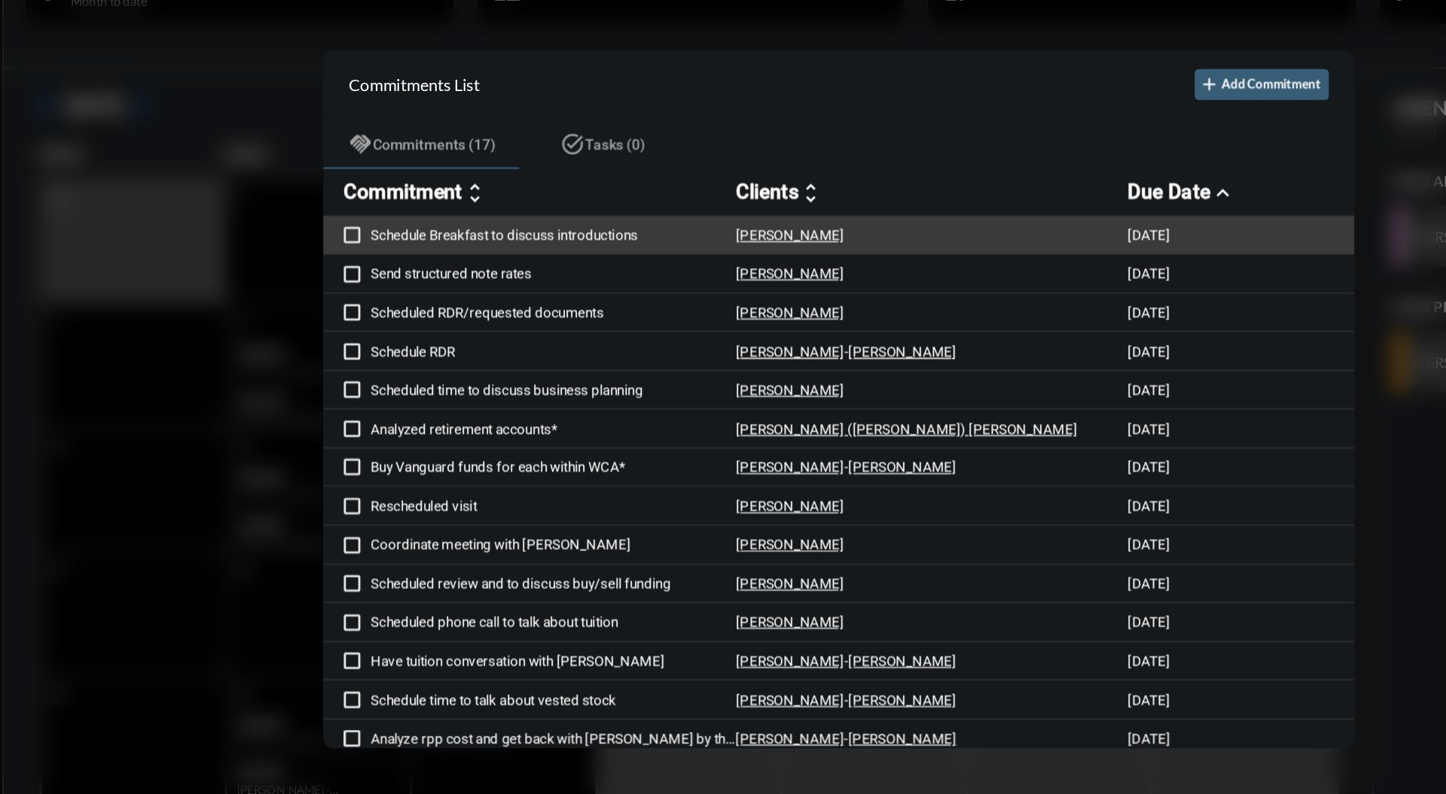
click at [369, 276] on span at bounding box center [367, 277] width 12 height 12
click at [691, 279] on p "[PERSON_NAME]" at bounding box center [686, 277] width 79 height 12
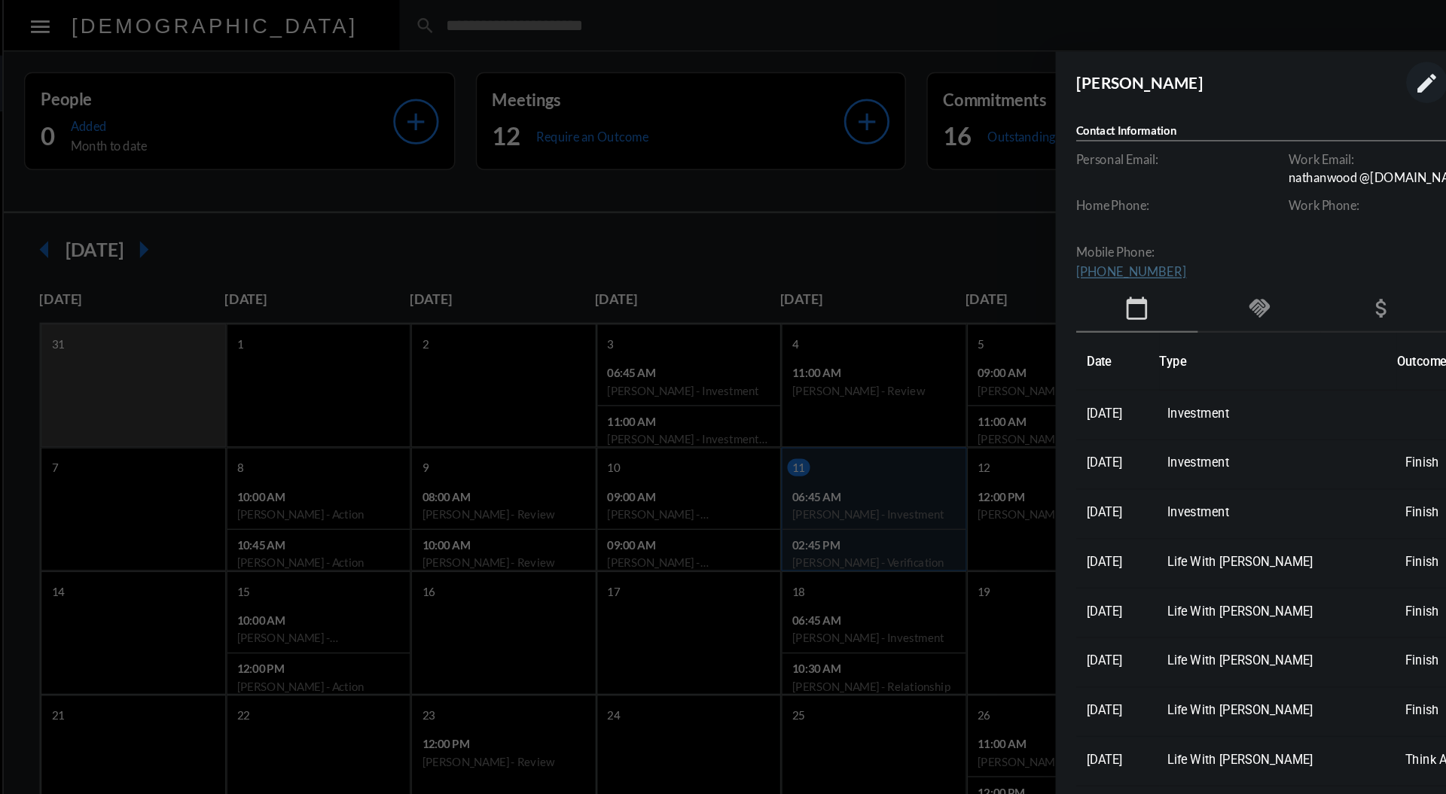
click at [708, 150] on div at bounding box center [723, 397] width 1446 height 794
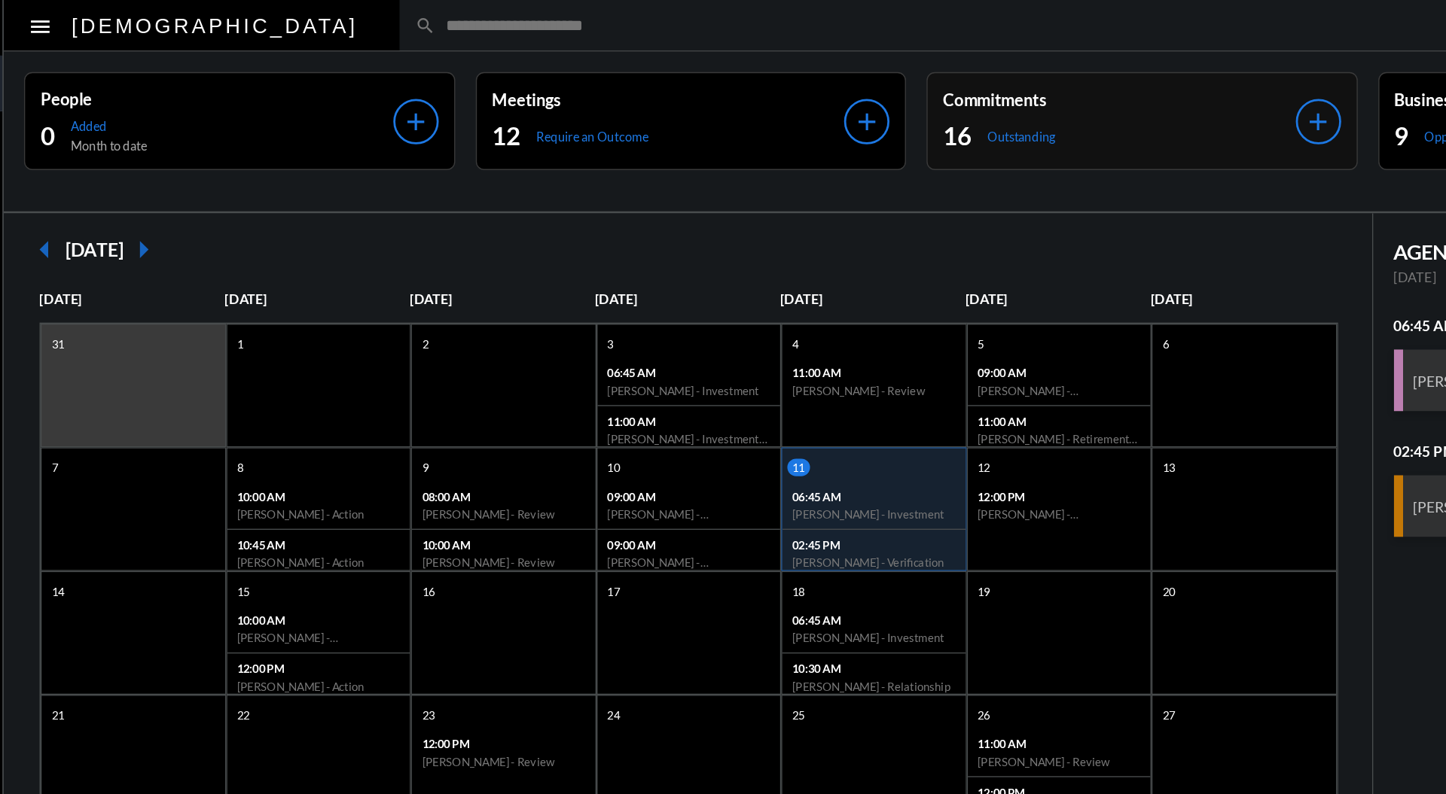
click at [967, 89] on div "16 Outstanding" at bounding box center [927, 99] width 257 height 24
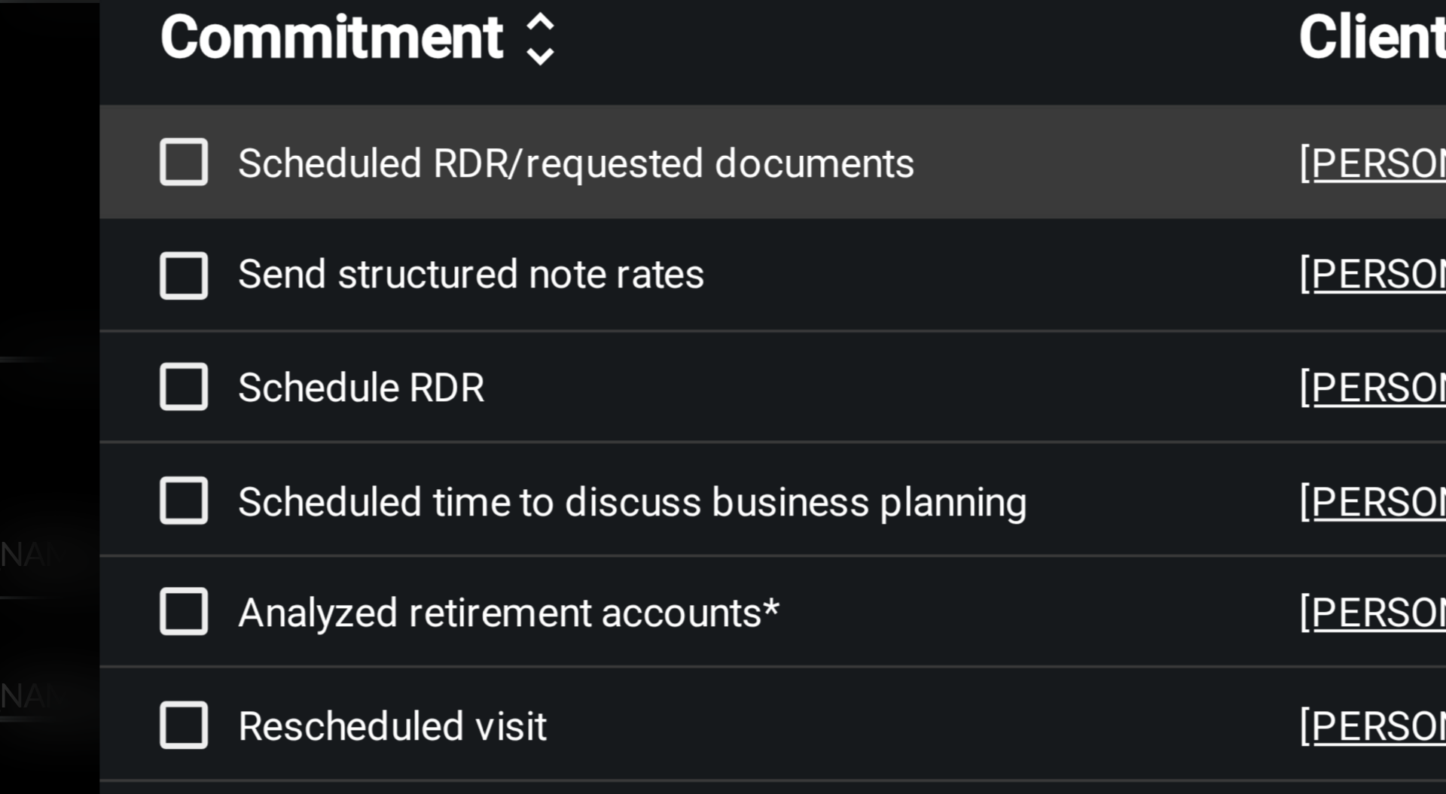
click at [535, 279] on p "Scheduled RDR/requested documents" at bounding box center [514, 277] width 267 height 12
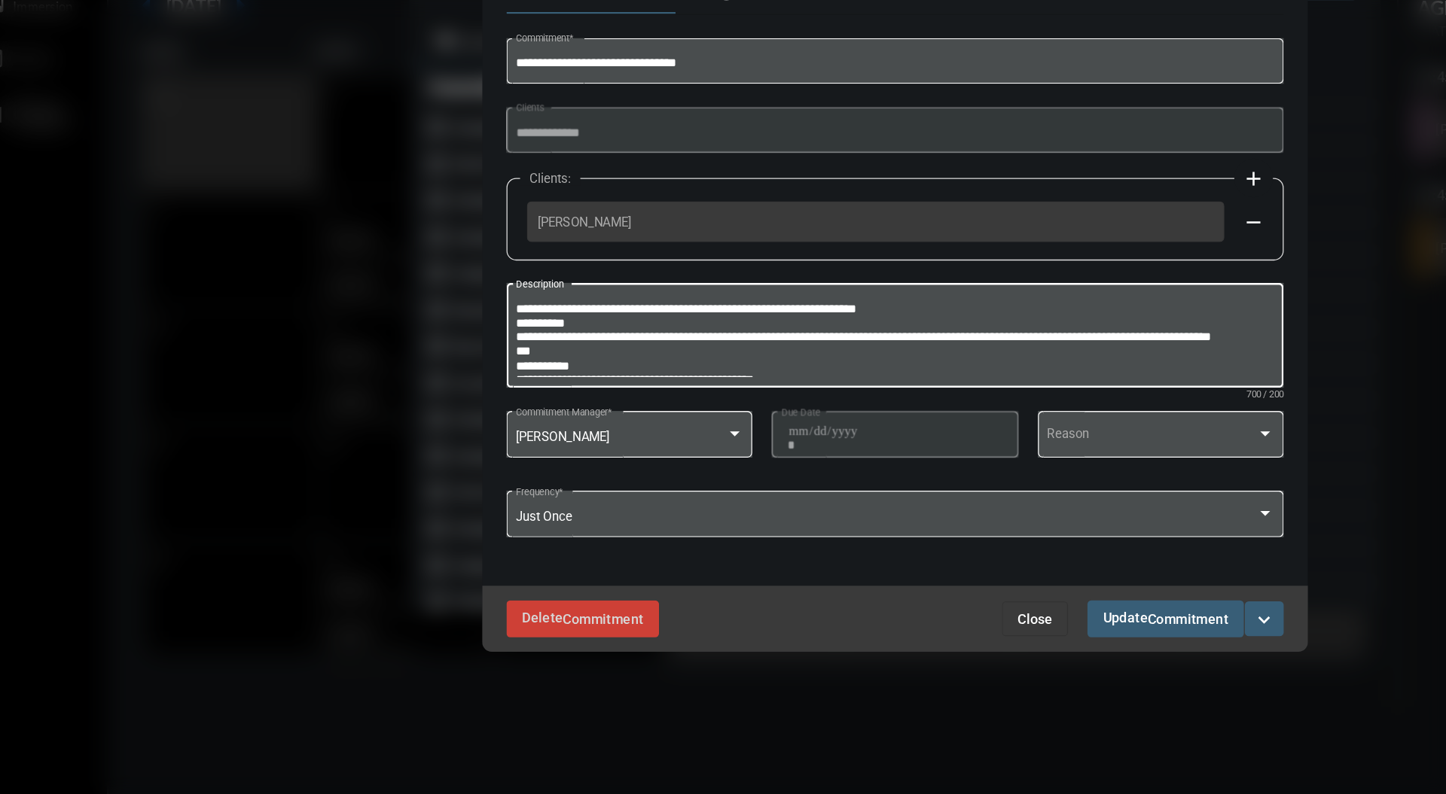
scroll to position [102, 0]
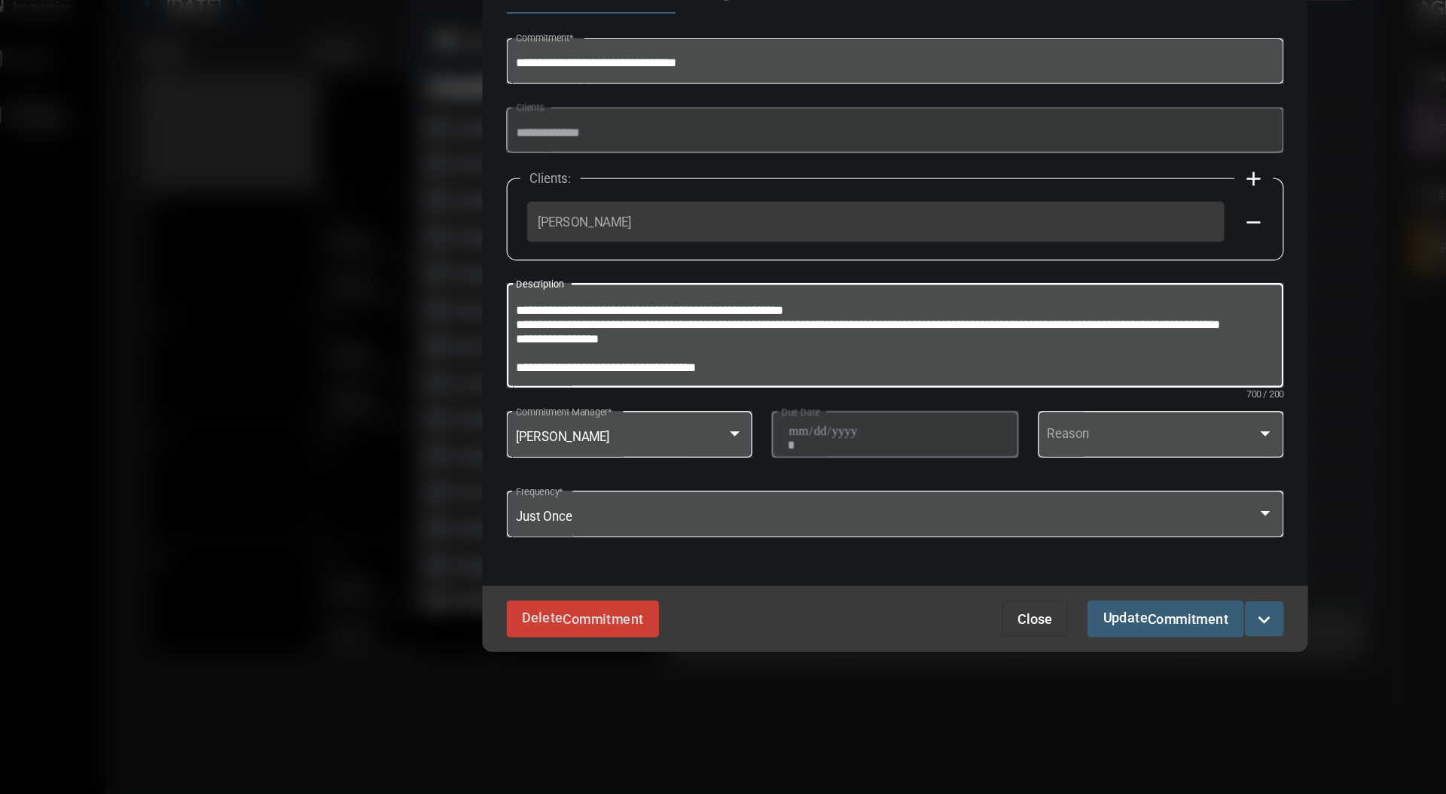
drag, startPoint x: 1016, startPoint y: 446, endPoint x: 1011, endPoint y: 469, distance: 23.0
click at [1011, 469] on div "**********" at bounding box center [723, 437] width 588 height 84
click at [660, 460] on textarea "**********" at bounding box center [723, 440] width 588 height 59
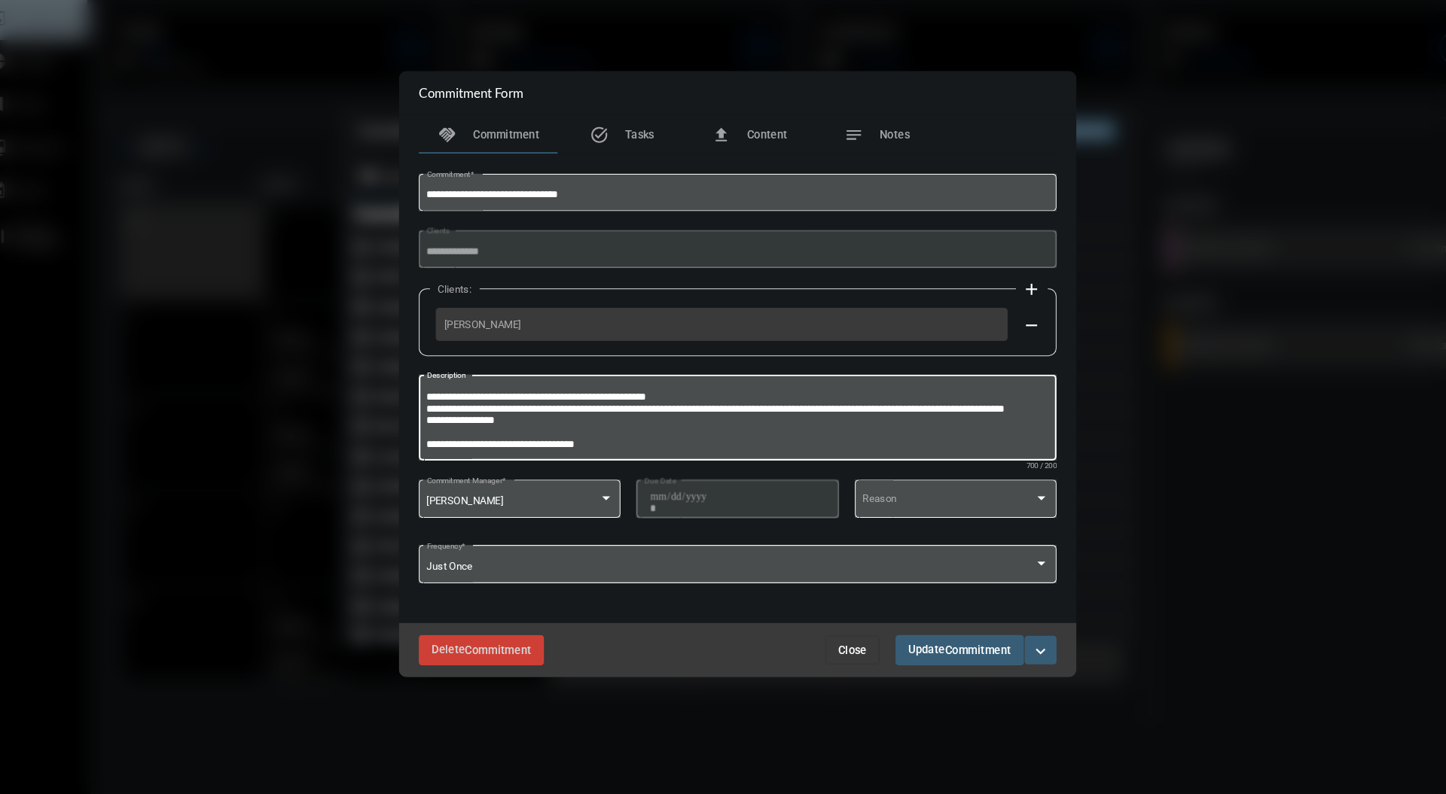
scroll to position [0, 0]
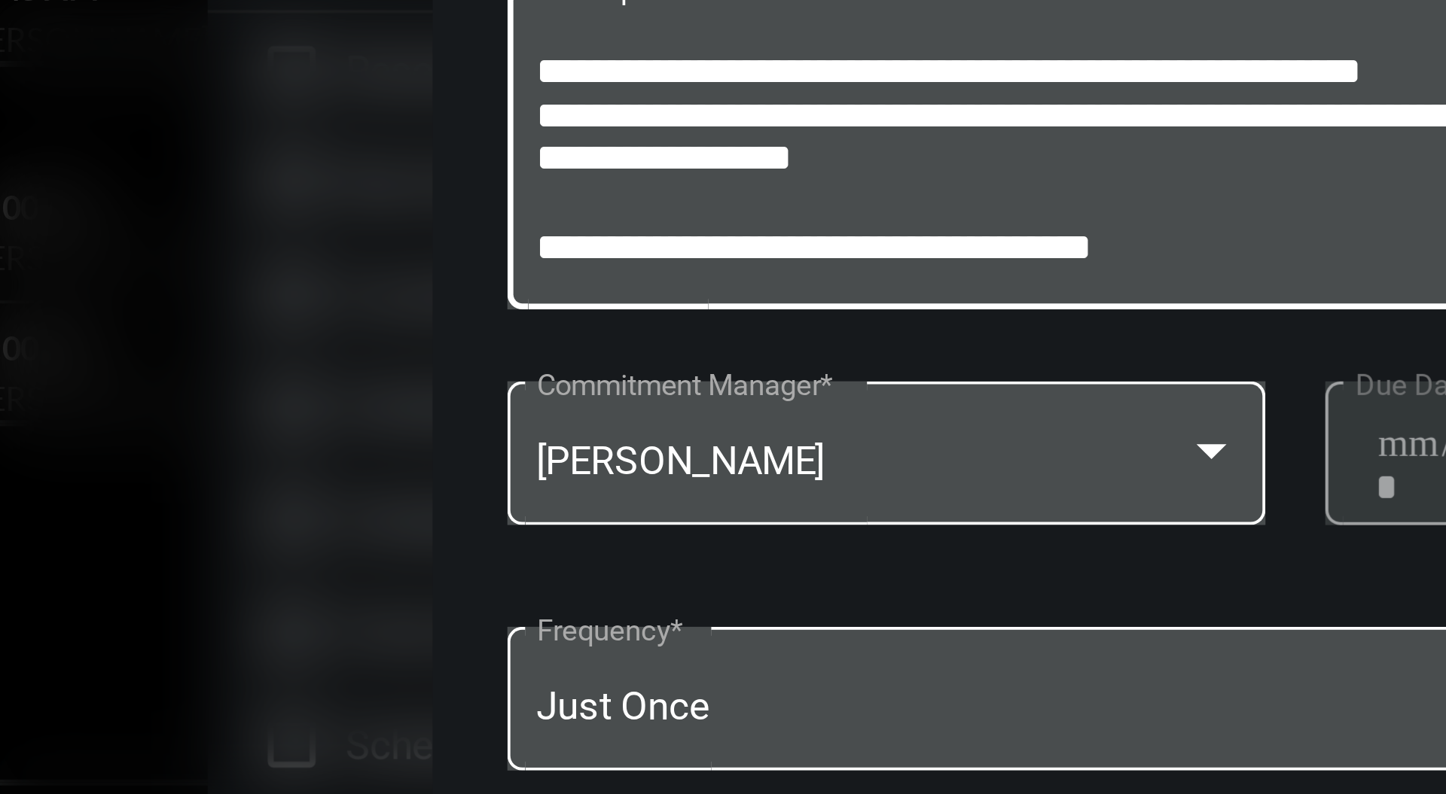
click at [542, 459] on textarea "**********" at bounding box center [723, 440] width 588 height 59
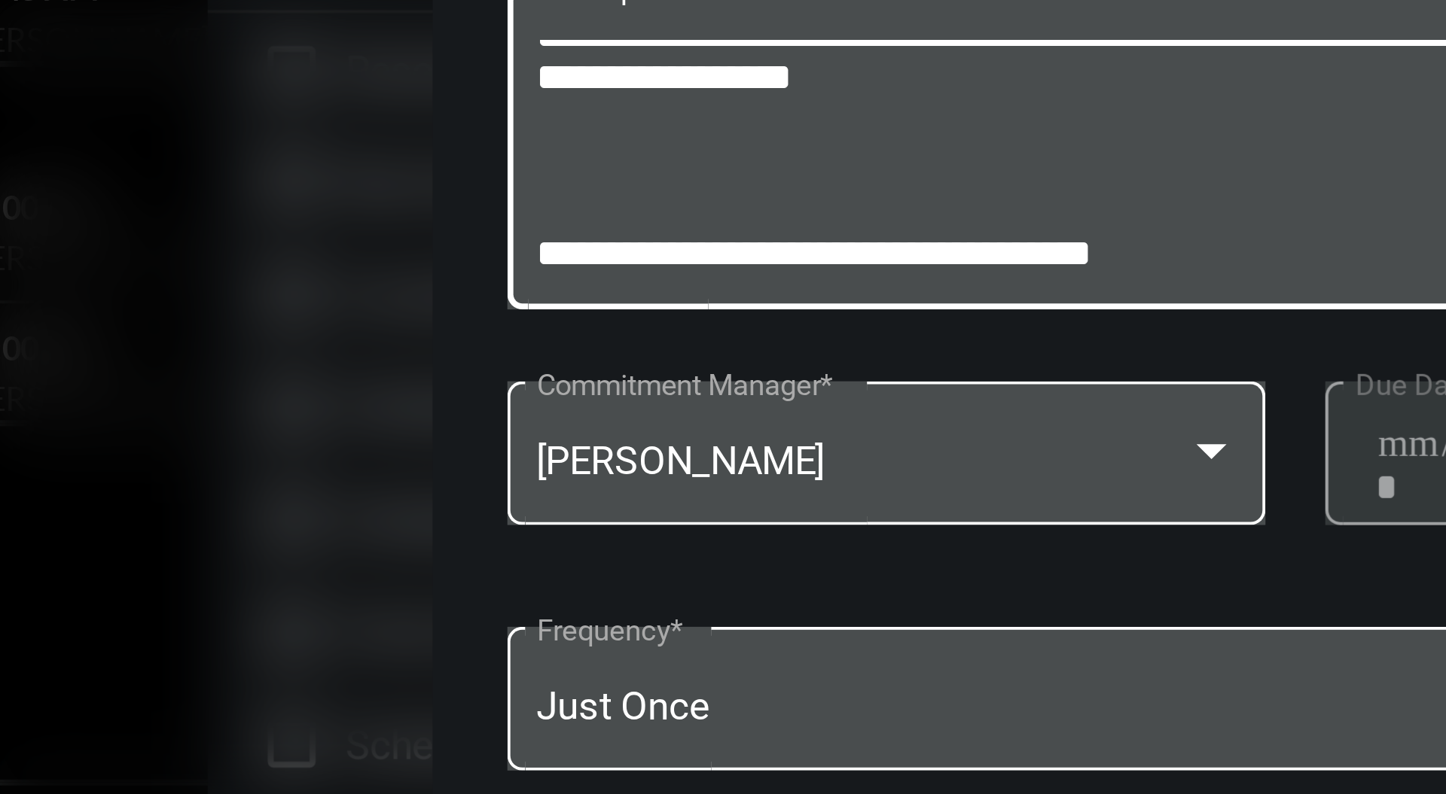
scroll to position [118, 0]
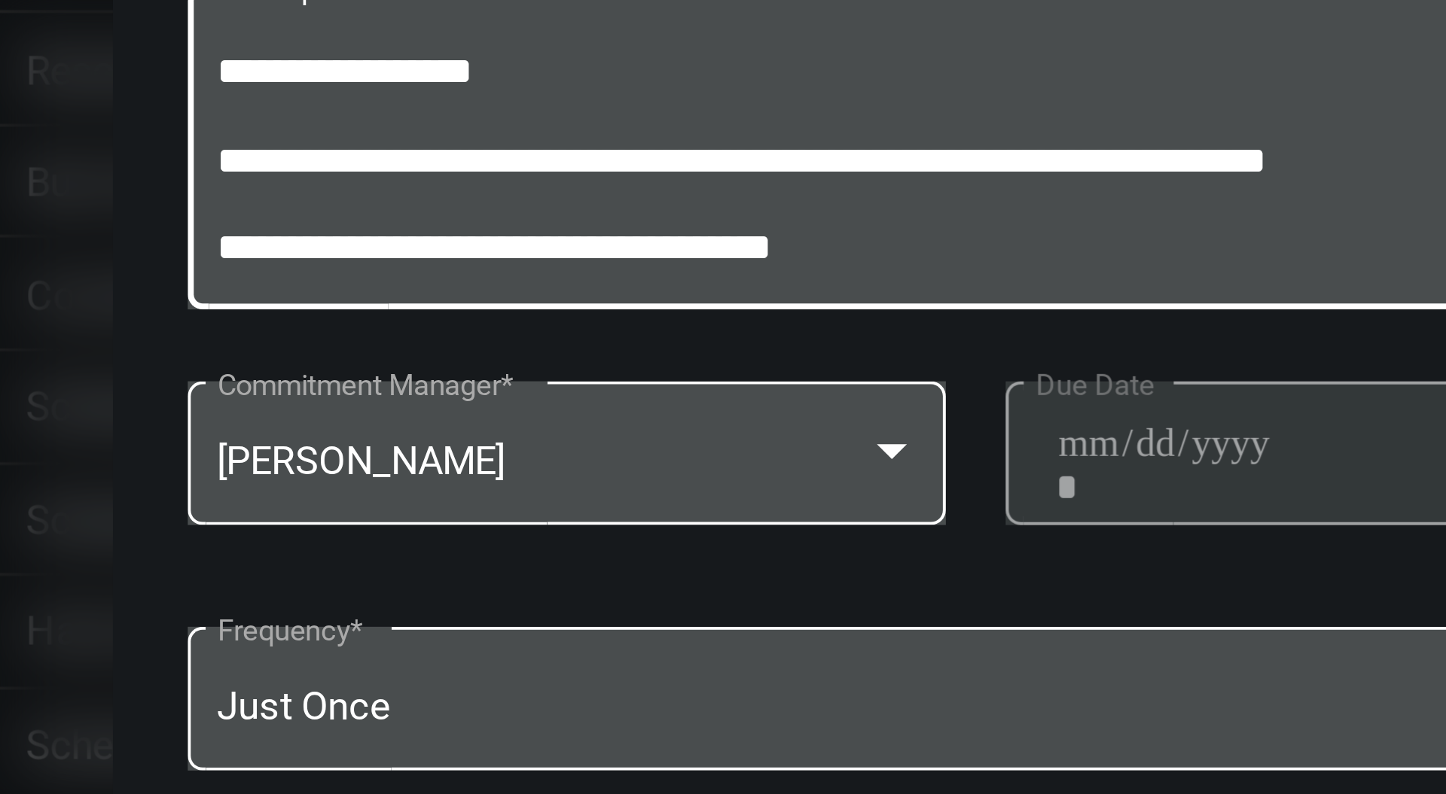
type textarea "**********"
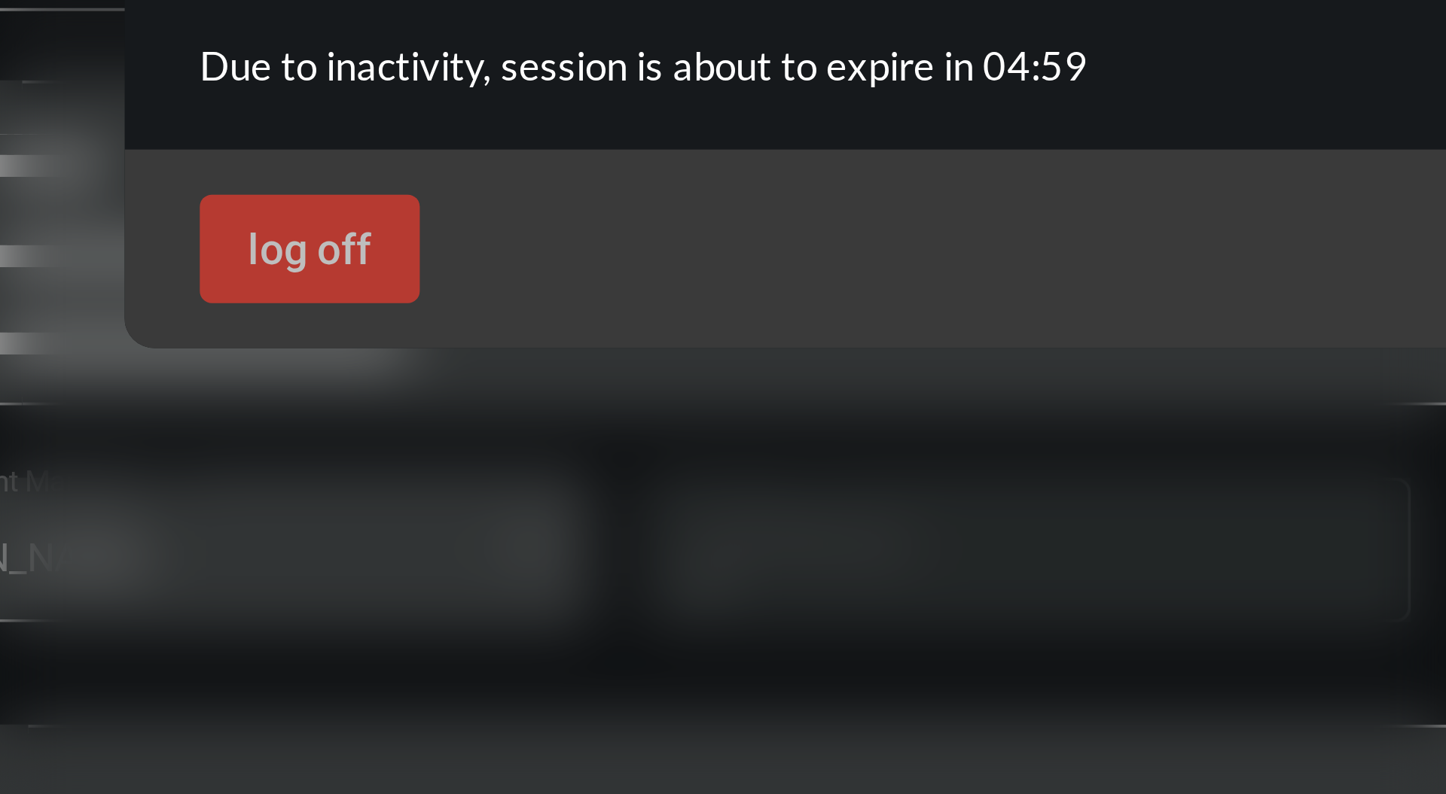
click at [708, 477] on div at bounding box center [723, 397] width 1446 height 794
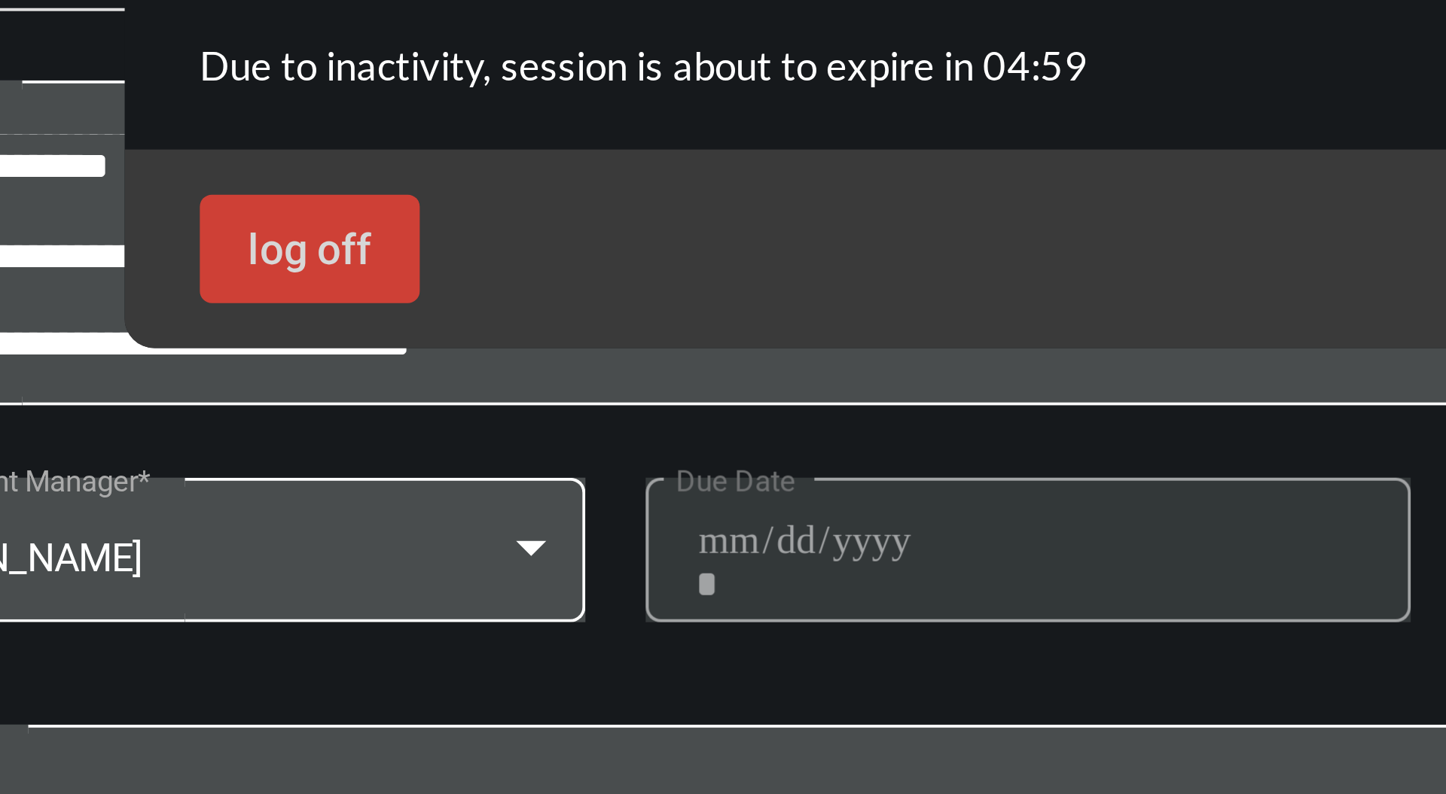
click at [925, 395] on p "Due to inactivity, session is about to expire in 04:59" at bounding box center [723, 394] width 414 height 12
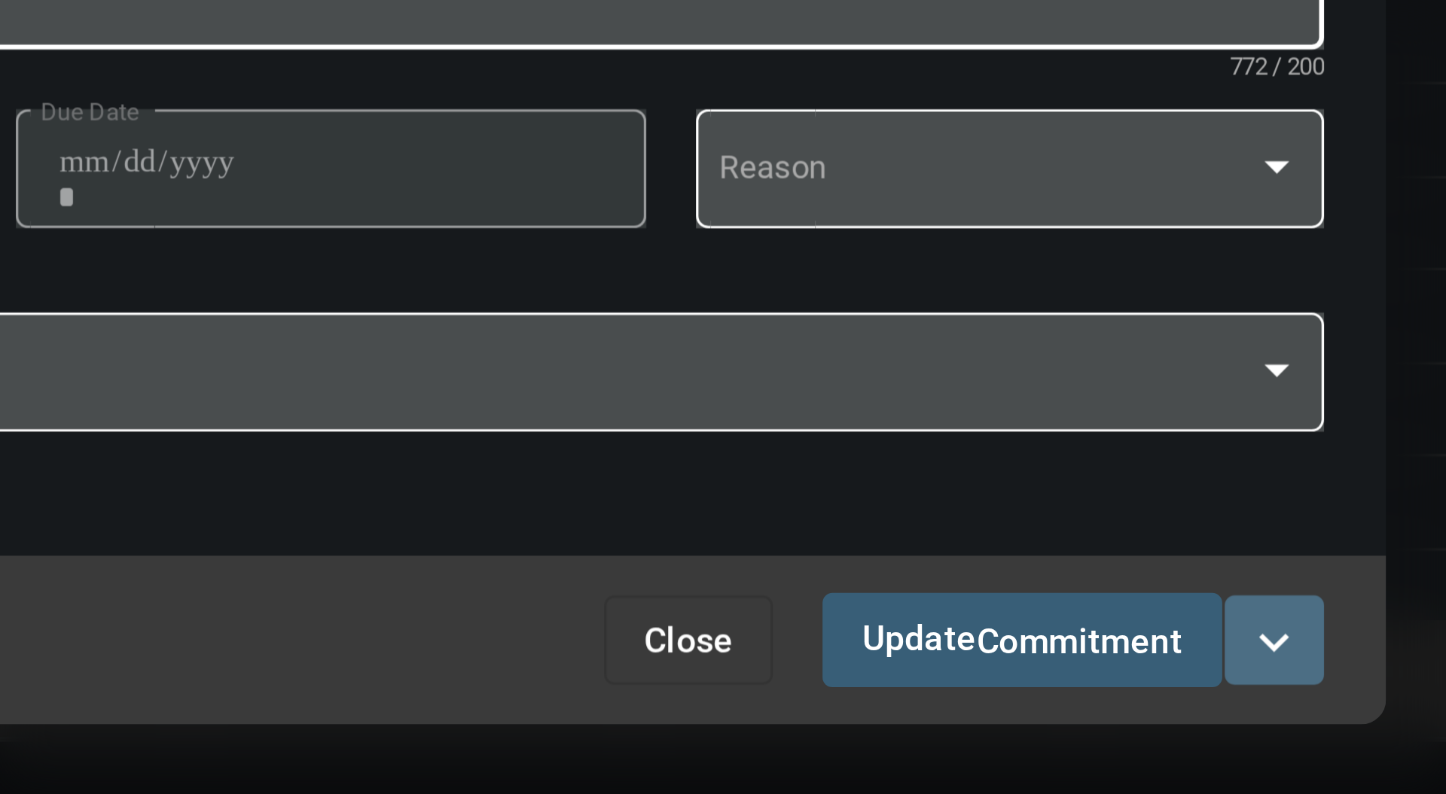
click at [1004, 658] on mat-icon "expand_more" at bounding box center [1009, 659] width 18 height 18
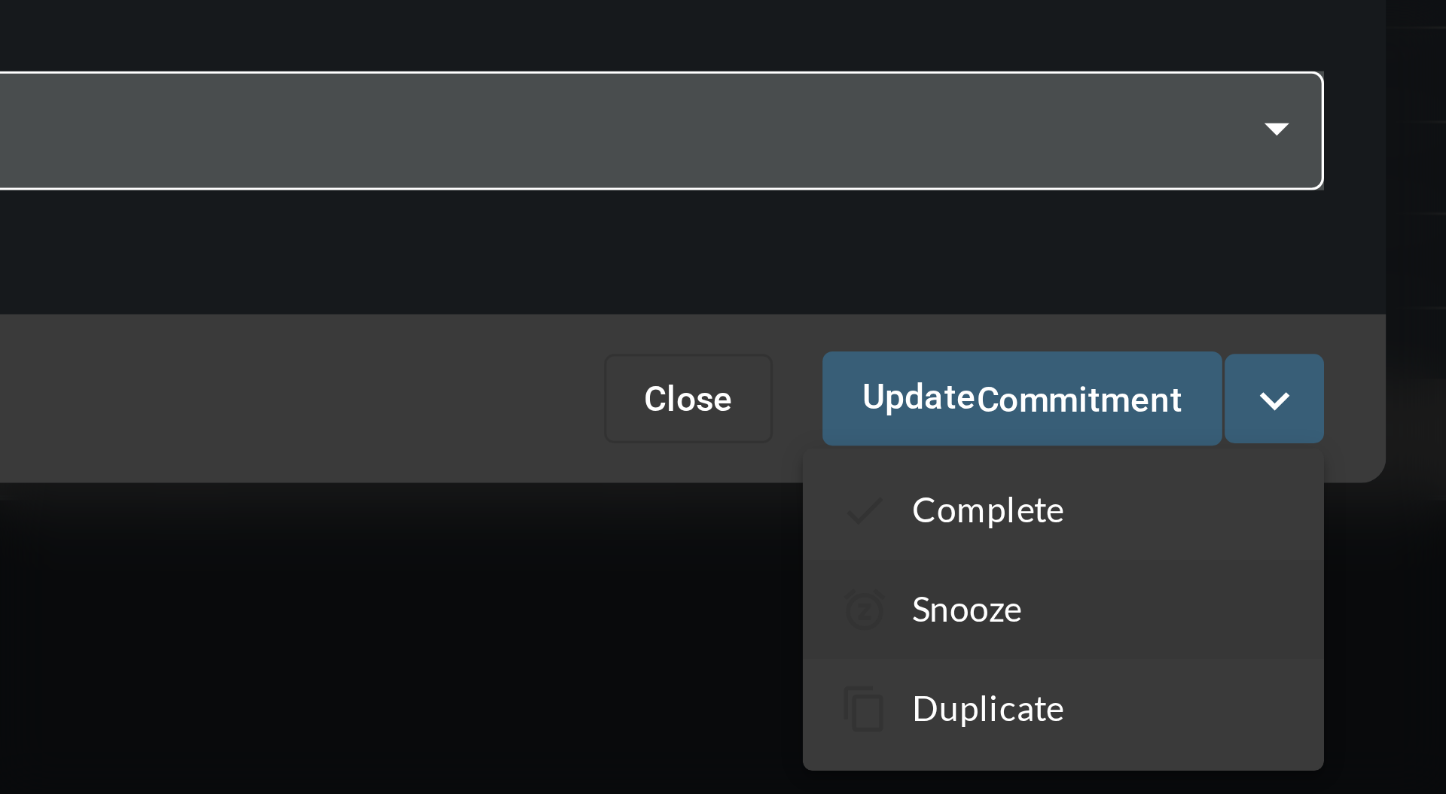
click at [933, 722] on section "snooze Snooze" at bounding box center [945, 722] width 158 height 30
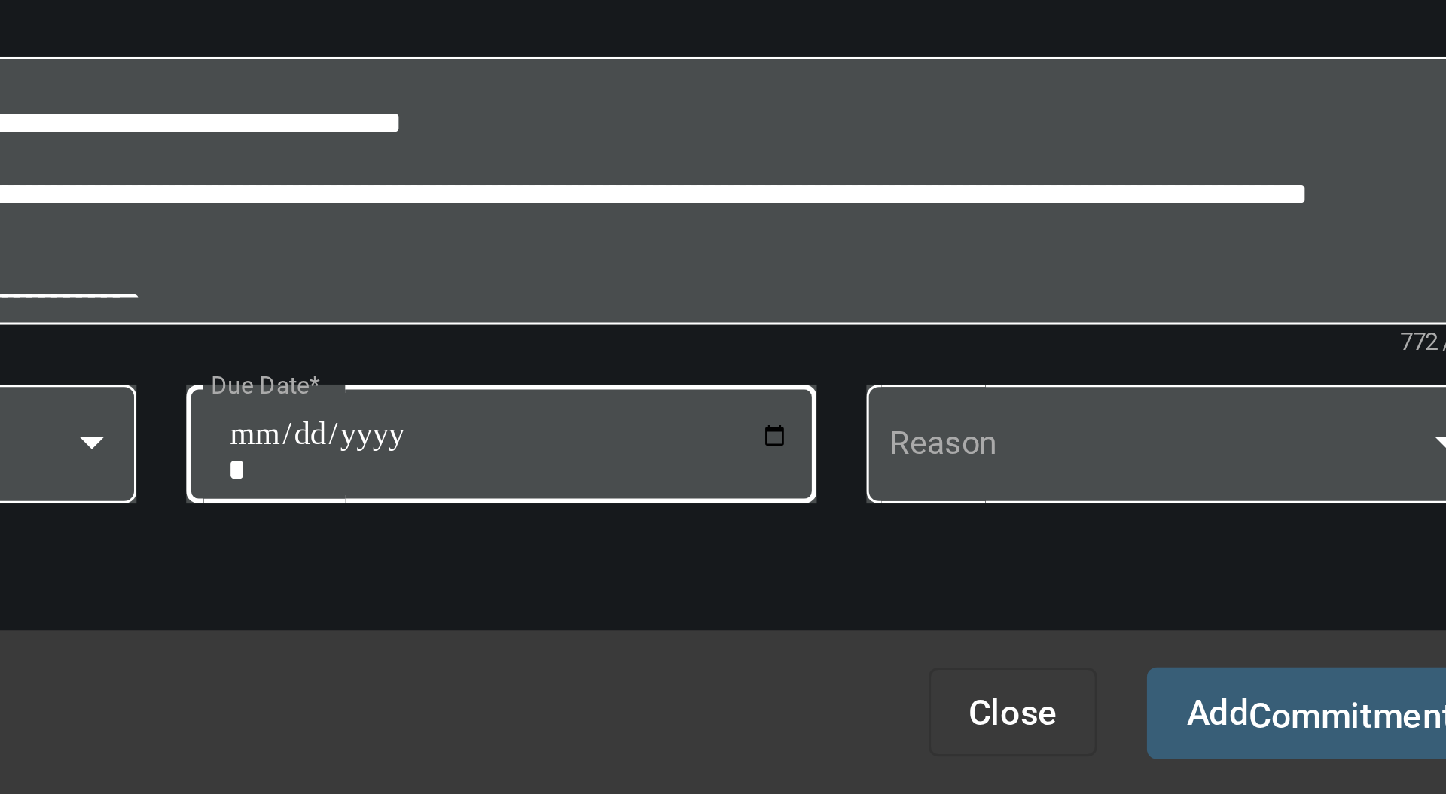
click at [801, 540] on input "**********" at bounding box center [725, 548] width 171 height 21
type input "**********"
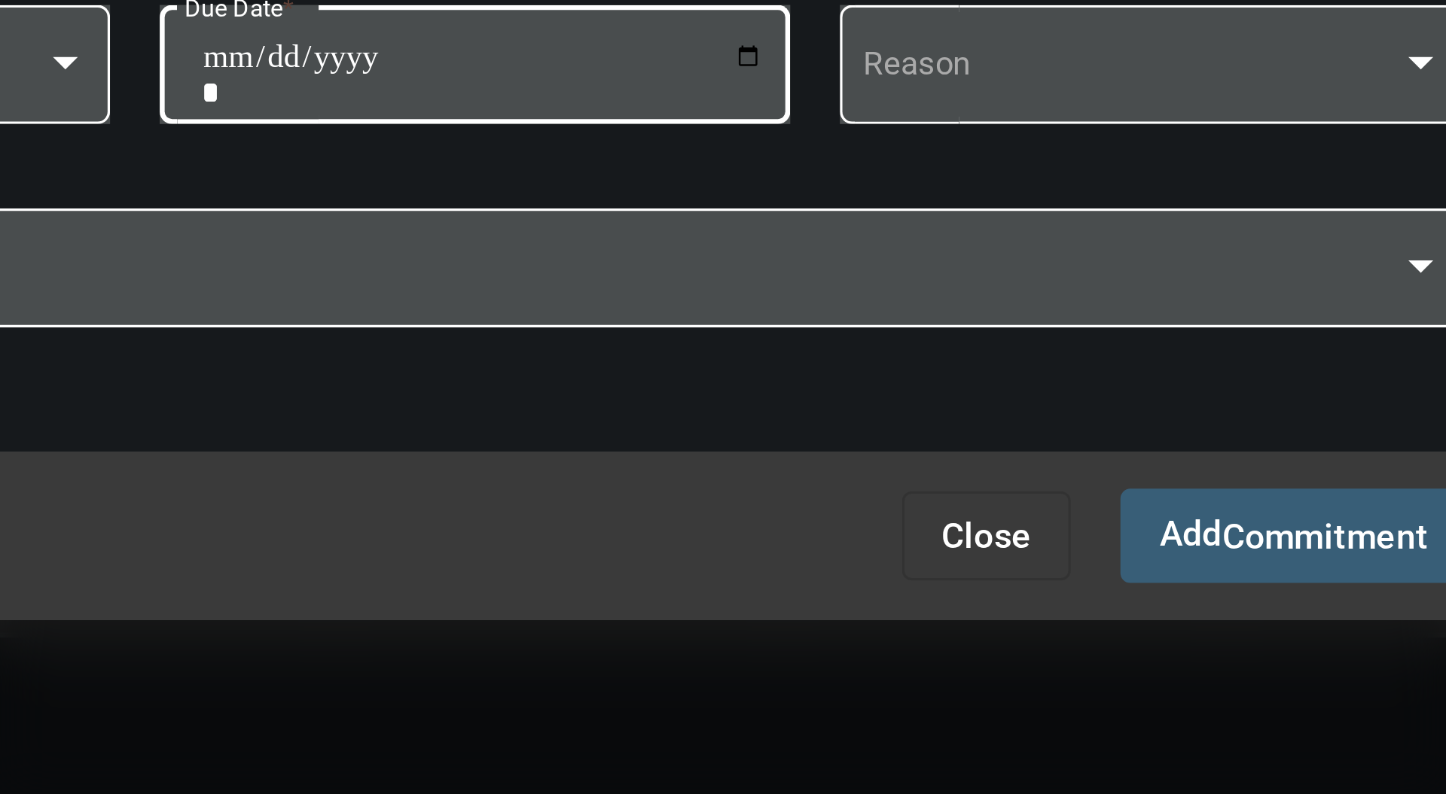
click at [966, 654] on span "Commitment" at bounding box center [980, 659] width 62 height 12
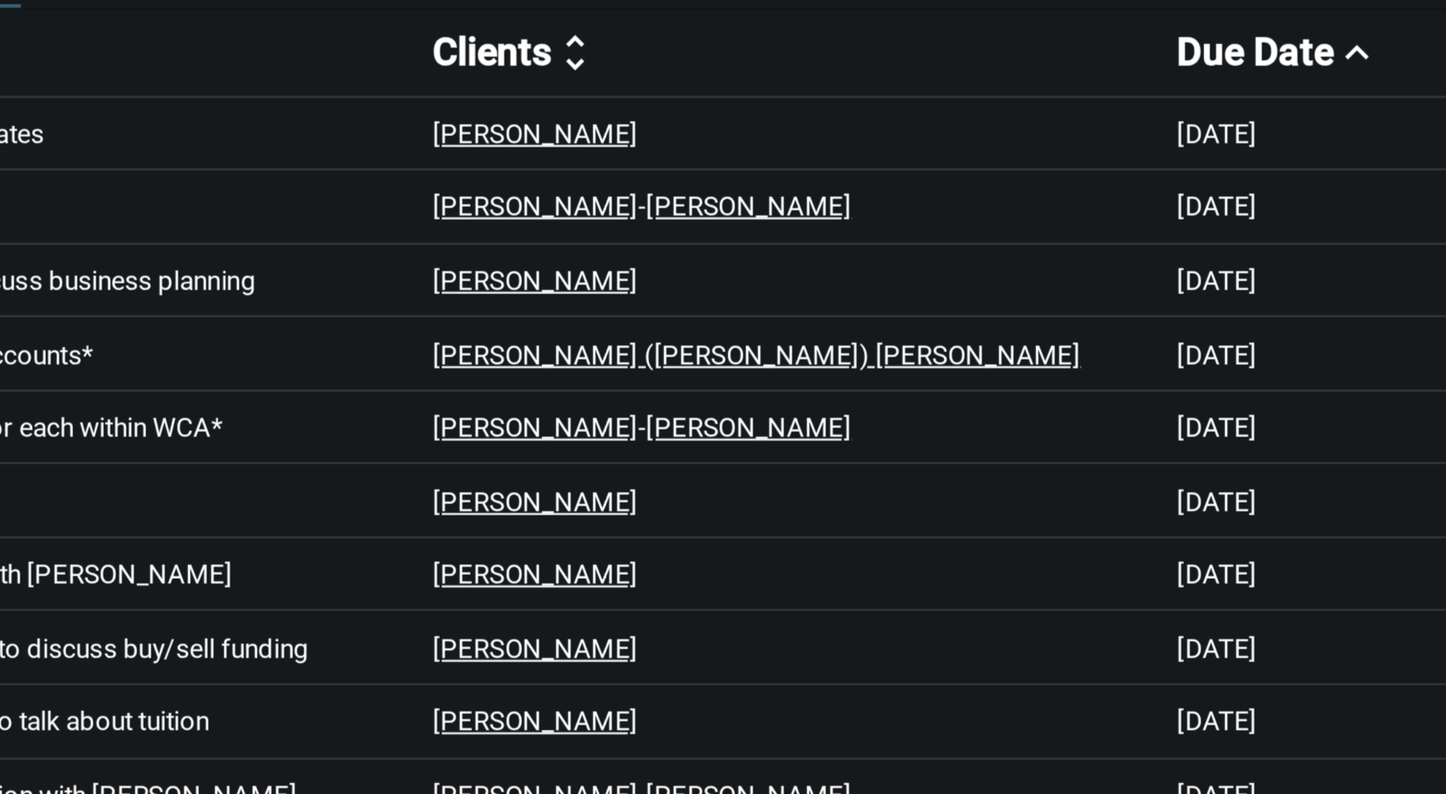
scroll to position [5, 0]
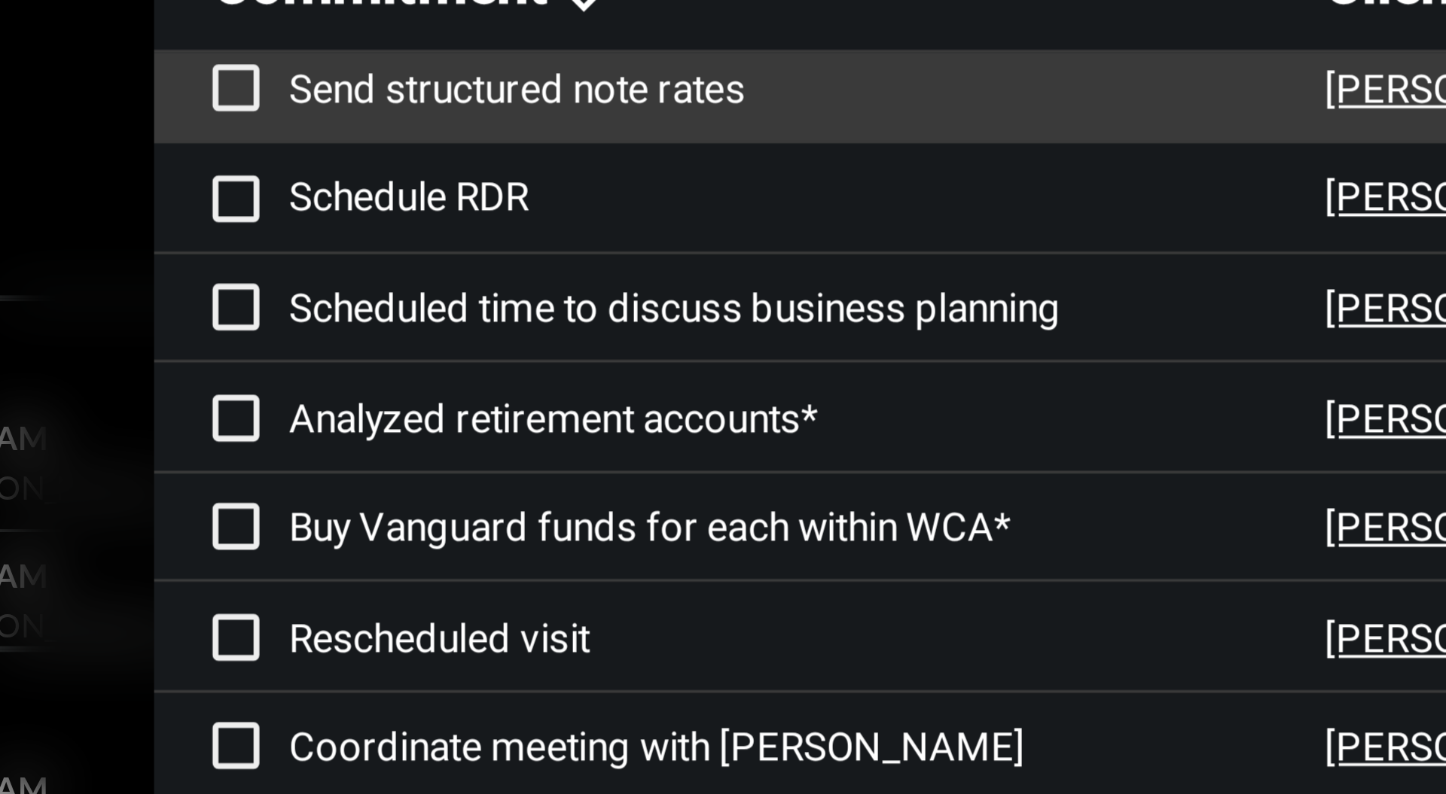
click at [369, 270] on span at bounding box center [367, 273] width 12 height 12
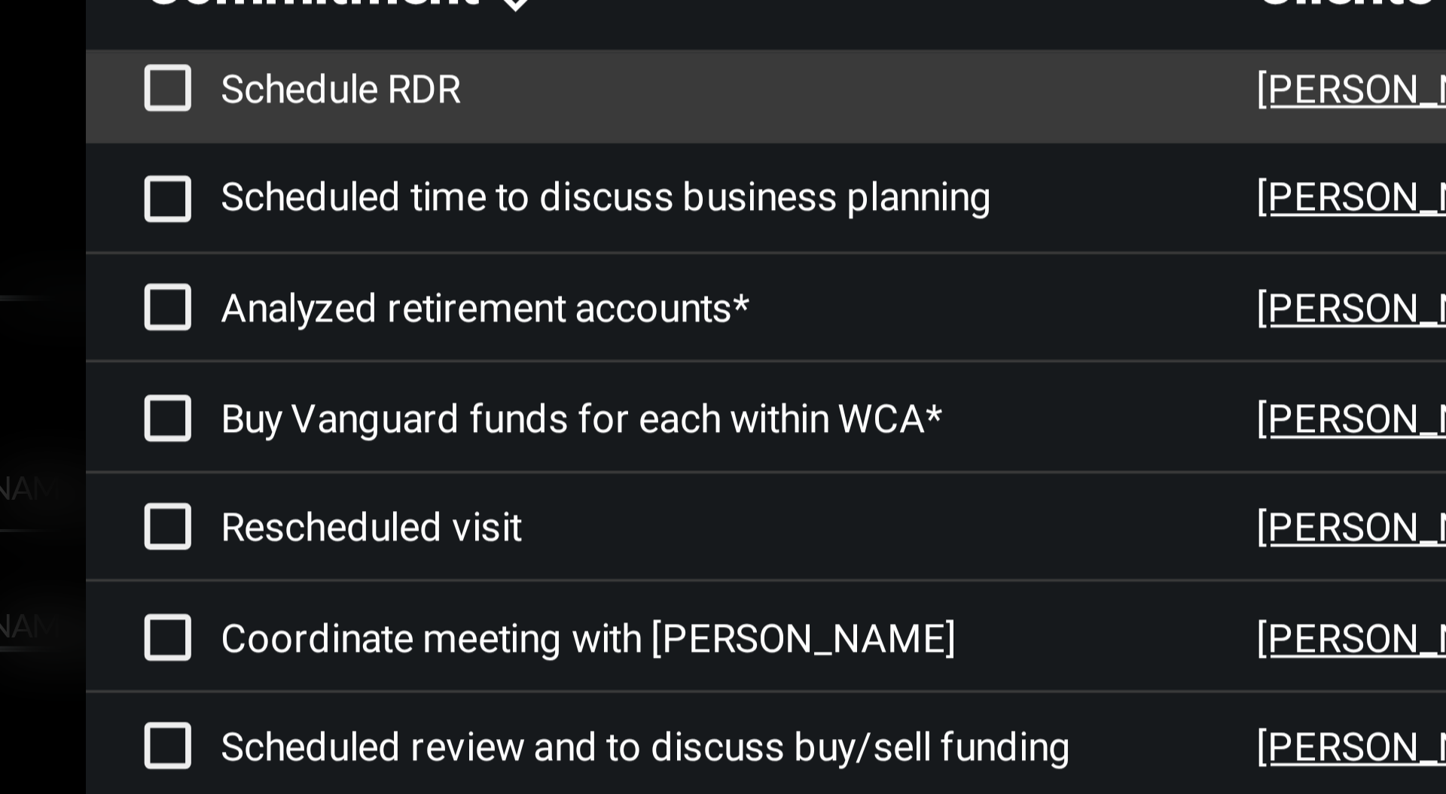
click at [425, 271] on p "Schedule RDR" at bounding box center [514, 273] width 267 height 12
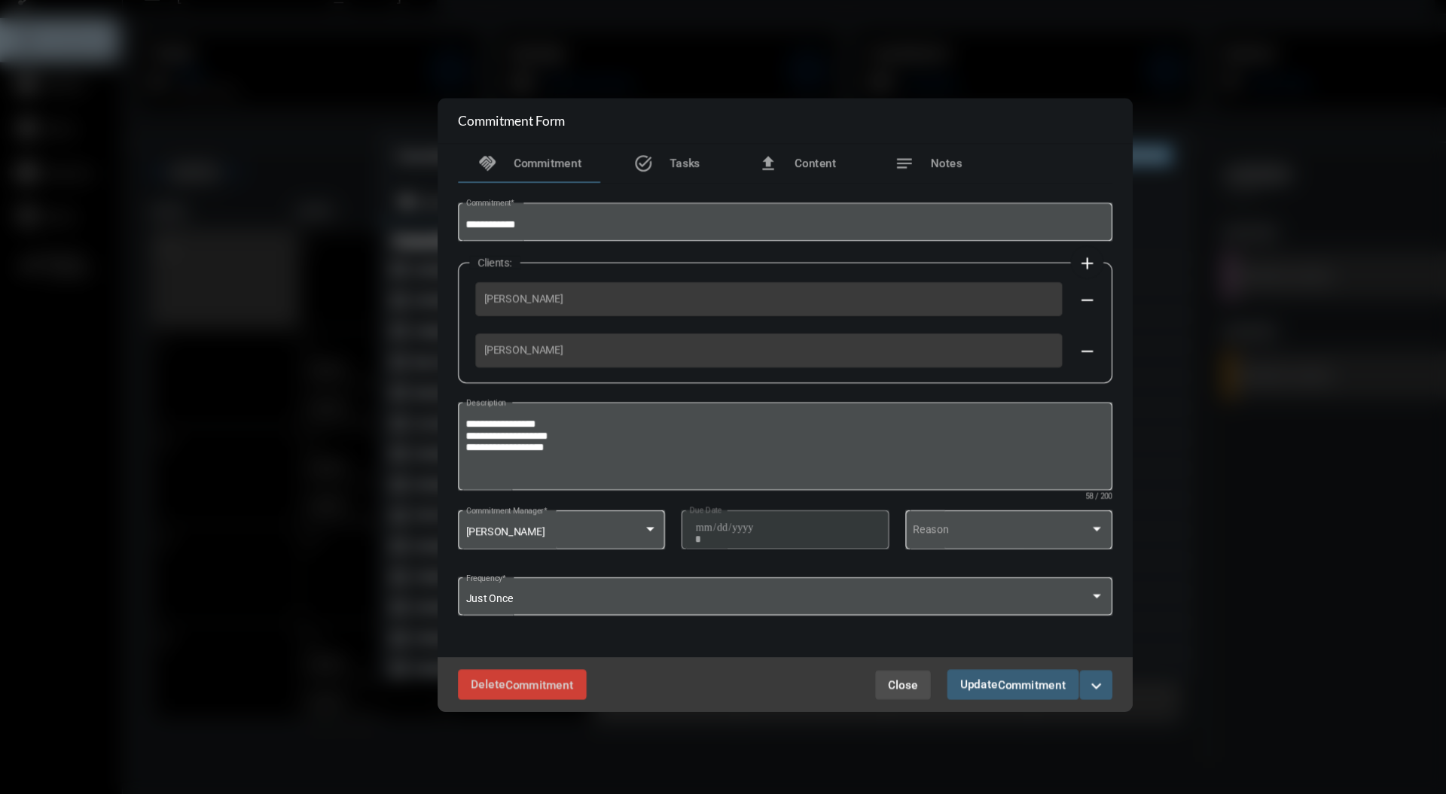
click at [825, 657] on span "Close" at bounding box center [831, 655] width 27 height 12
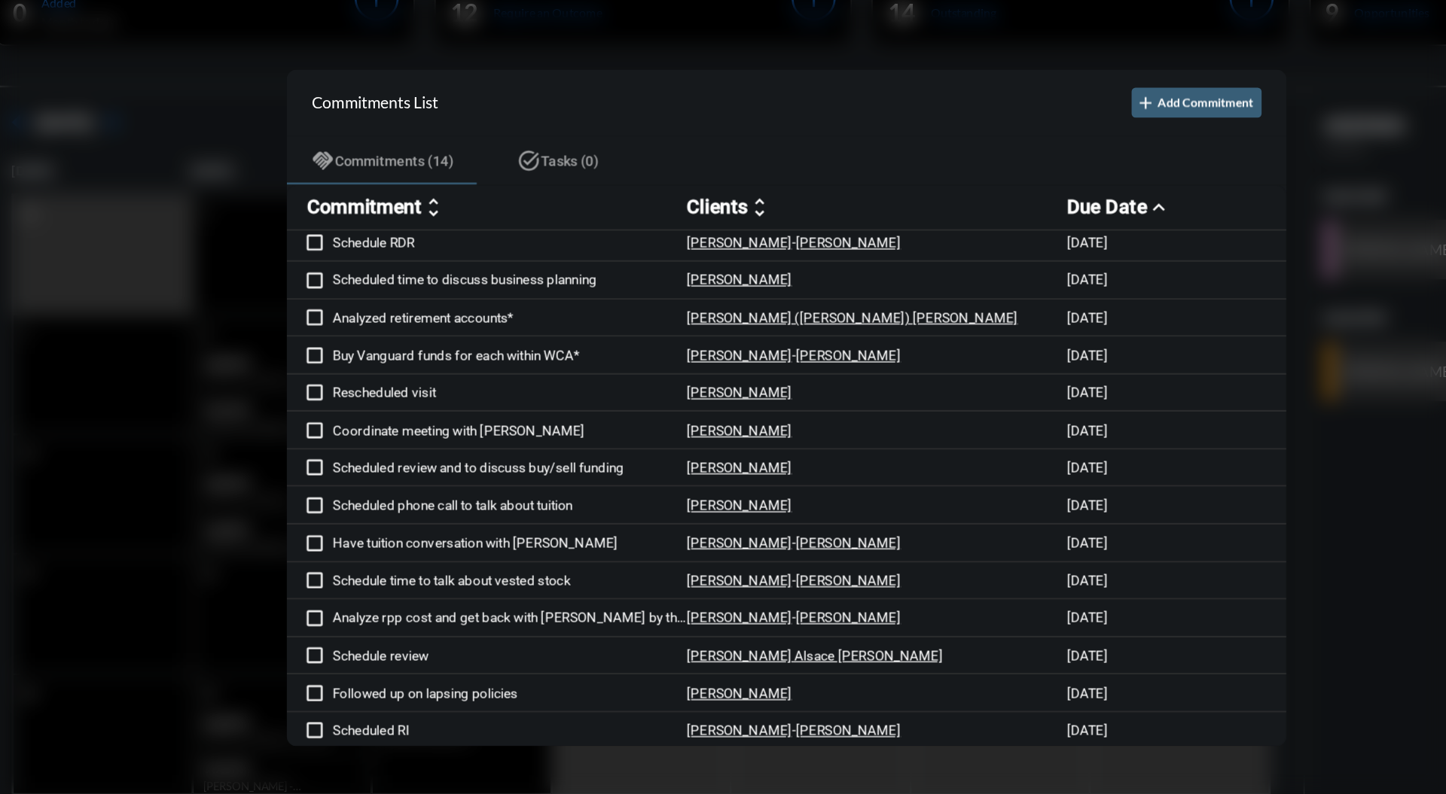
scroll to position [3, 0]
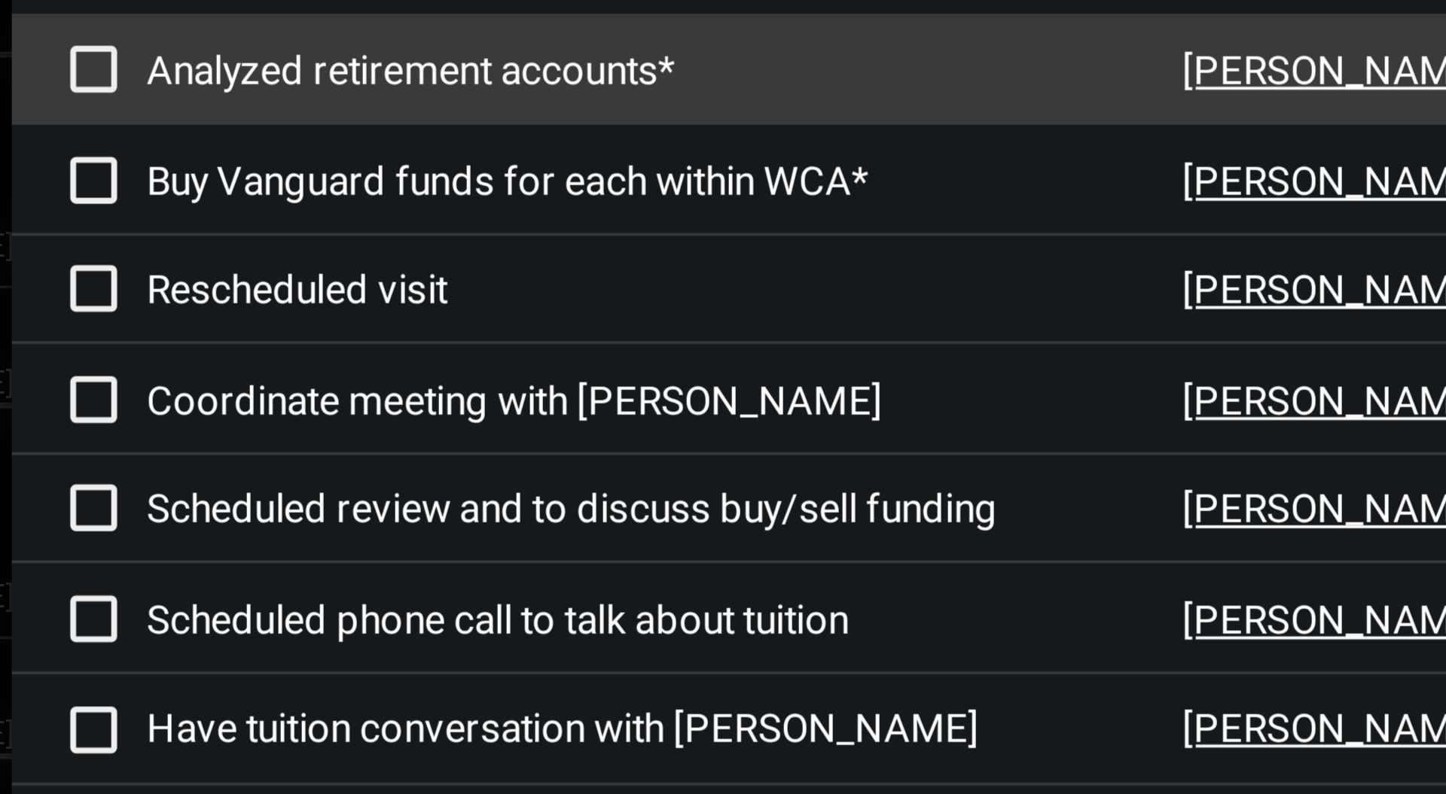
click at [369, 329] on span at bounding box center [367, 331] width 12 height 12
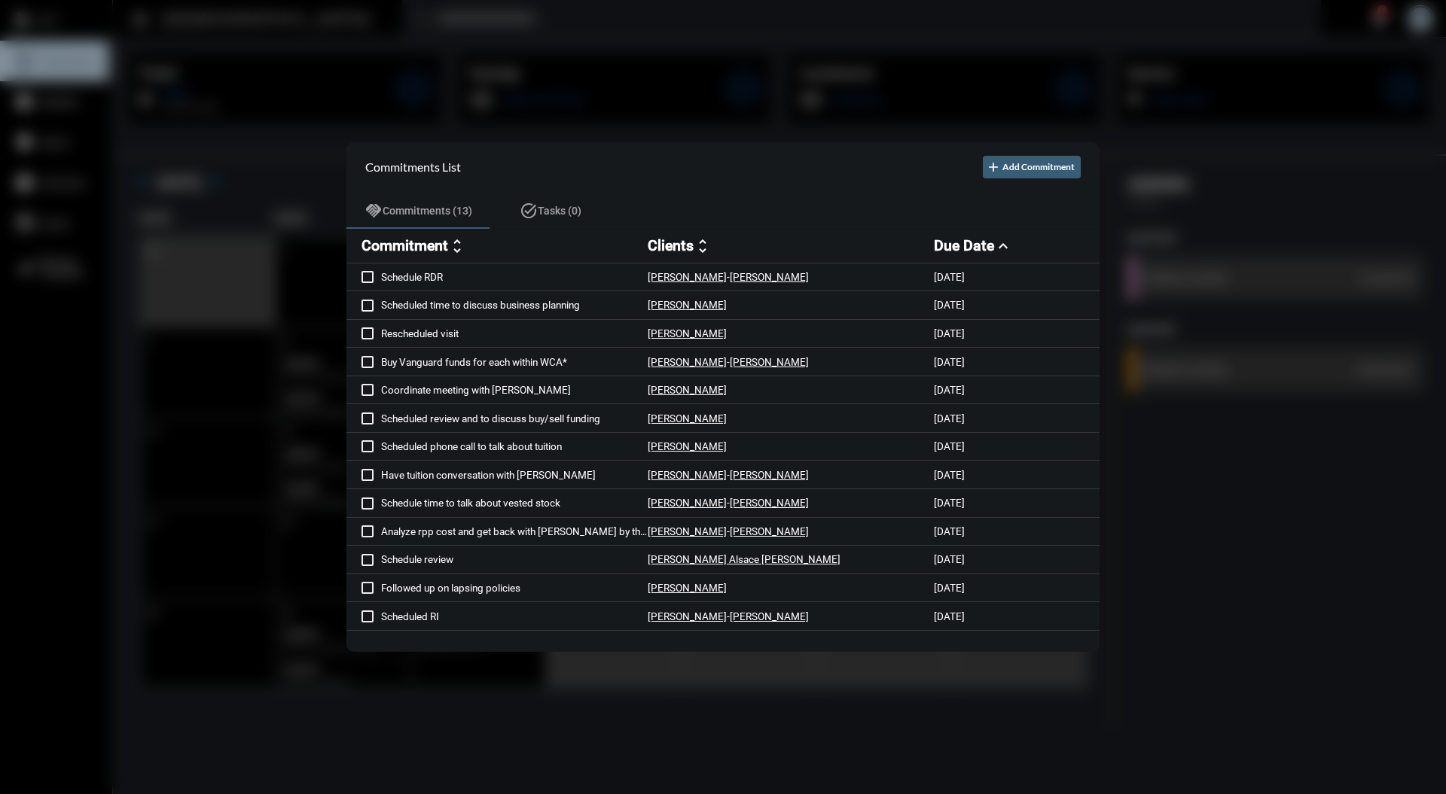
click at [1259, 238] on div at bounding box center [723, 397] width 1446 height 794
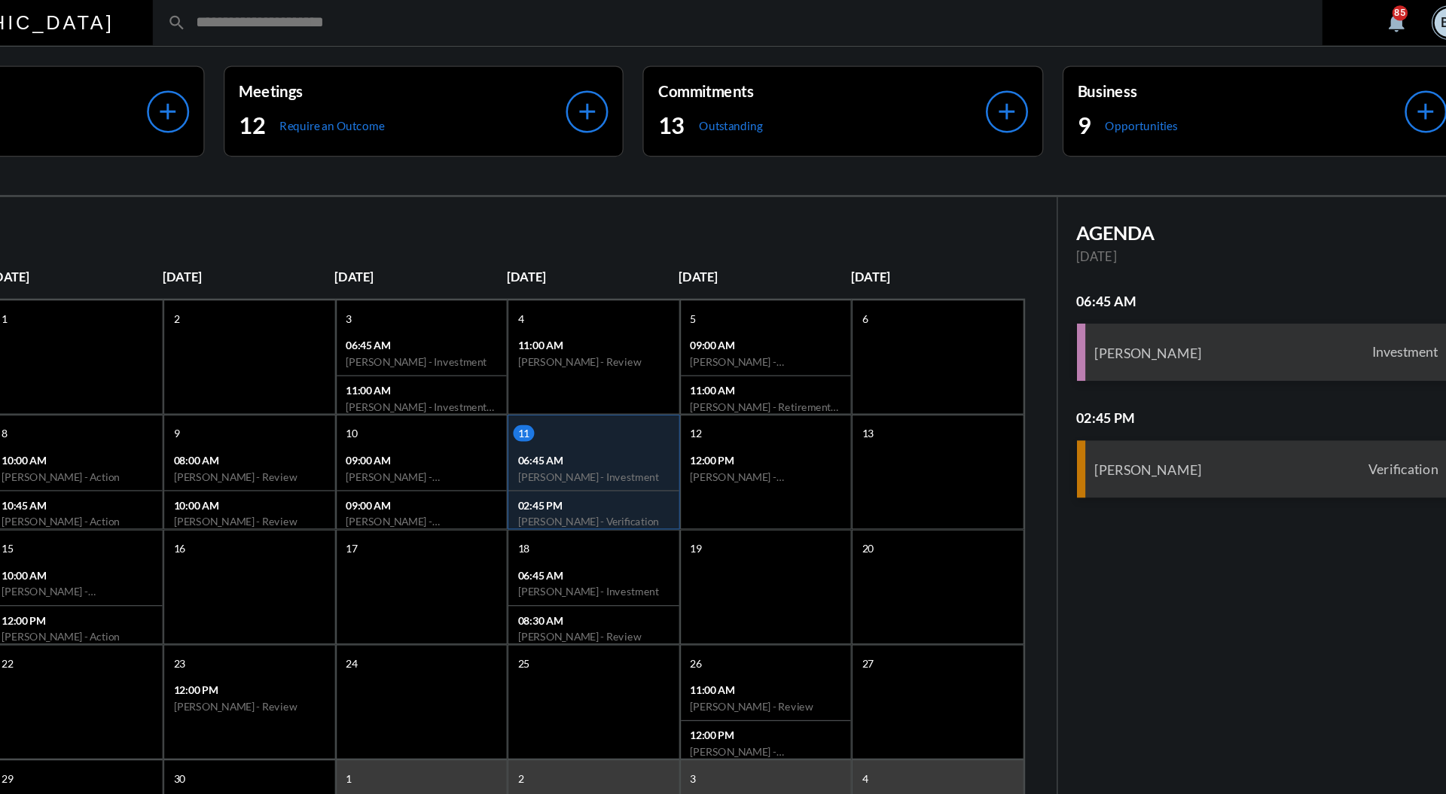
click at [1381, 11] on div "85" at bounding box center [1382, 11] width 12 height 12
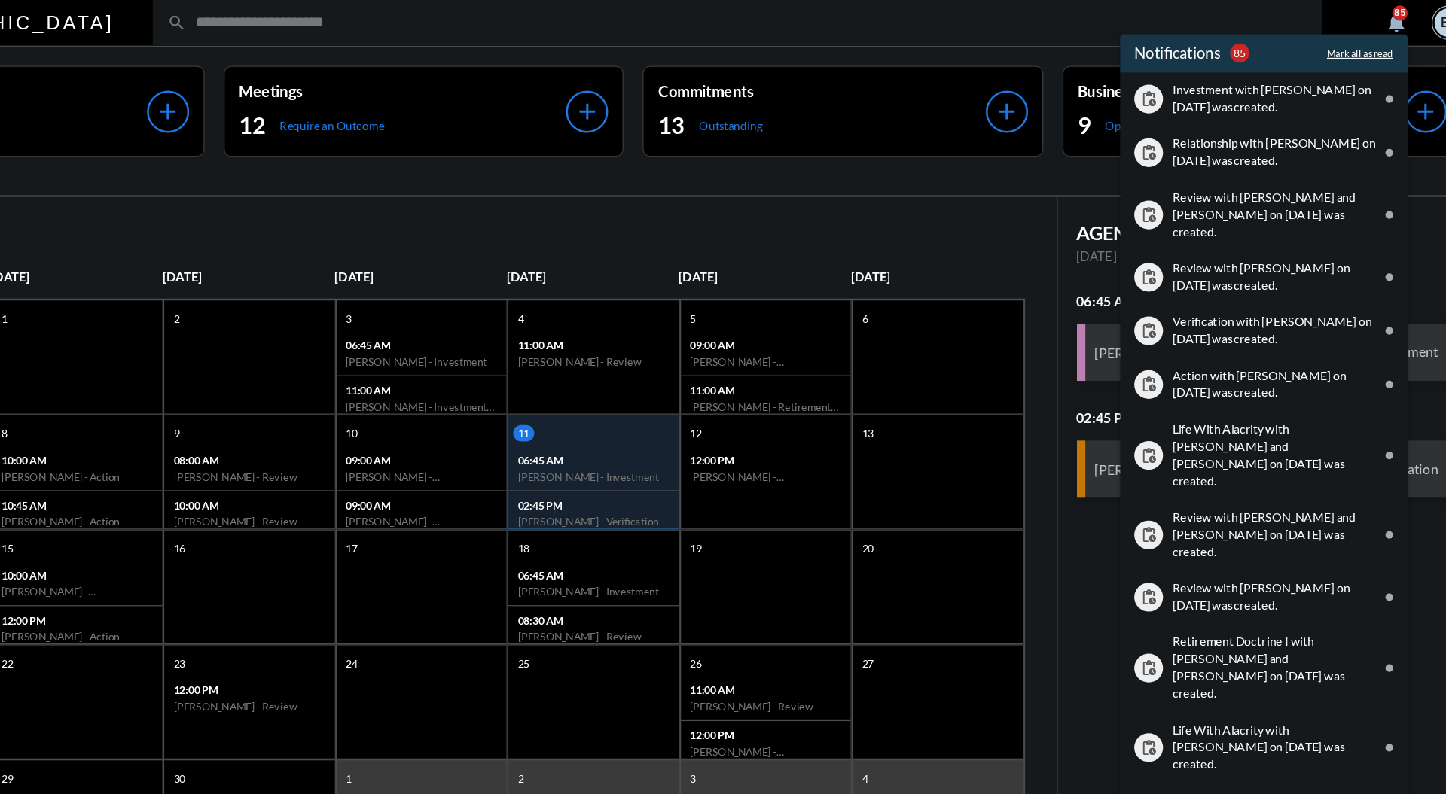
click at [1270, 44] on div "Notifications 85 Mark all as read" at bounding box center [1275, 43] width 226 height 30
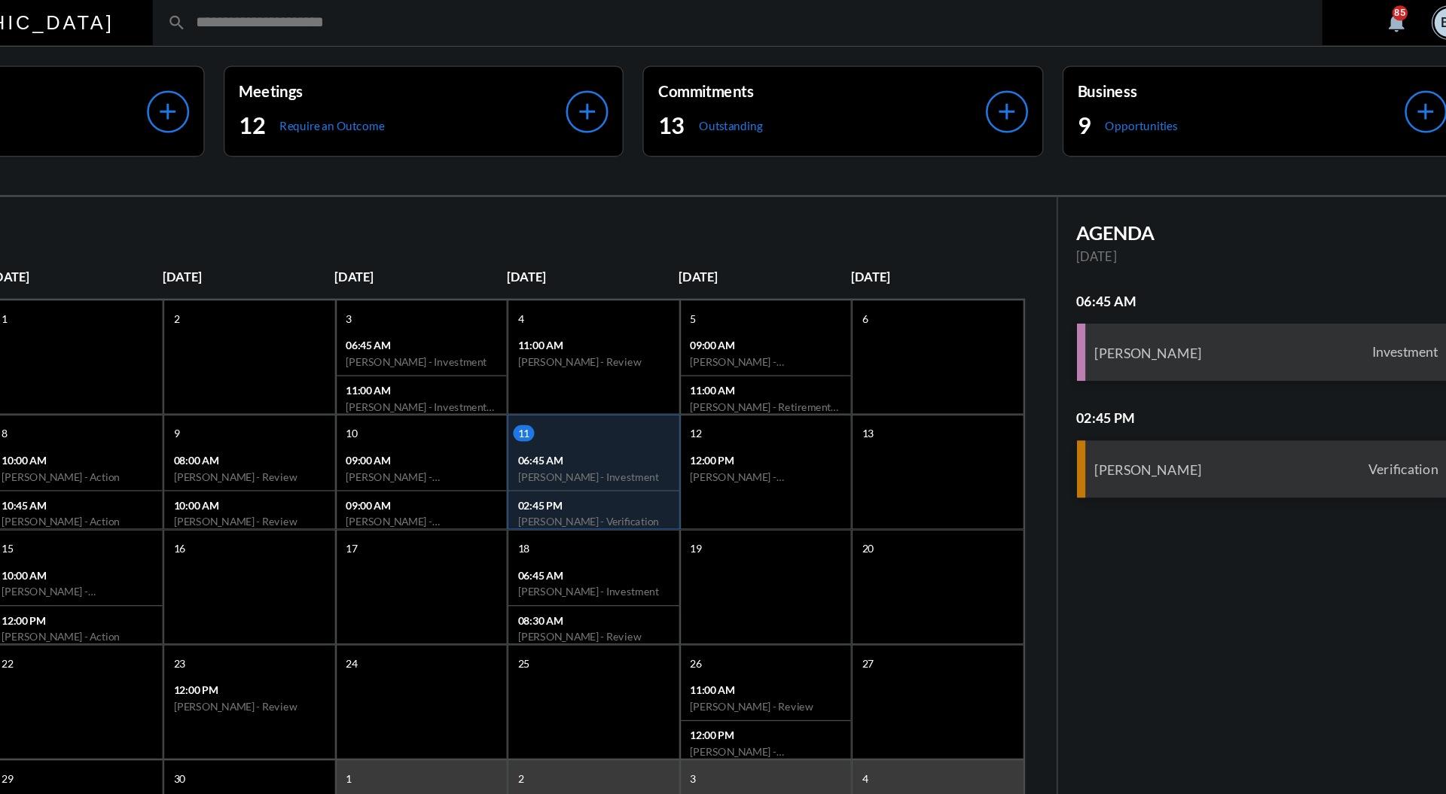
click at [1378, 15] on div "85" at bounding box center [1382, 11] width 12 height 12
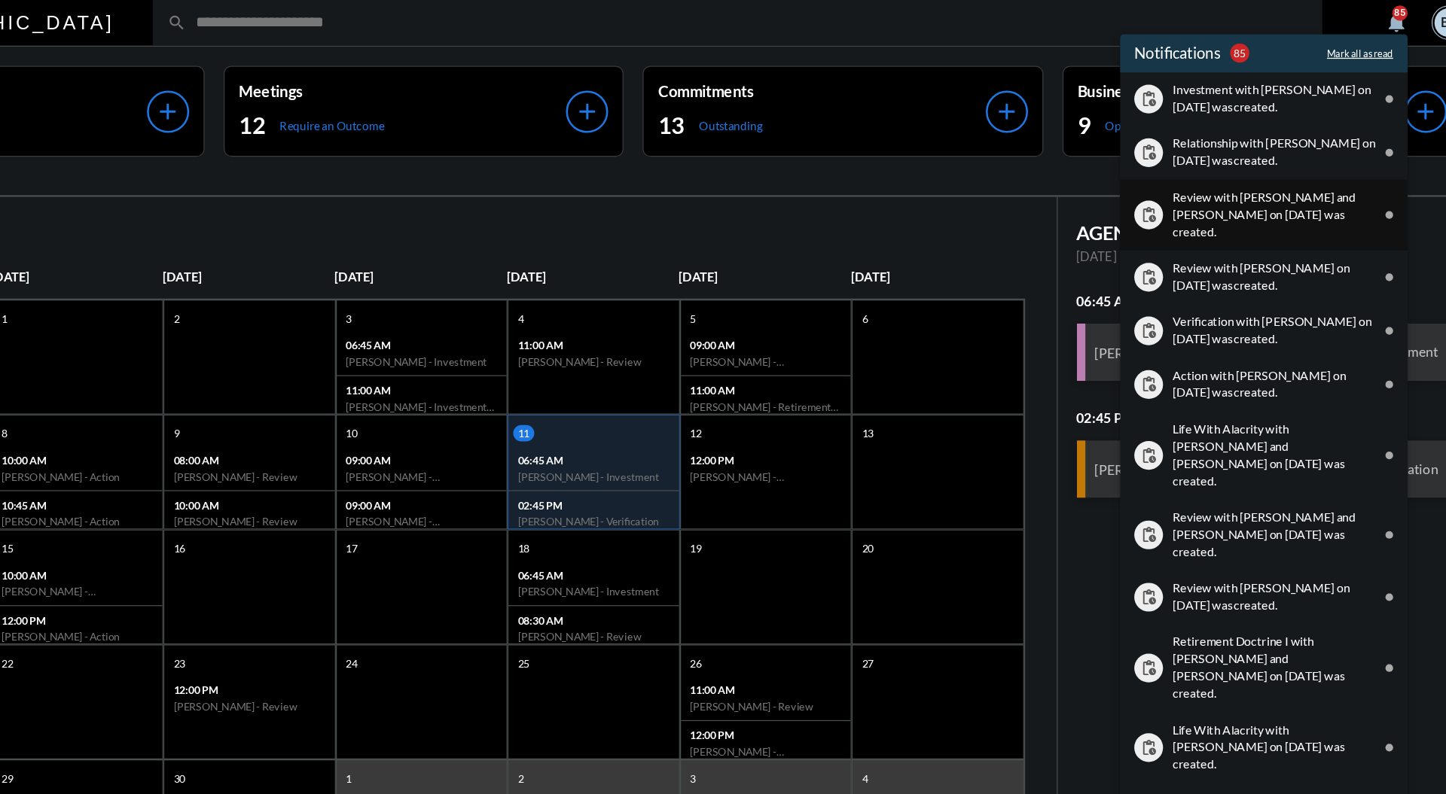
click at [1289, 180] on p "Review with [PERSON_NAME] and [PERSON_NAME] on [DATE] was created." at bounding box center [1283, 170] width 160 height 41
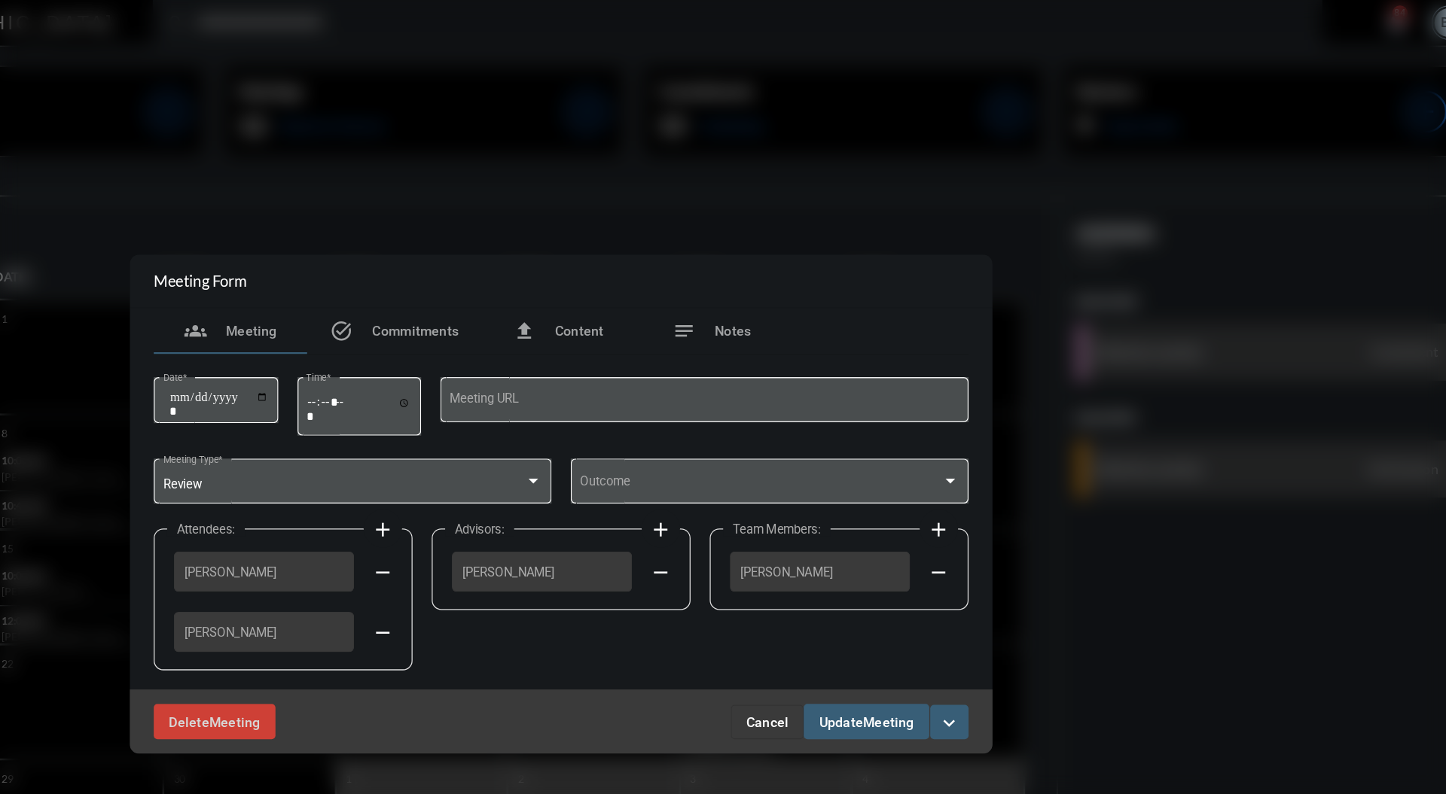
click at [1381, 11] on div at bounding box center [723, 397] width 1446 height 794
click at [1159, 176] on div at bounding box center [723, 397] width 1446 height 794
click at [1301, 142] on div at bounding box center [723, 397] width 1446 height 794
click at [882, 555] on button "Cancel" at bounding box center [884, 568] width 57 height 27
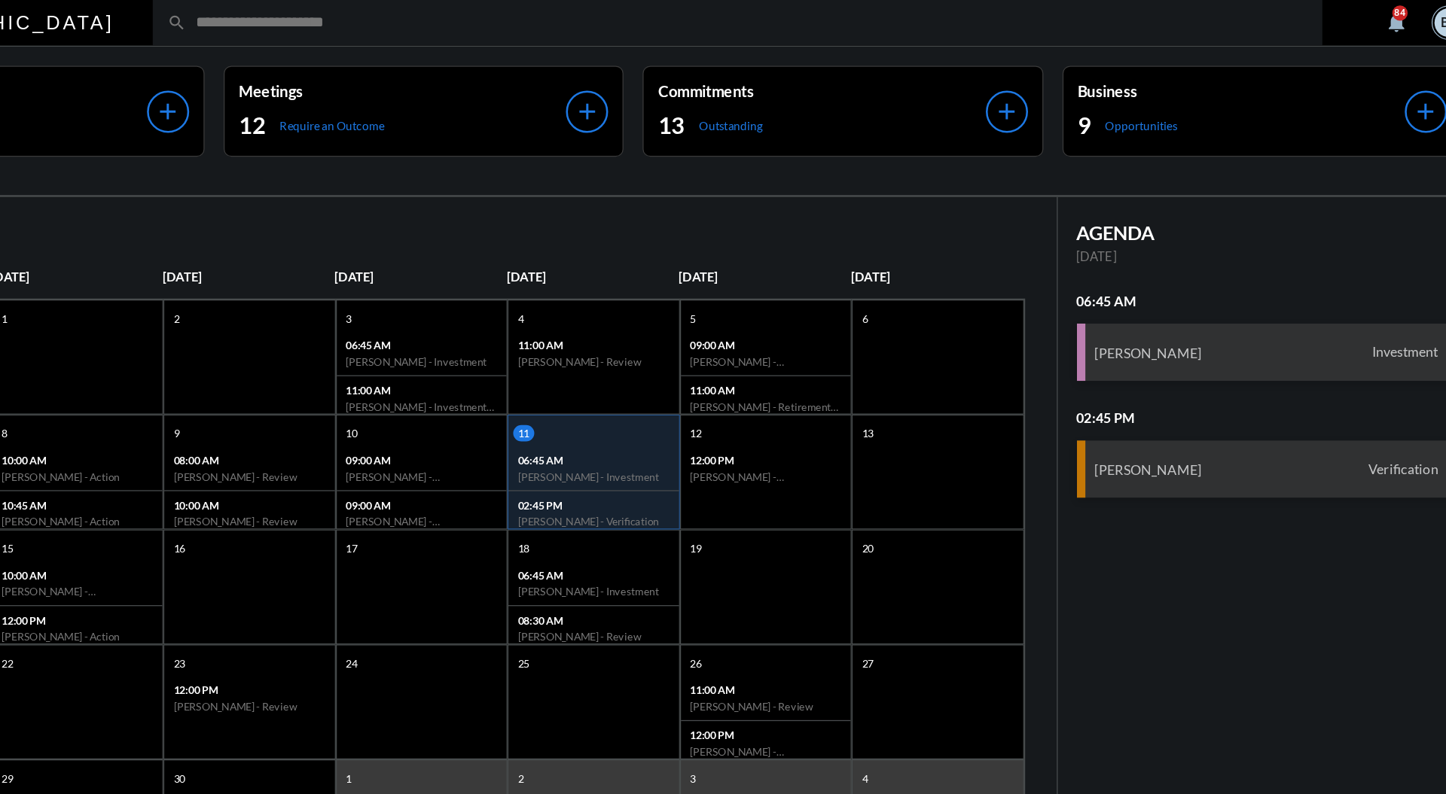
click at [1376, 17] on div "84" at bounding box center [1382, 11] width 12 height 12
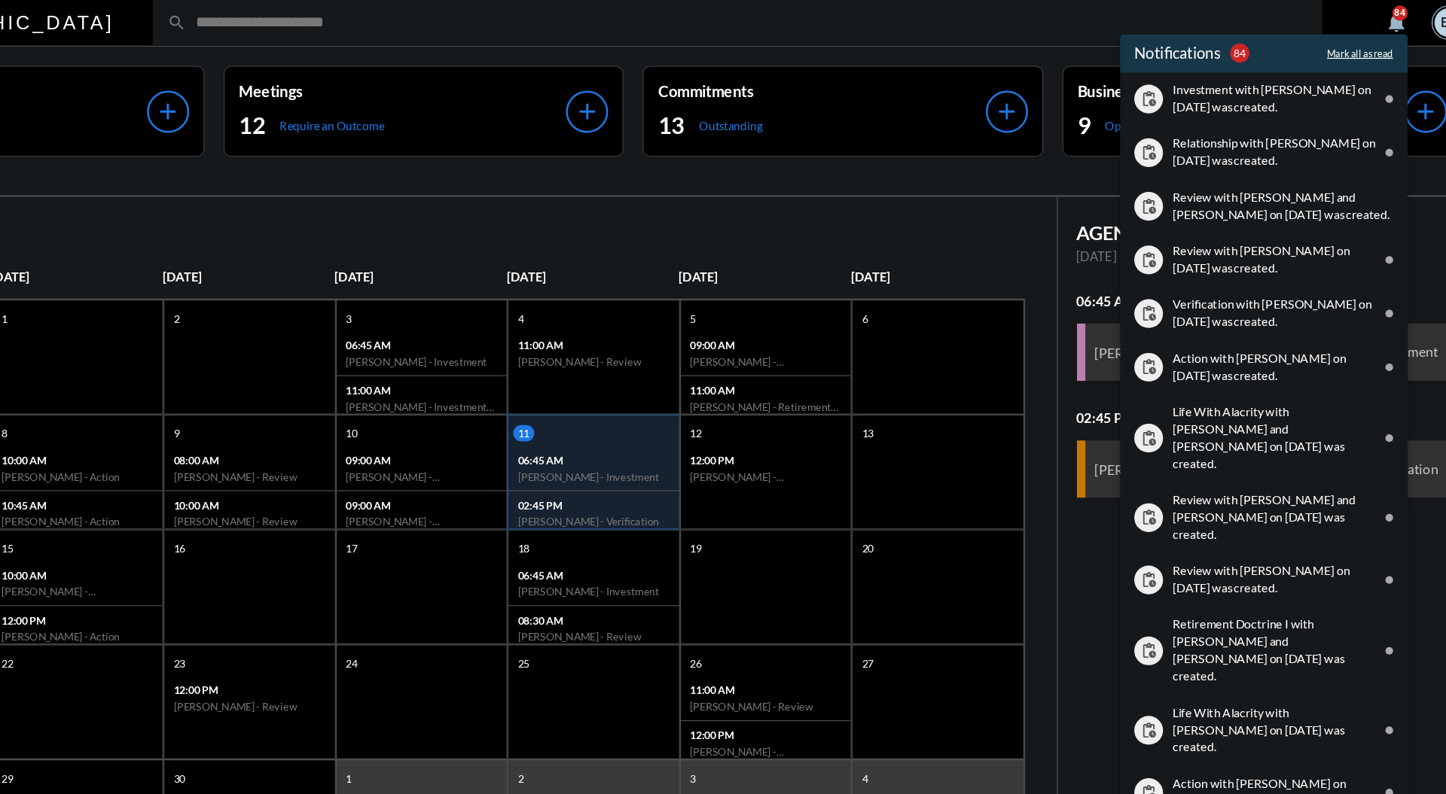
click at [1341, 41] on p "Mark all as read" at bounding box center [1350, 42] width 52 height 9
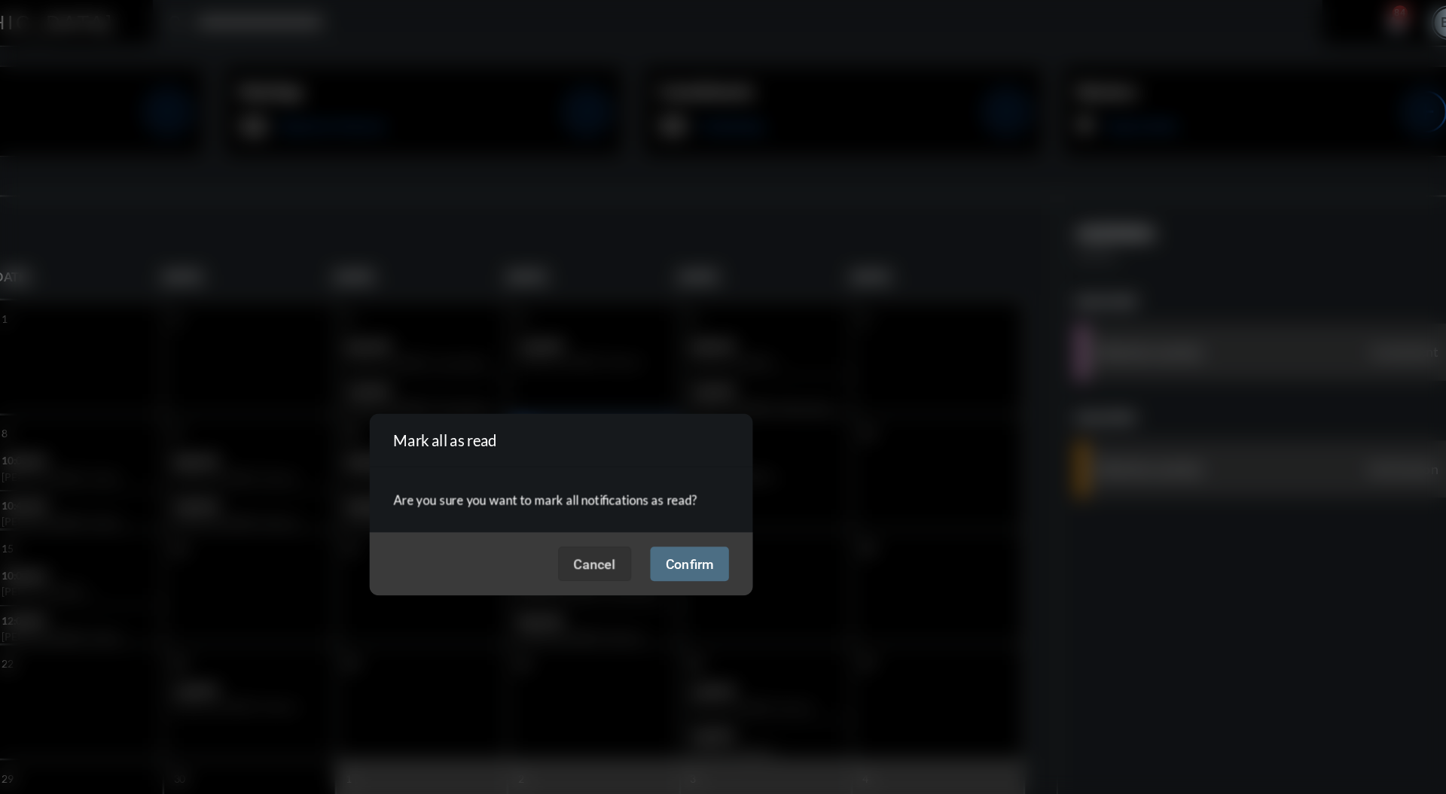
click at [838, 435] on button "Confirm" at bounding box center [824, 444] width 62 height 27
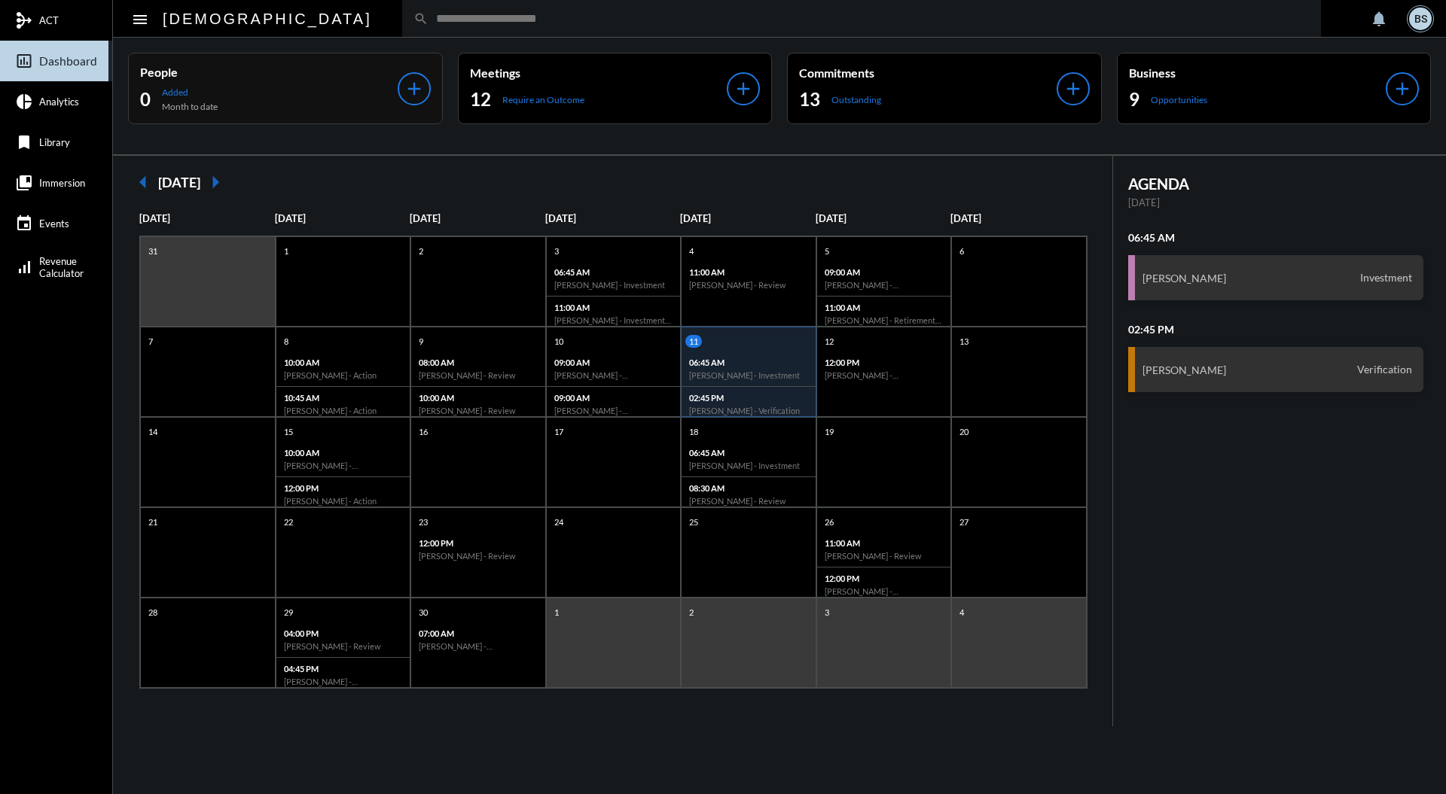
click at [413, 84] on mat-icon "add" at bounding box center [414, 88] width 21 height 21
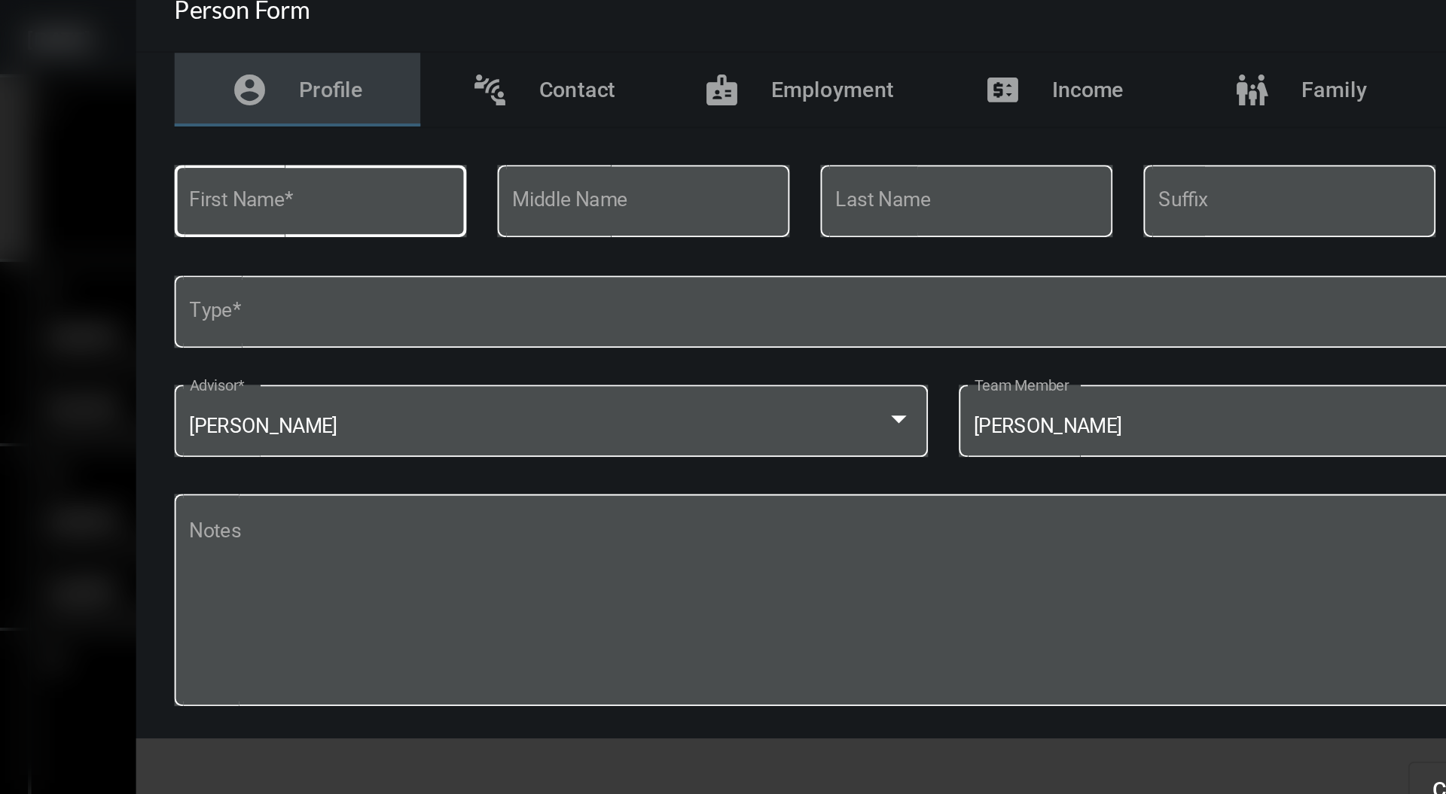
click at [458, 300] on input "First Name *" at bounding box center [418, 299] width 129 height 11
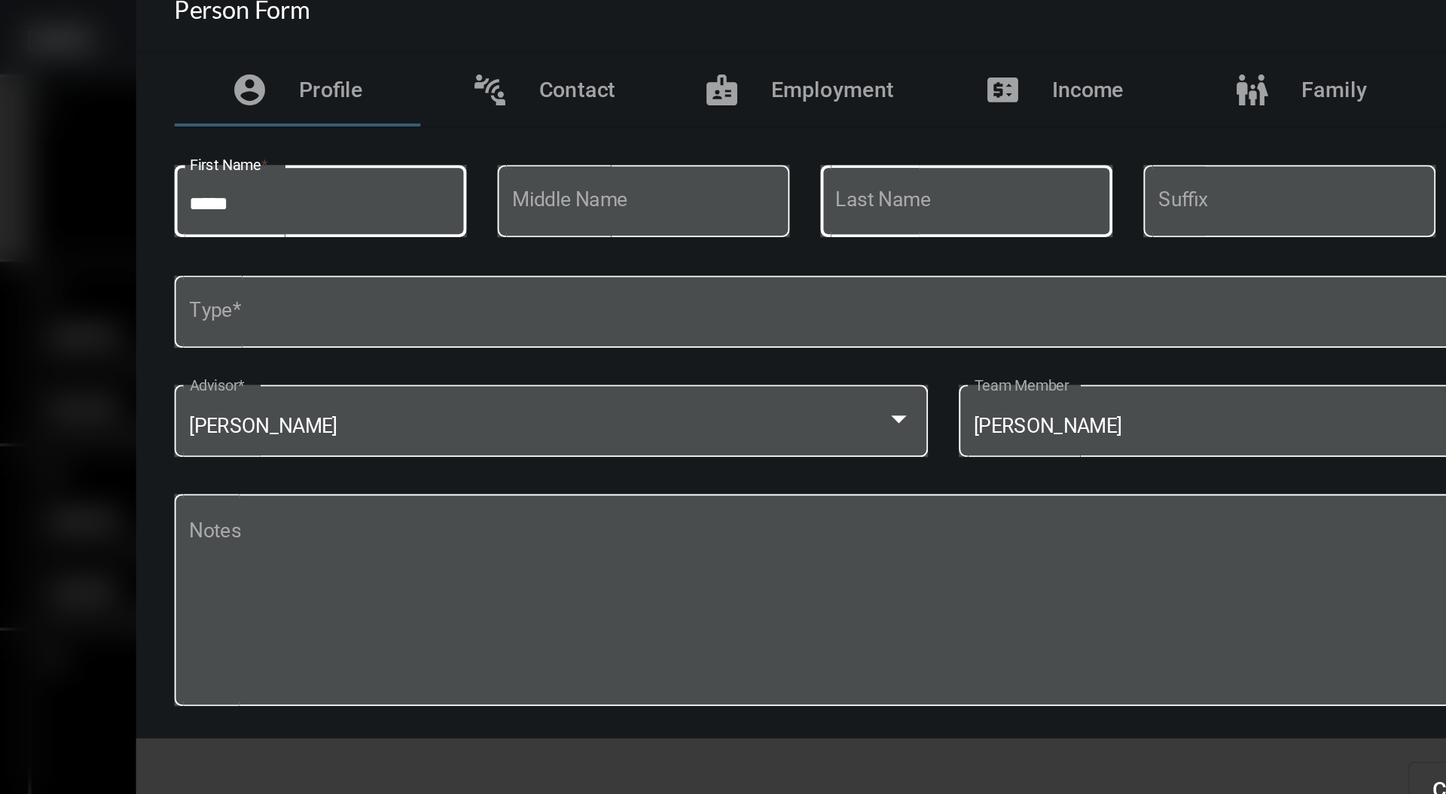
type input "****"
click at [733, 301] on input "Last Name" at bounding box center [734, 299] width 129 height 11
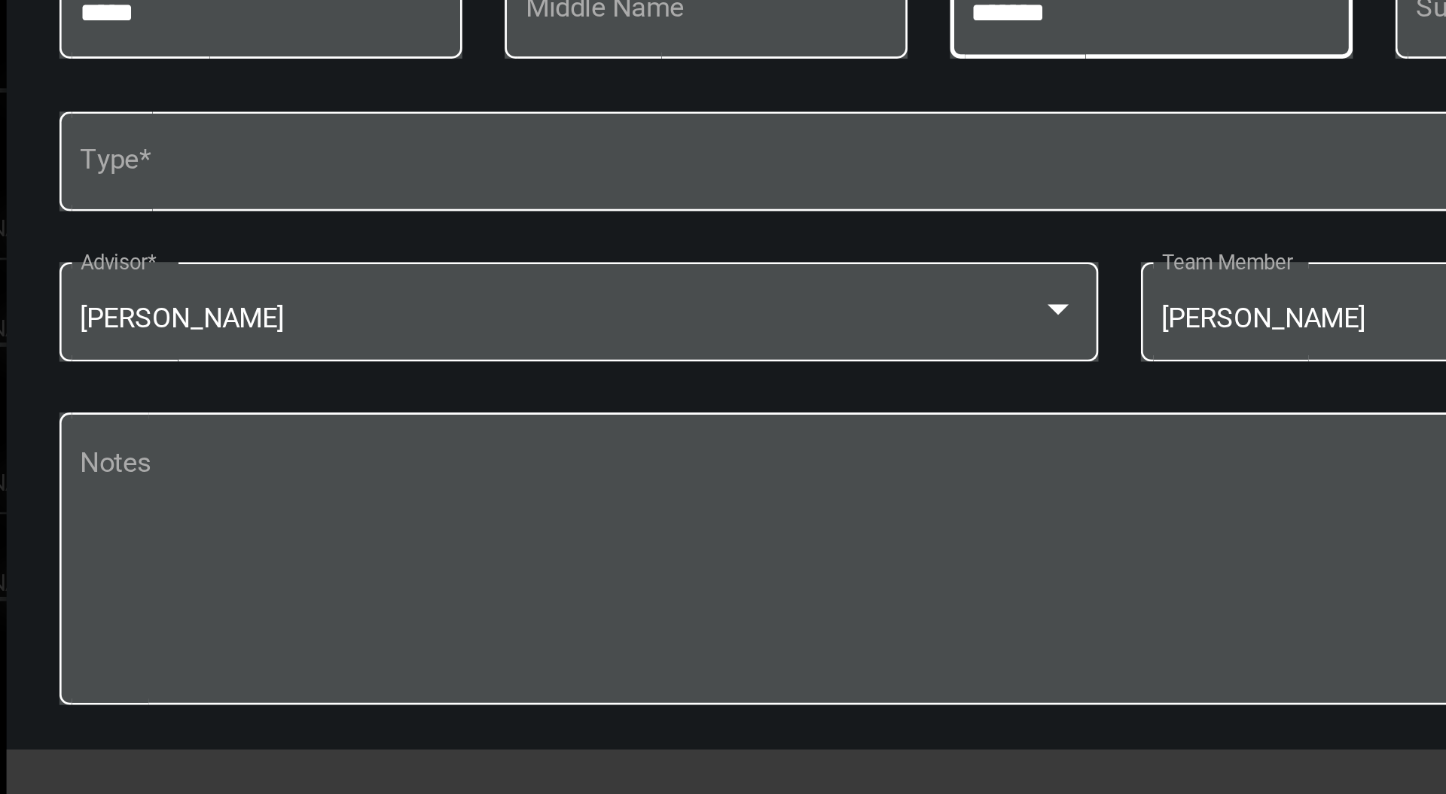
type input "*******"
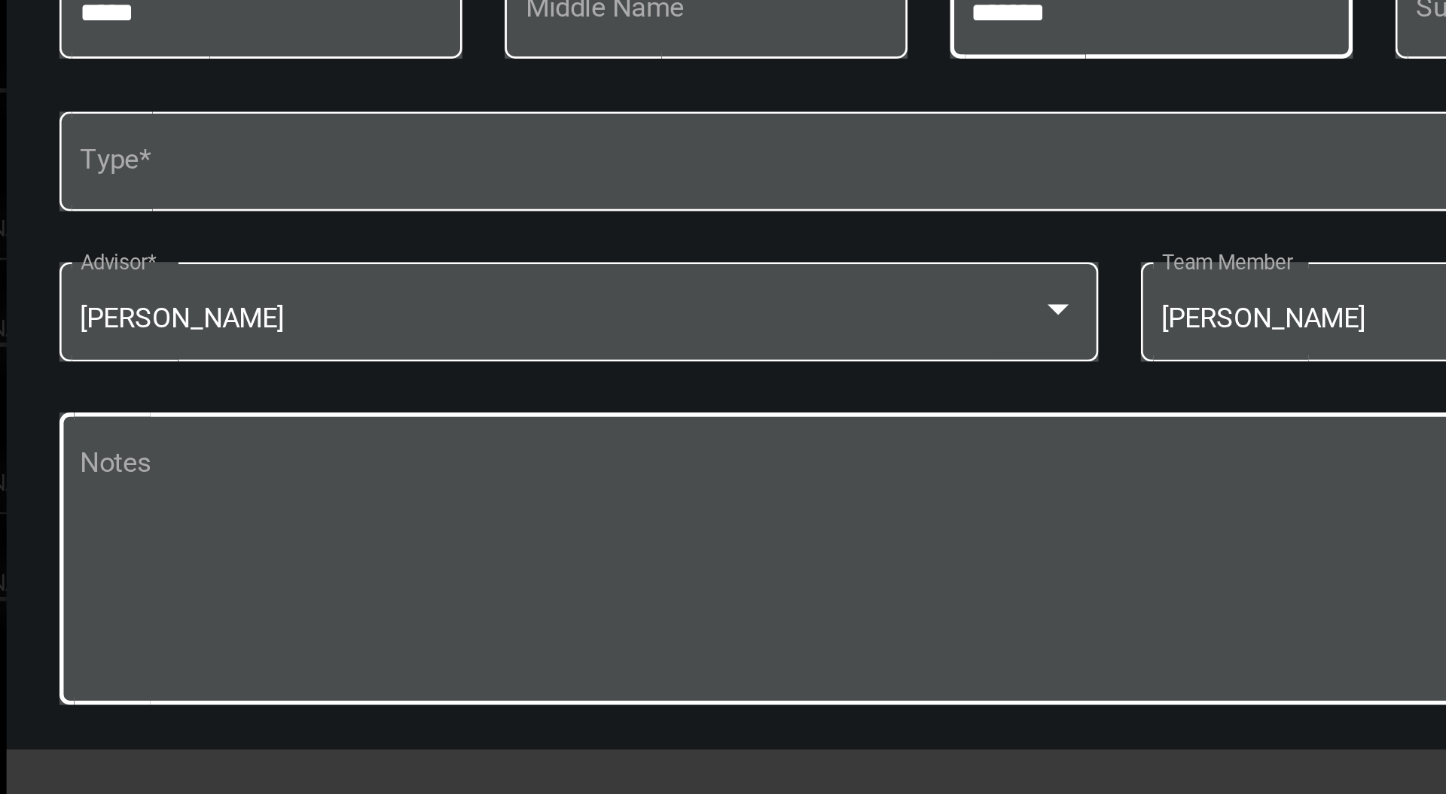
click at [603, 460] on textarea "Notes" at bounding box center [723, 496] width 739 height 82
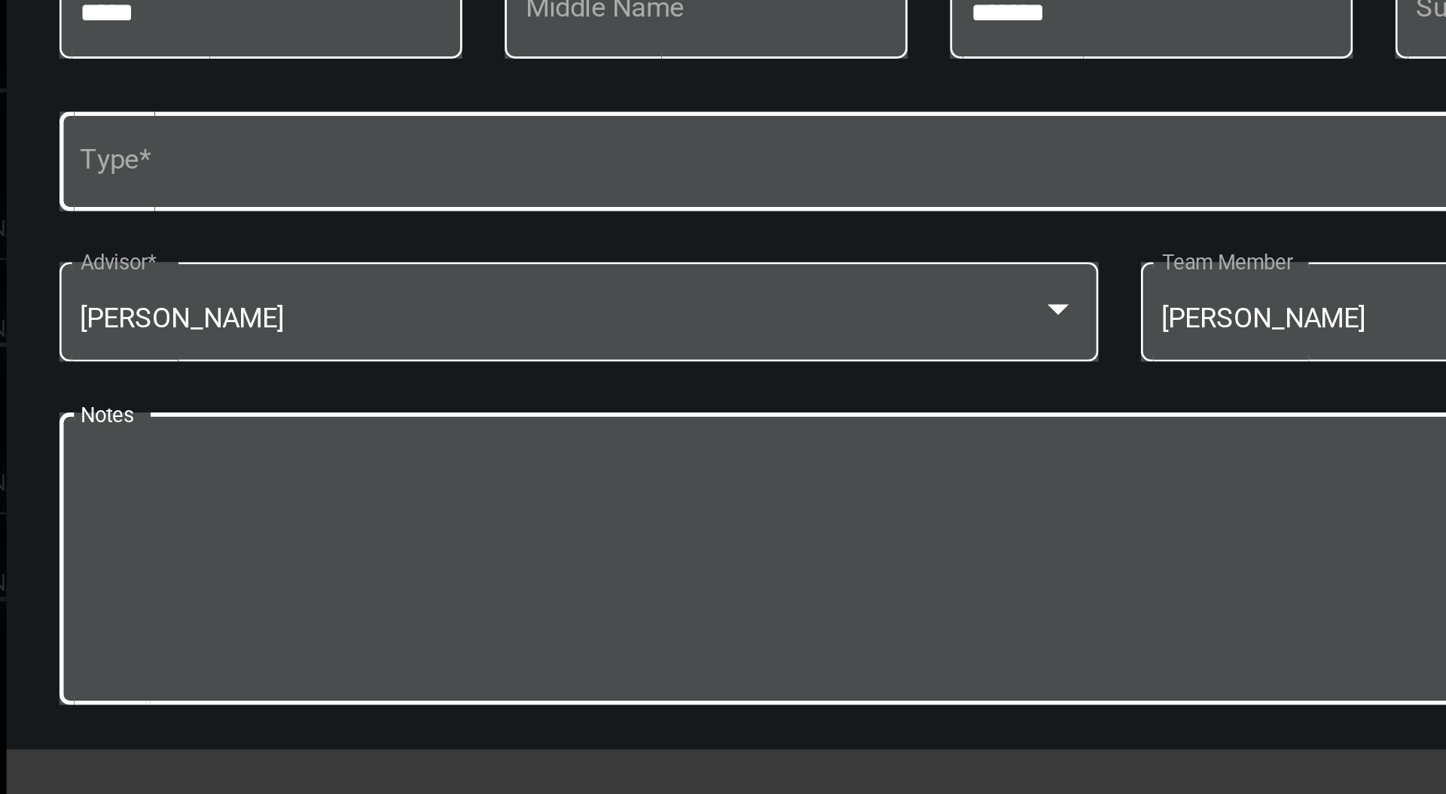
click at [648, 354] on span at bounding box center [716, 354] width 725 height 11
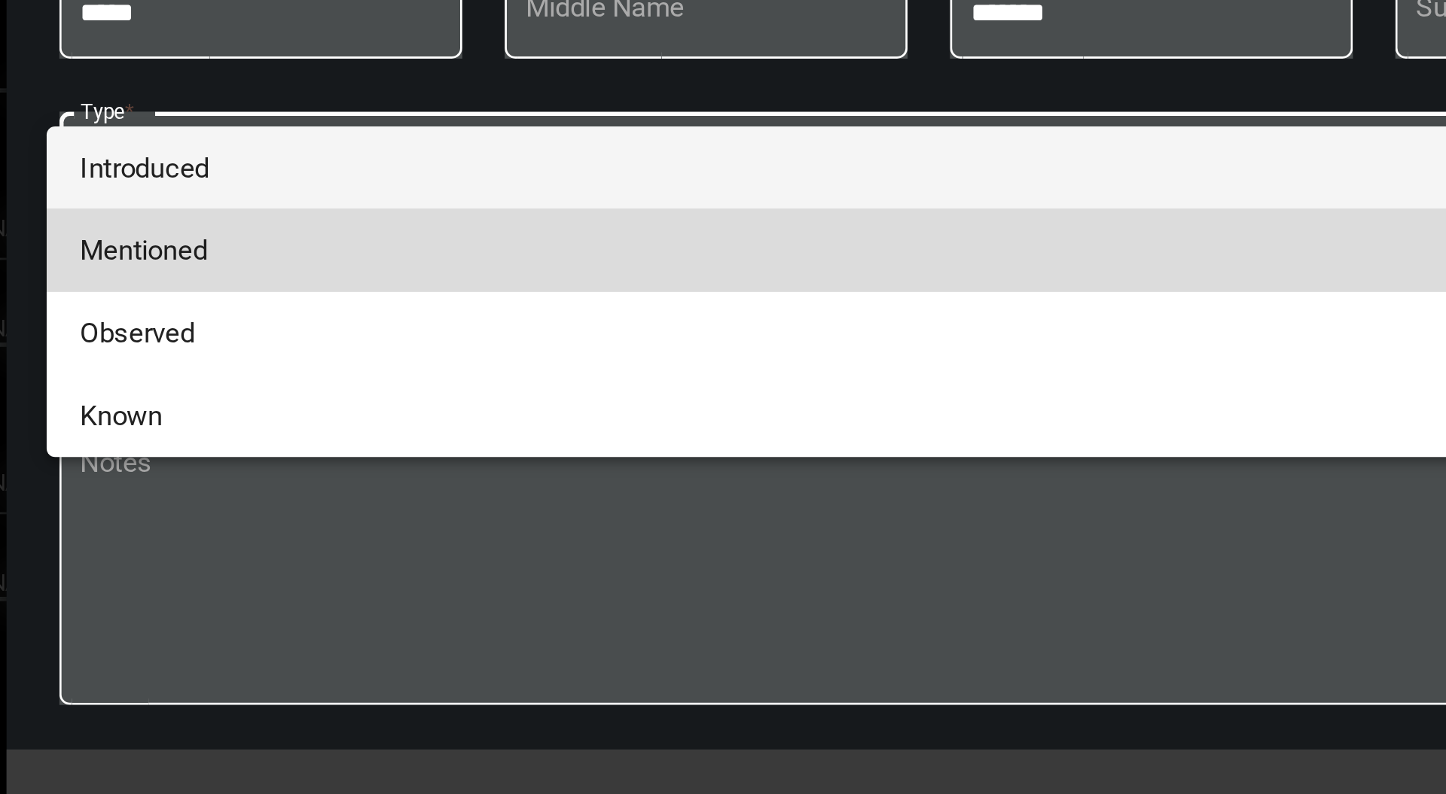
click at [512, 376] on span "Mentioned" at bounding box center [723, 383] width 739 height 29
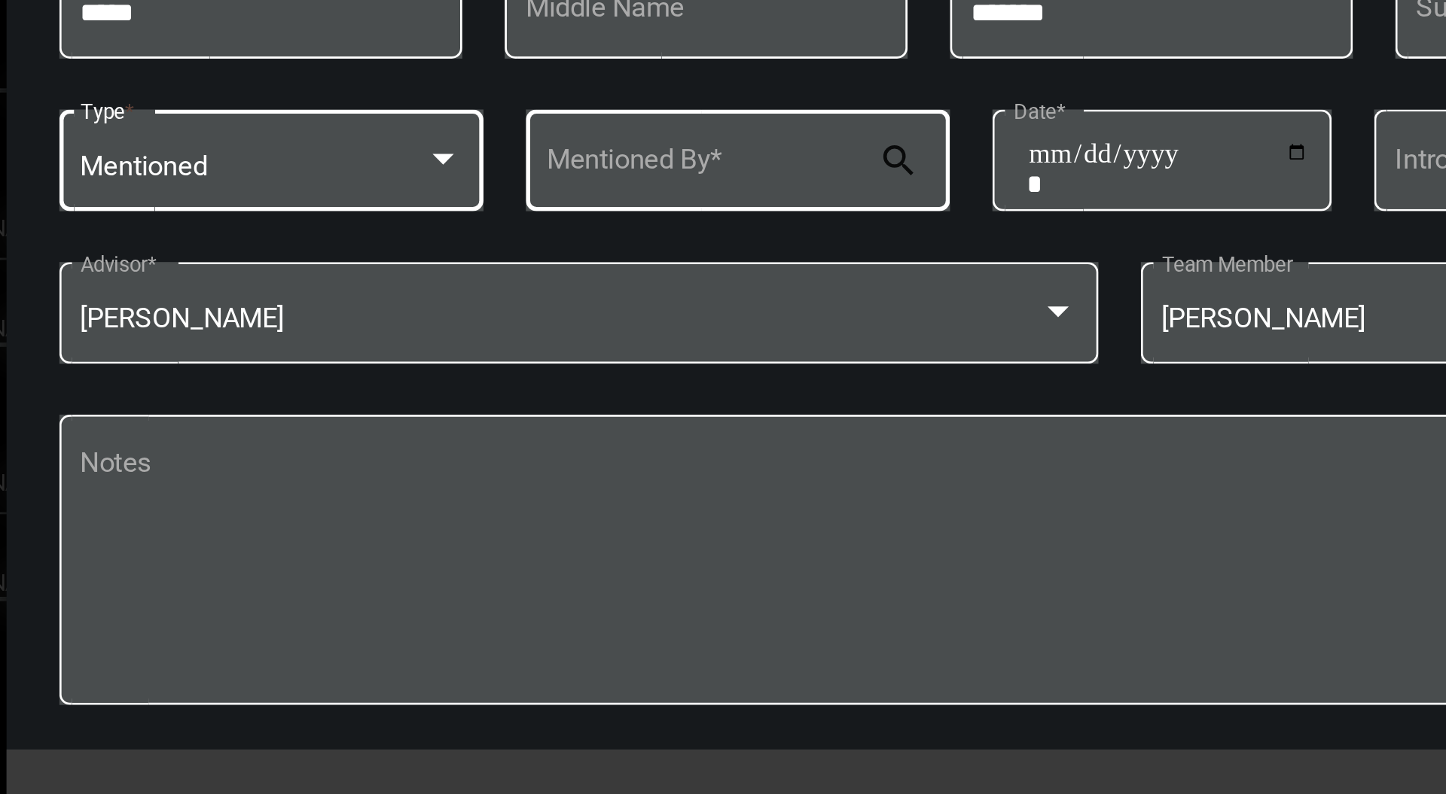
click at [617, 351] on input "Mentioned By *" at bounding box center [579, 354] width 118 height 11
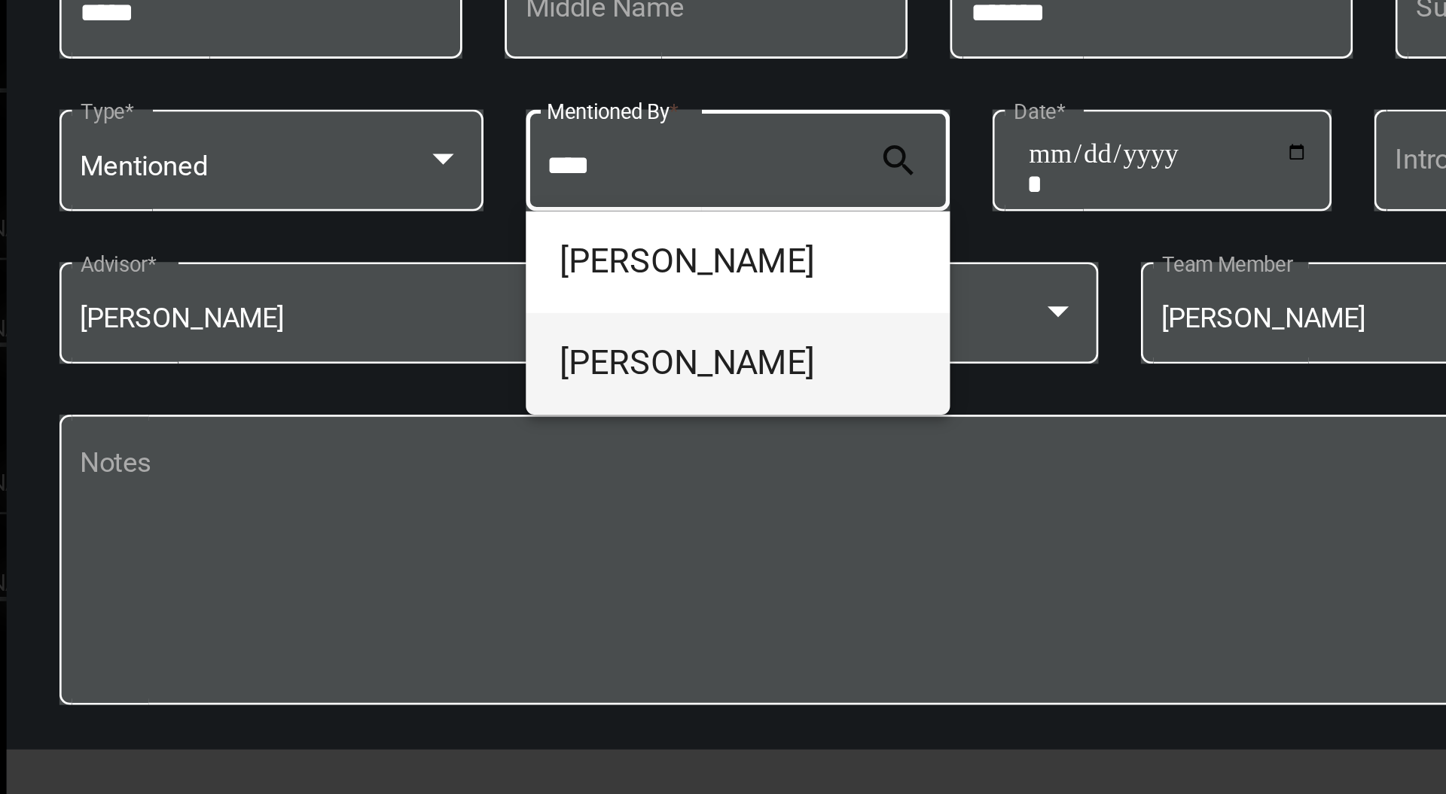
click at [580, 423] on span "[PERSON_NAME]" at bounding box center [587, 424] width 126 height 36
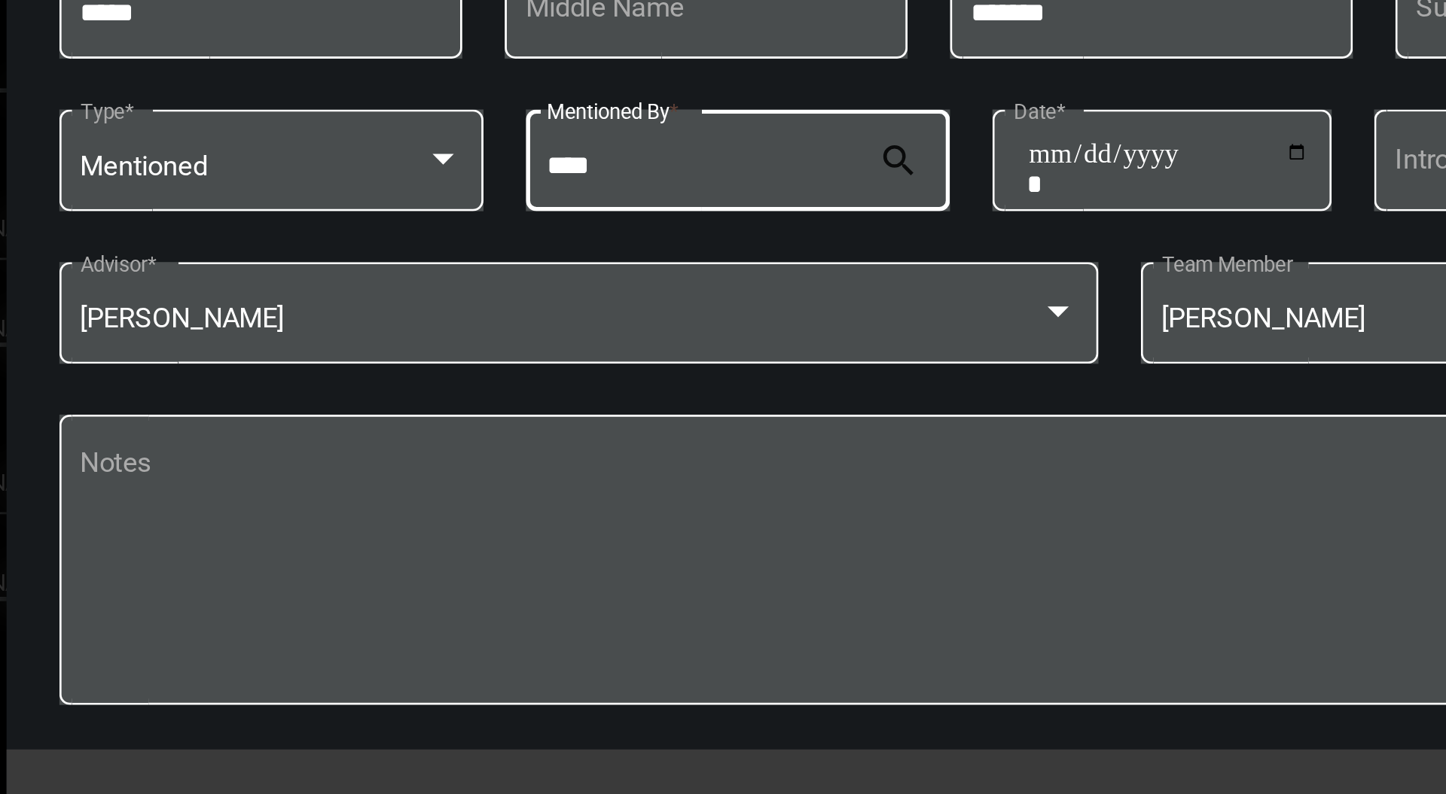
type input "**********"
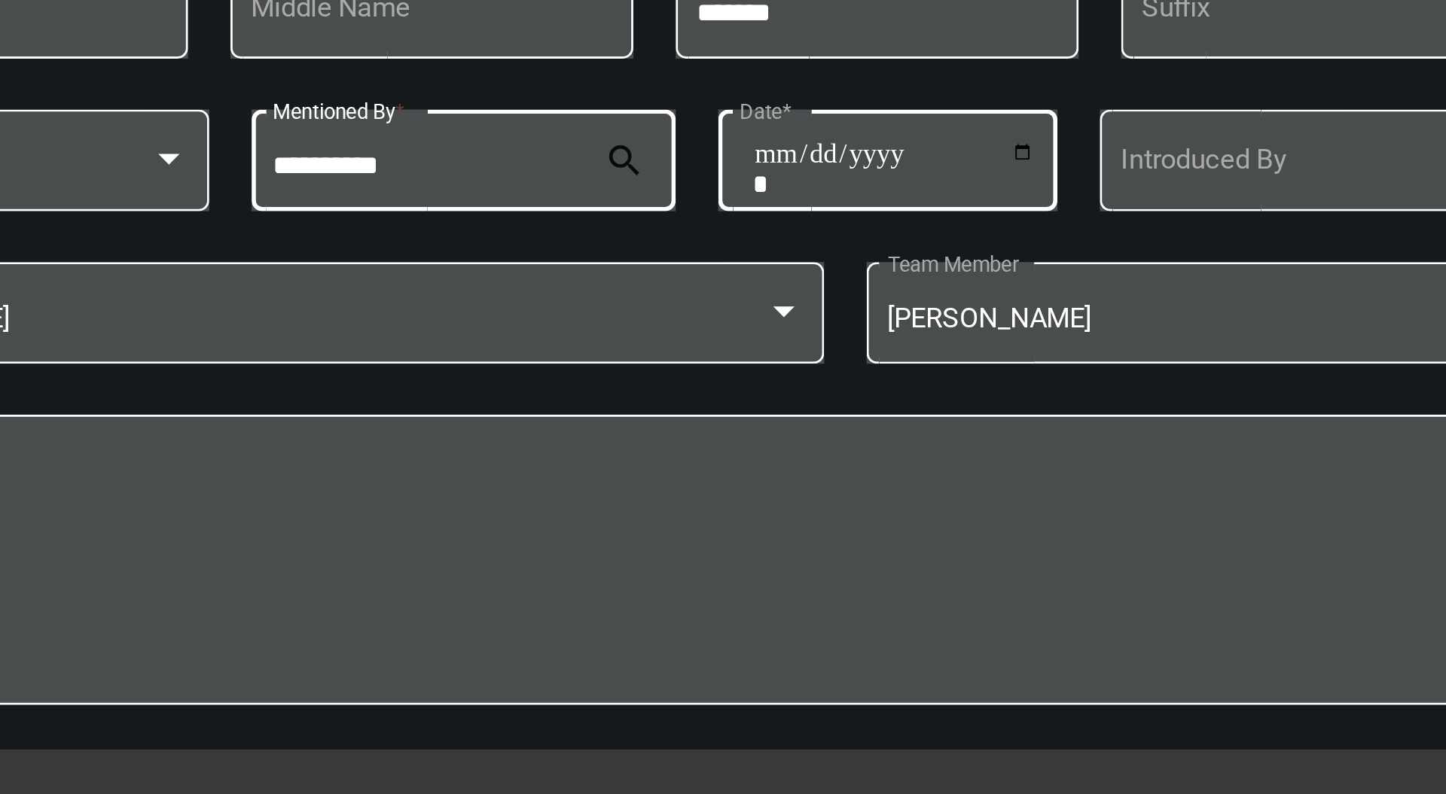
click at [786, 347] on input "Date *" at bounding box center [740, 354] width 101 height 21
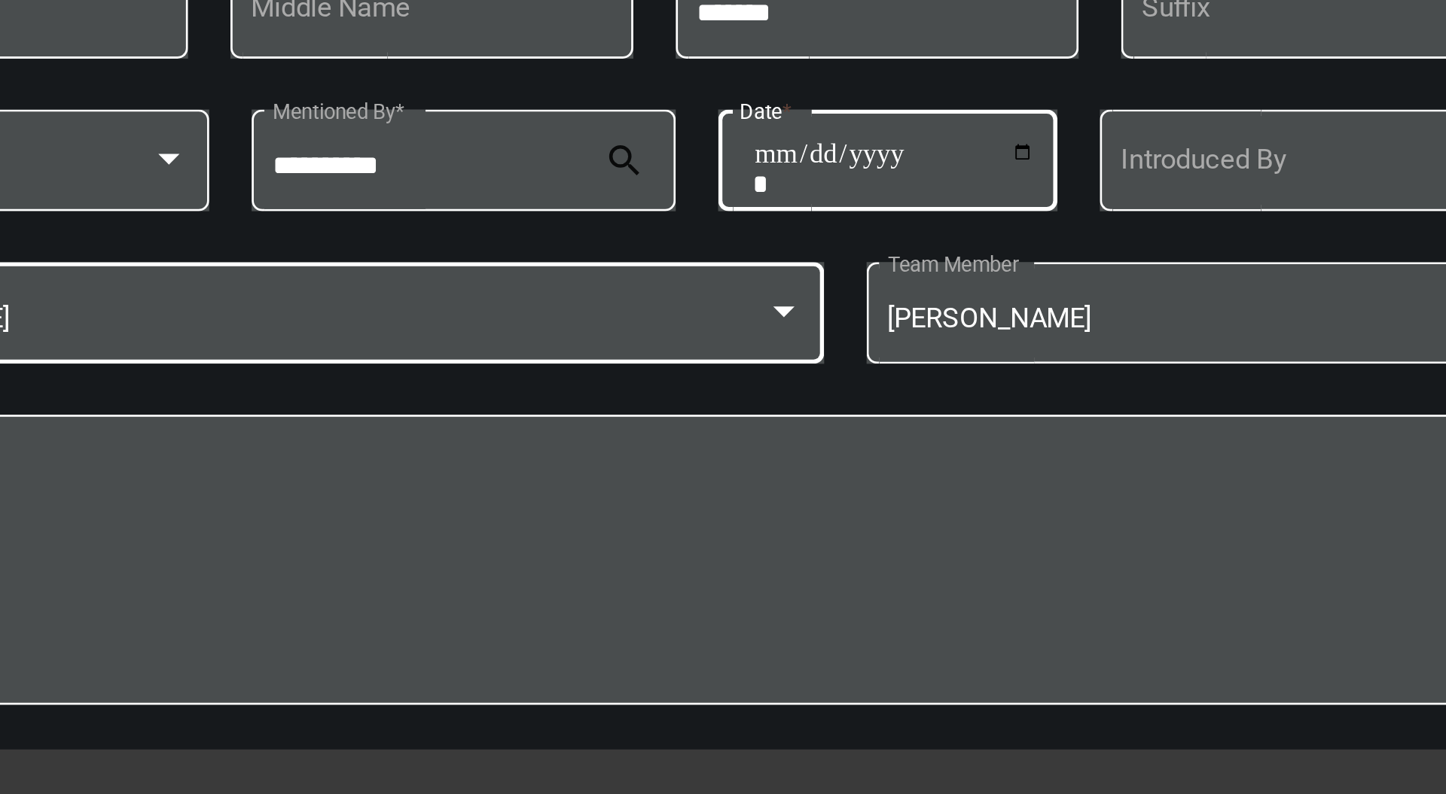
type input "**********"
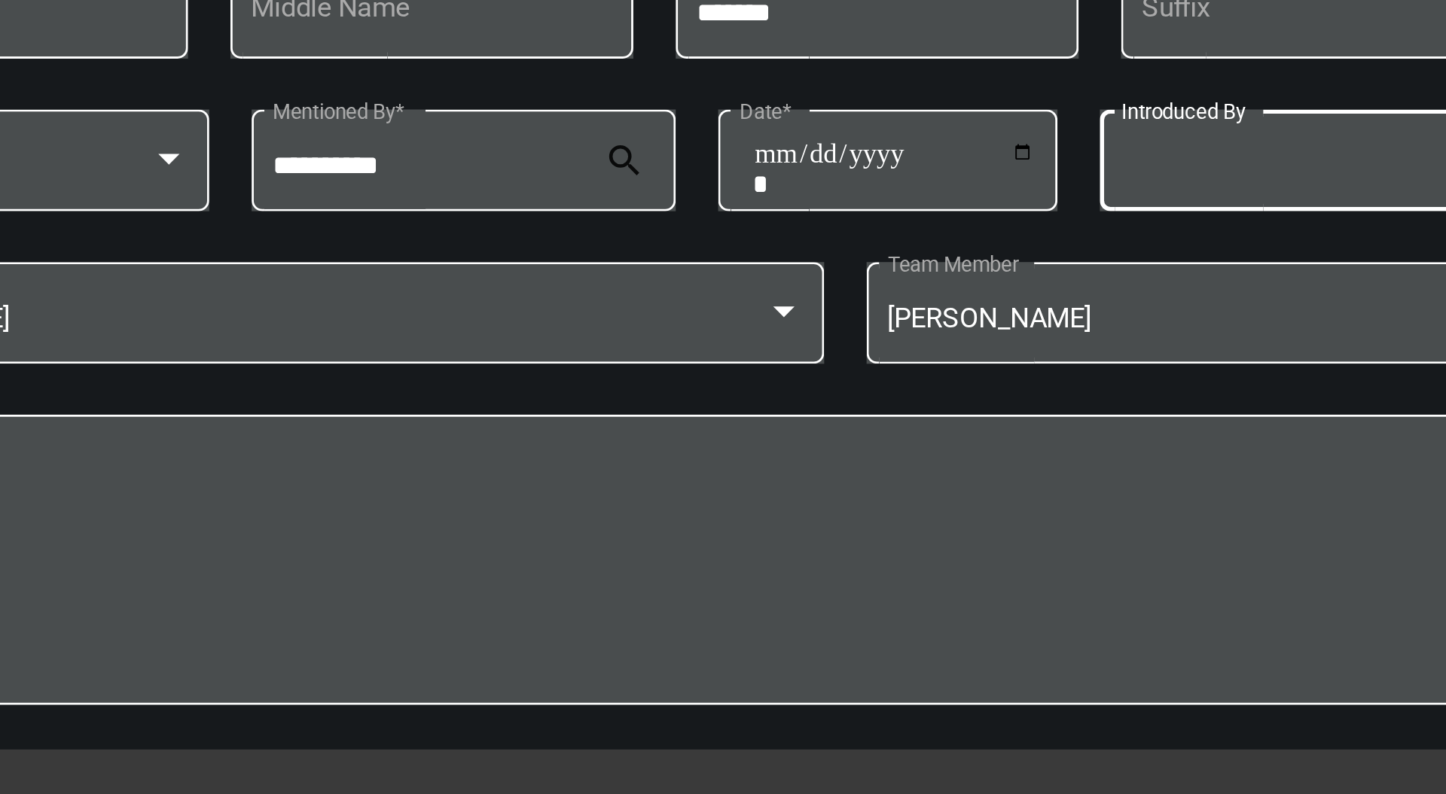
drag, startPoint x: 874, startPoint y: 357, endPoint x: 867, endPoint y: 367, distance: 12.3
click at [867, 367] on div "Introduced By" at bounding box center [880, 350] width 118 height 38
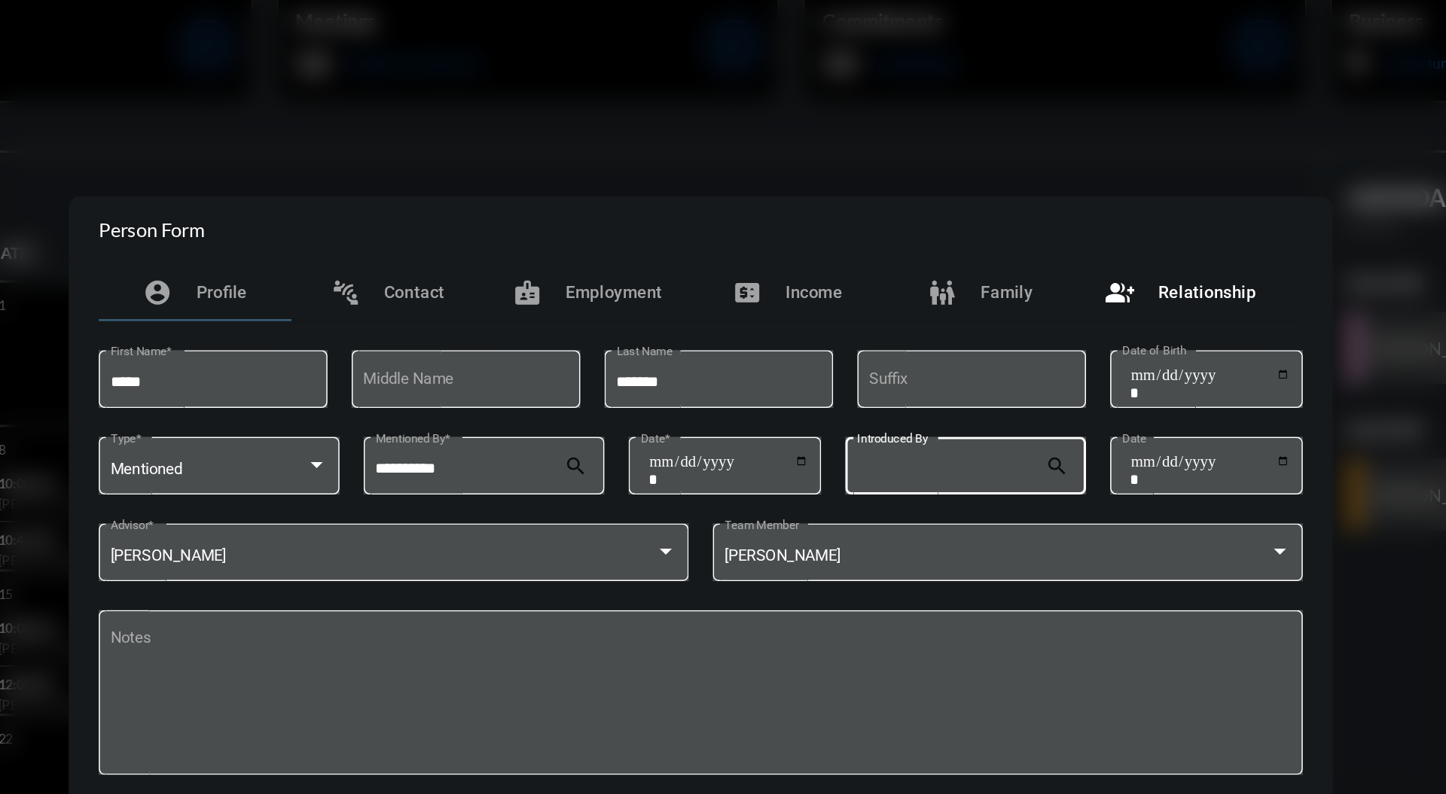
click at [1031, 234] on div "group_add Relationship" at bounding box center [1023, 243] width 94 height 18
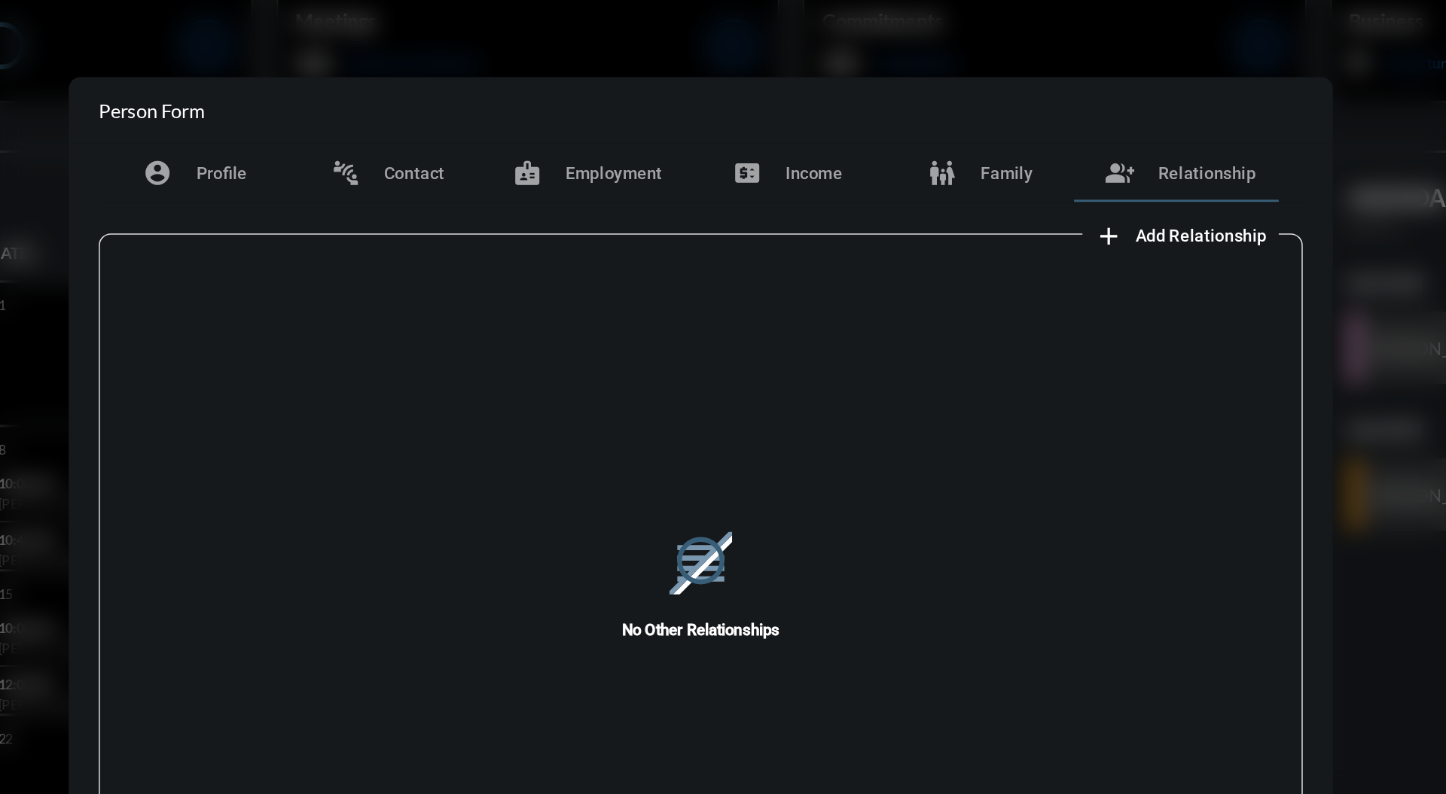
click at [907, 272] on div at bounding box center [722, 410] width 753 height 447
click at [924, 177] on div "family_restroom Family" at bounding box center [898, 169] width 66 height 18
click at [1053, 211] on span "Add Family" at bounding box center [1049, 208] width 53 height 12
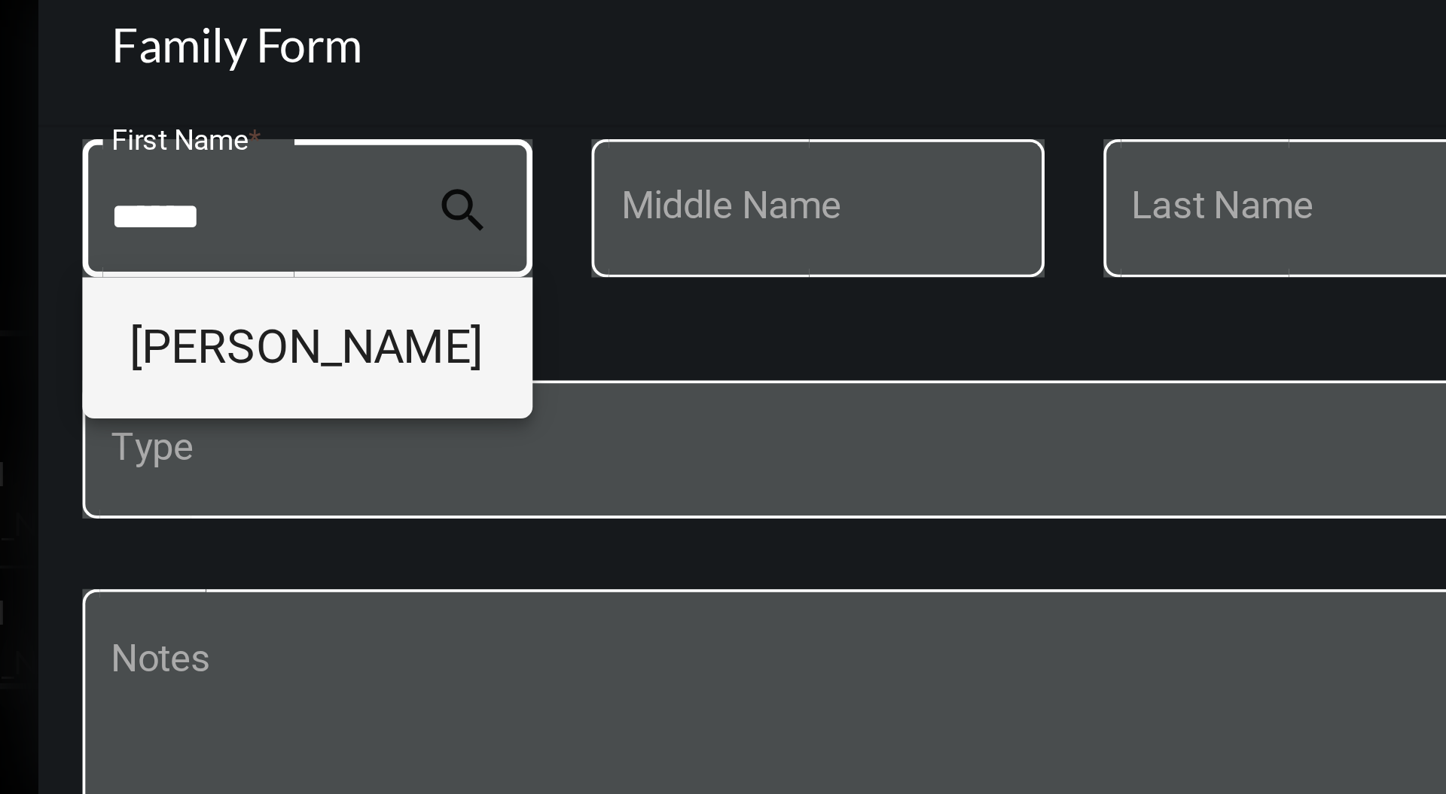
click at [412, 325] on span "[PERSON_NAME]" at bounding box center [396, 330] width 91 height 36
type input "*******"
type input "****"
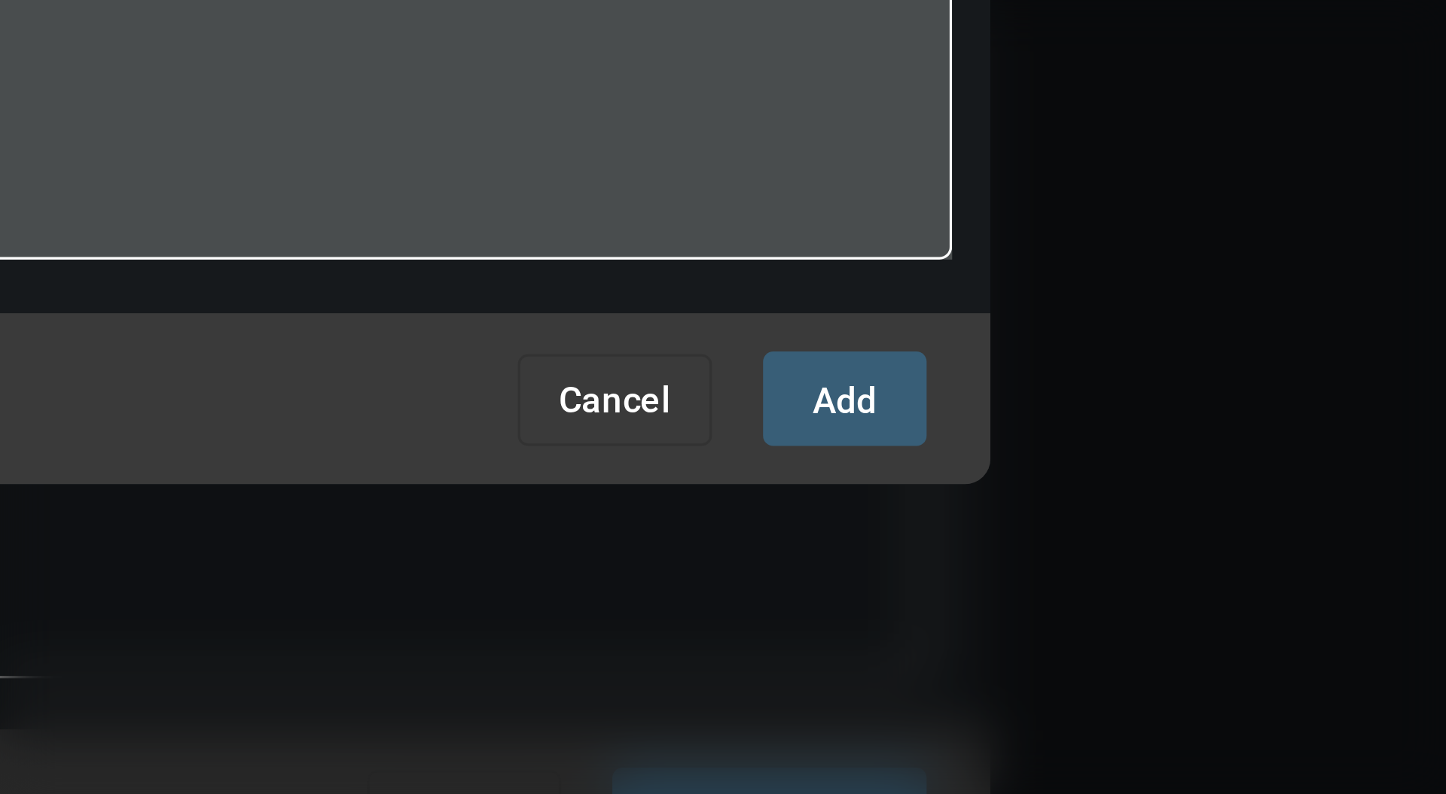
click at [1013, 539] on span "Cancel" at bounding box center [1007, 538] width 33 height 12
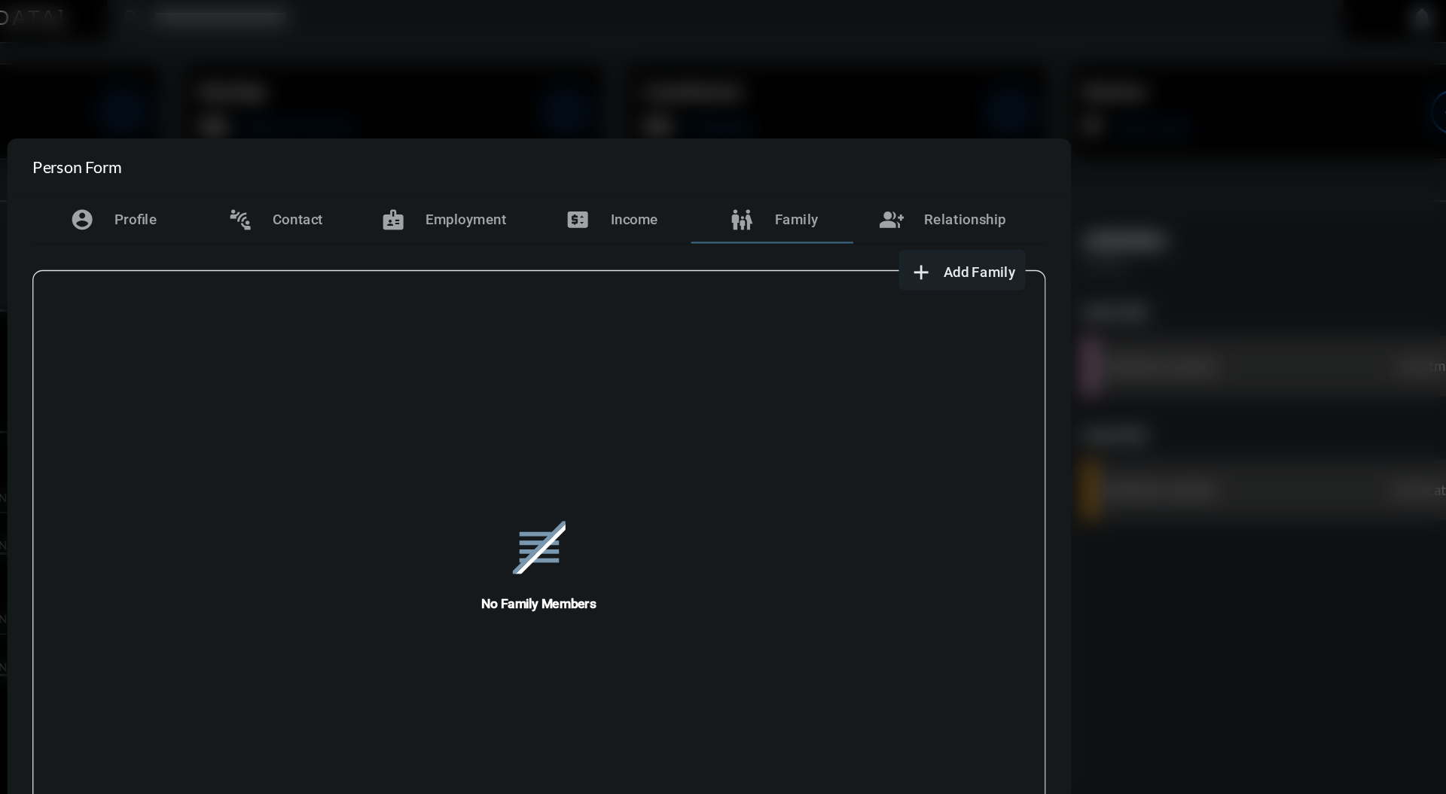
click at [1036, 219] on div "reorder No Family Members" at bounding box center [722, 426] width 753 height 417
click at [1037, 212] on span "Add Family" at bounding box center [1049, 208] width 53 height 12
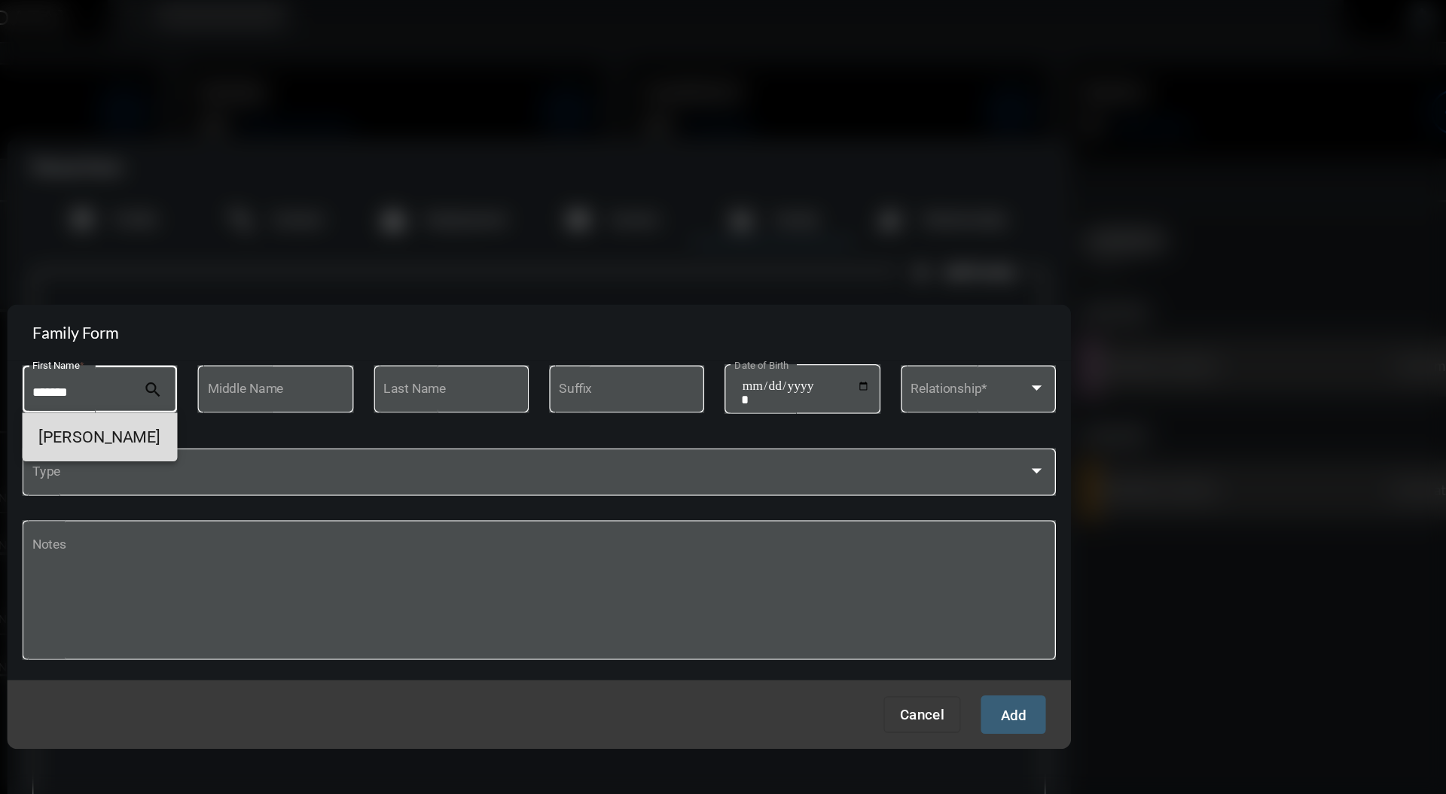
click at [410, 322] on span "[PERSON_NAME]" at bounding box center [396, 330] width 91 height 36
type input "*******"
type input "****"
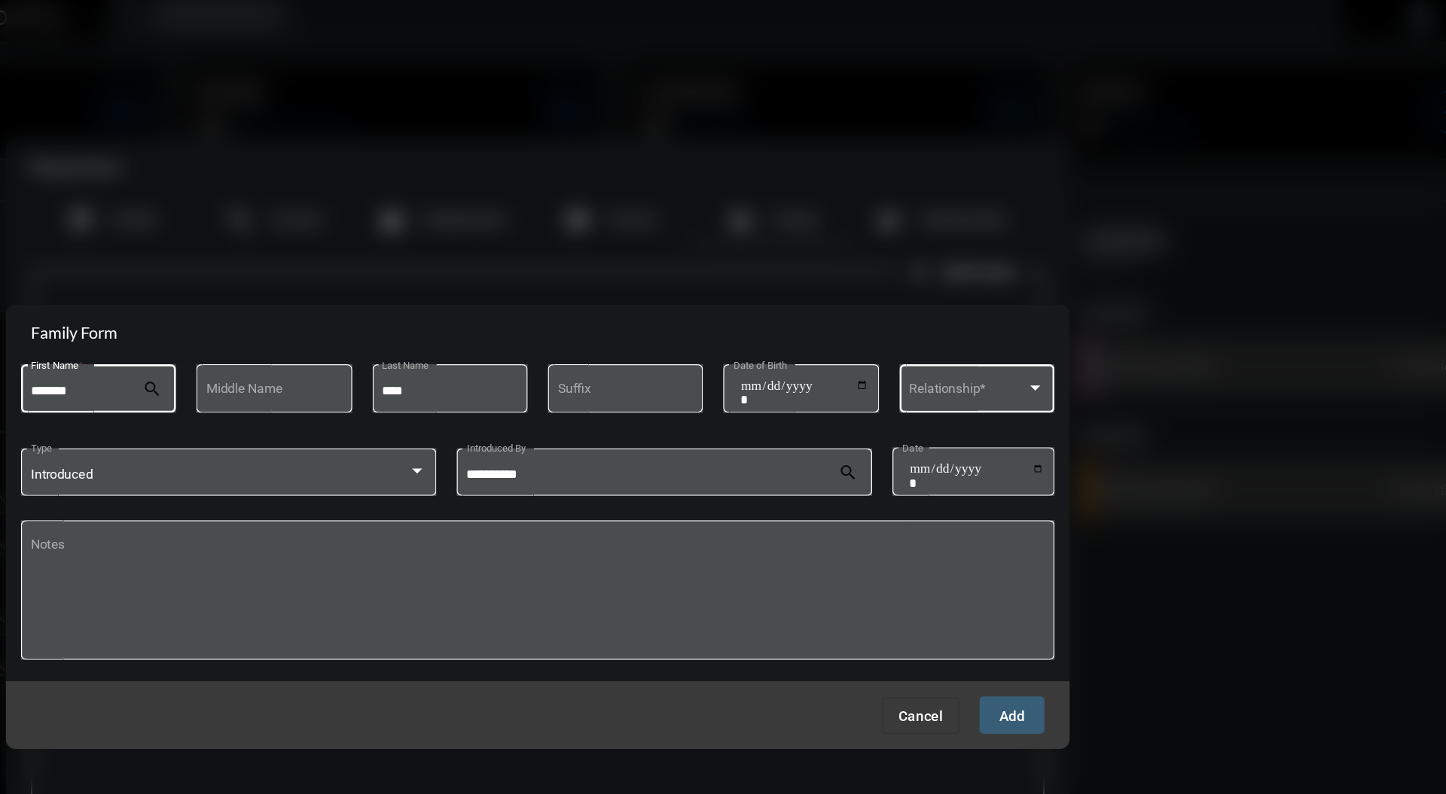
click at [1092, 294] on div at bounding box center [1093, 294] width 8 height 4
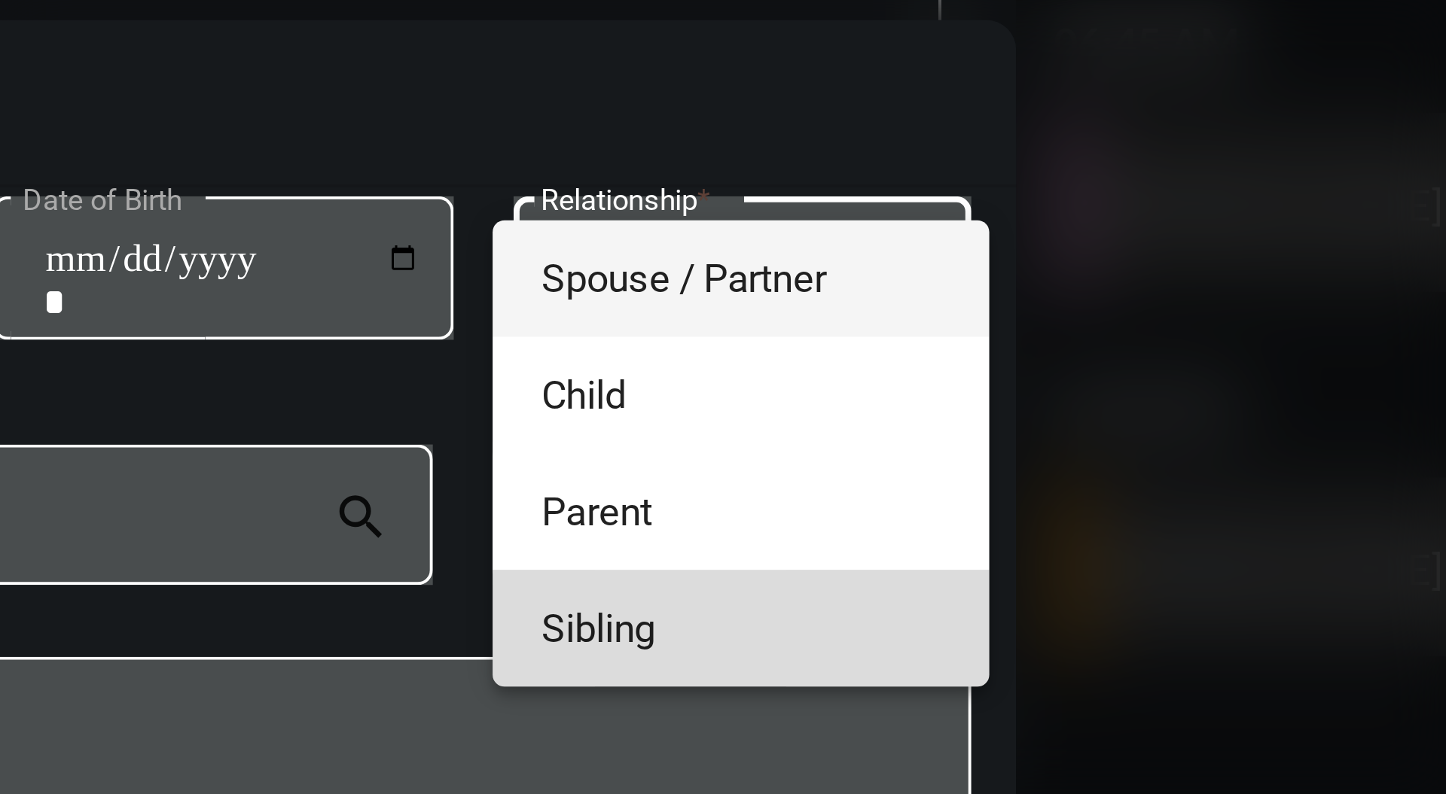
click at [1039, 381] on span "Sibling" at bounding box center [1048, 384] width 101 height 29
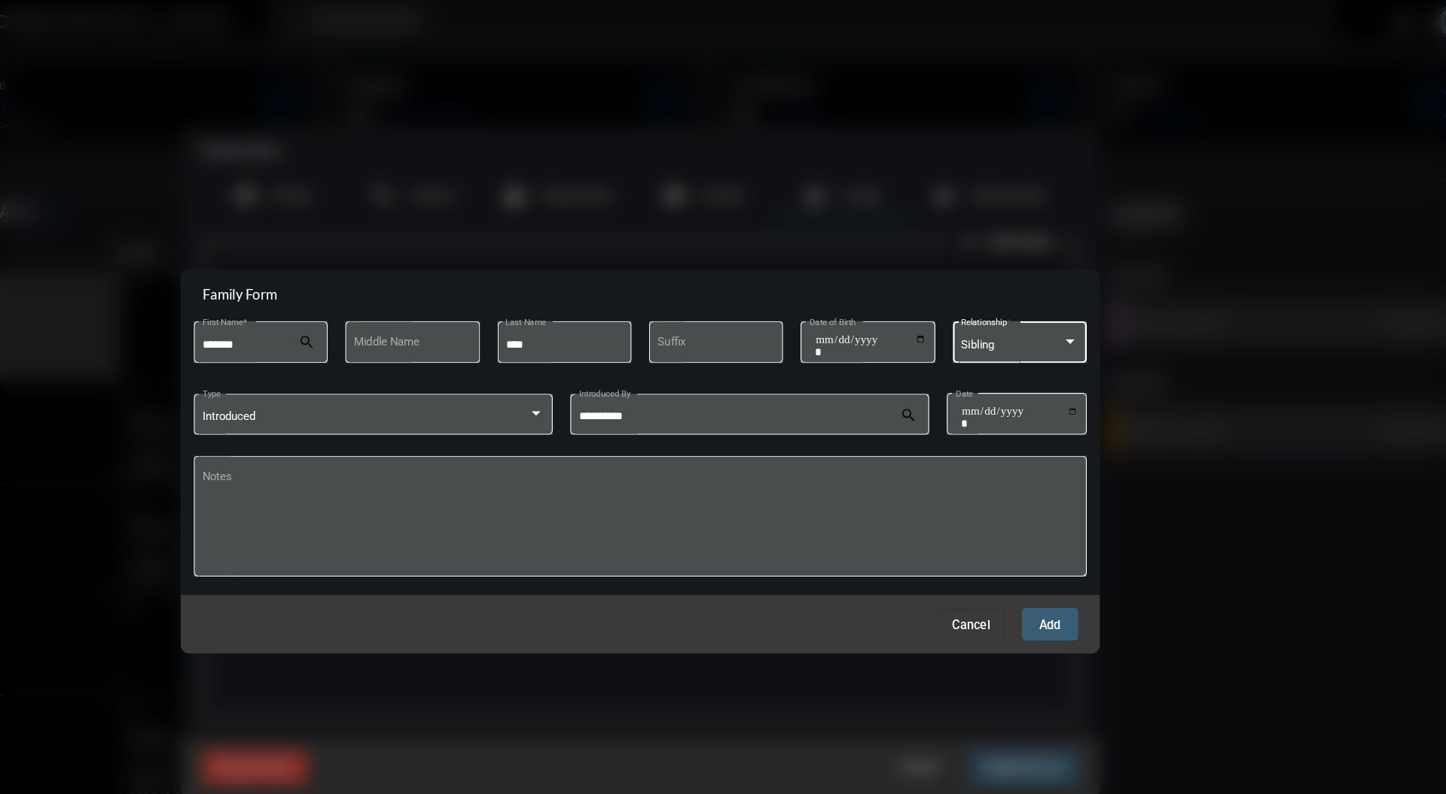
click at [1076, 538] on span "Add" at bounding box center [1075, 538] width 19 height 12
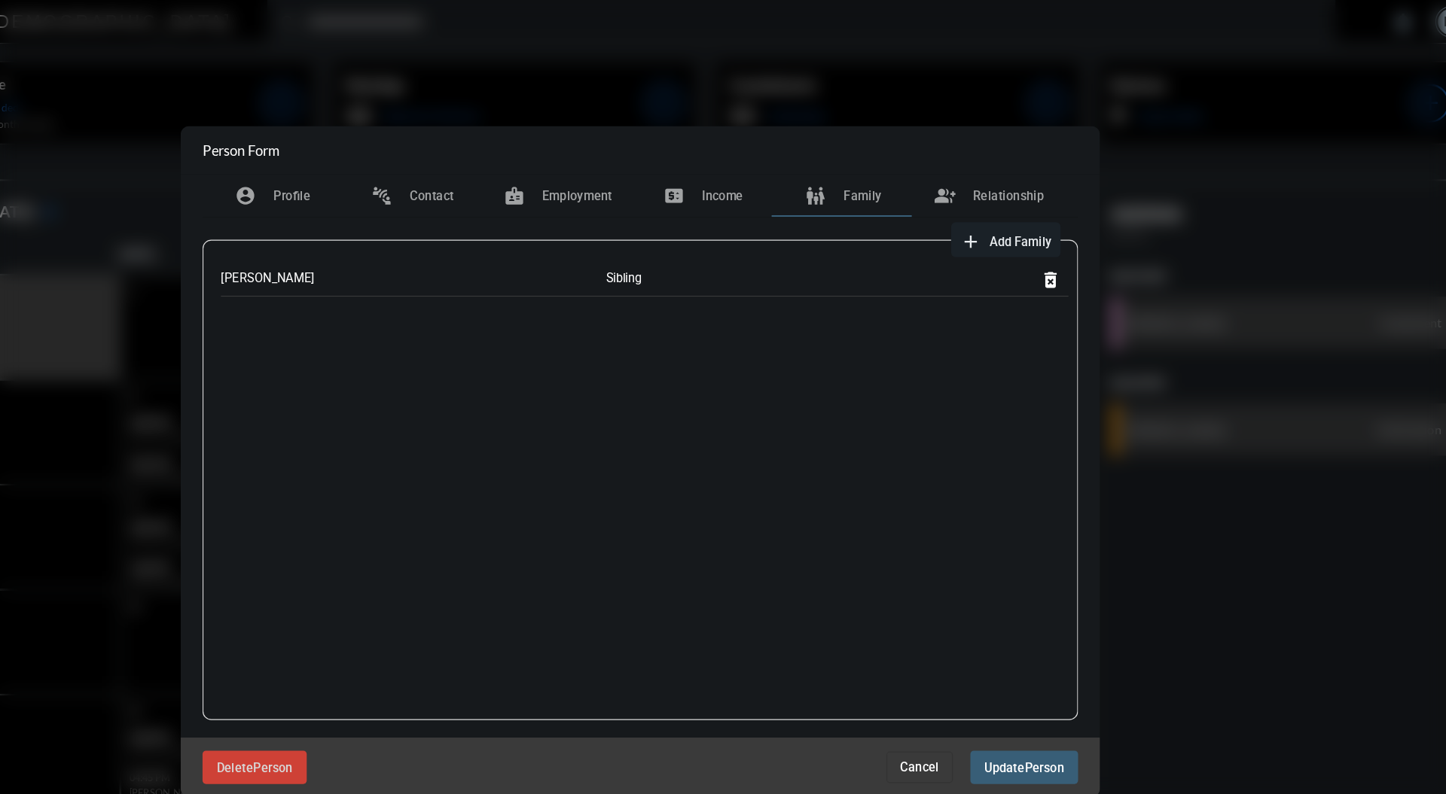
click at [1298, 520] on div at bounding box center [723, 397] width 1446 height 794
click at [1053, 654] on span "Update Person" at bounding box center [1053, 660] width 69 height 12
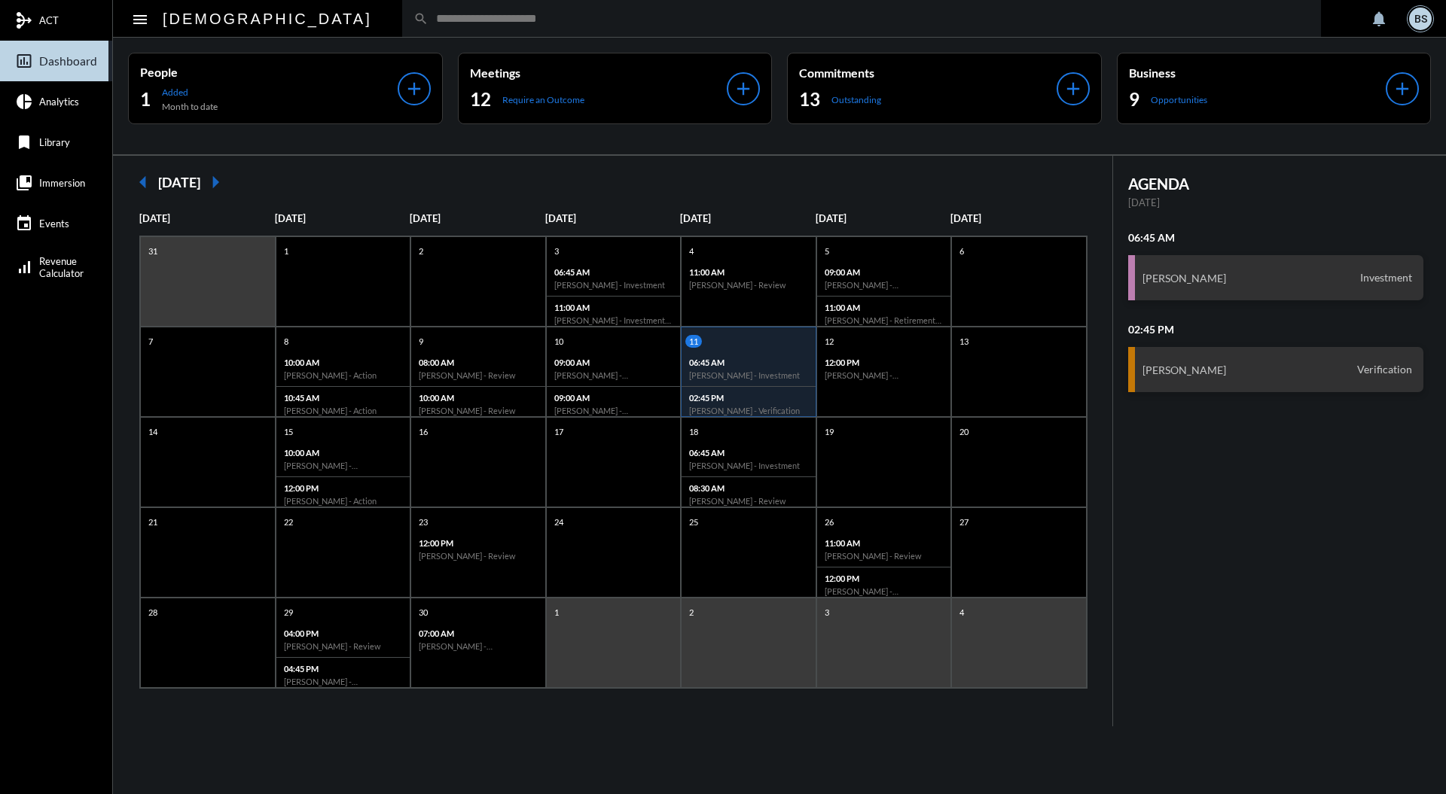
click at [504, 21] on input "text" at bounding box center [868, 18] width 881 height 13
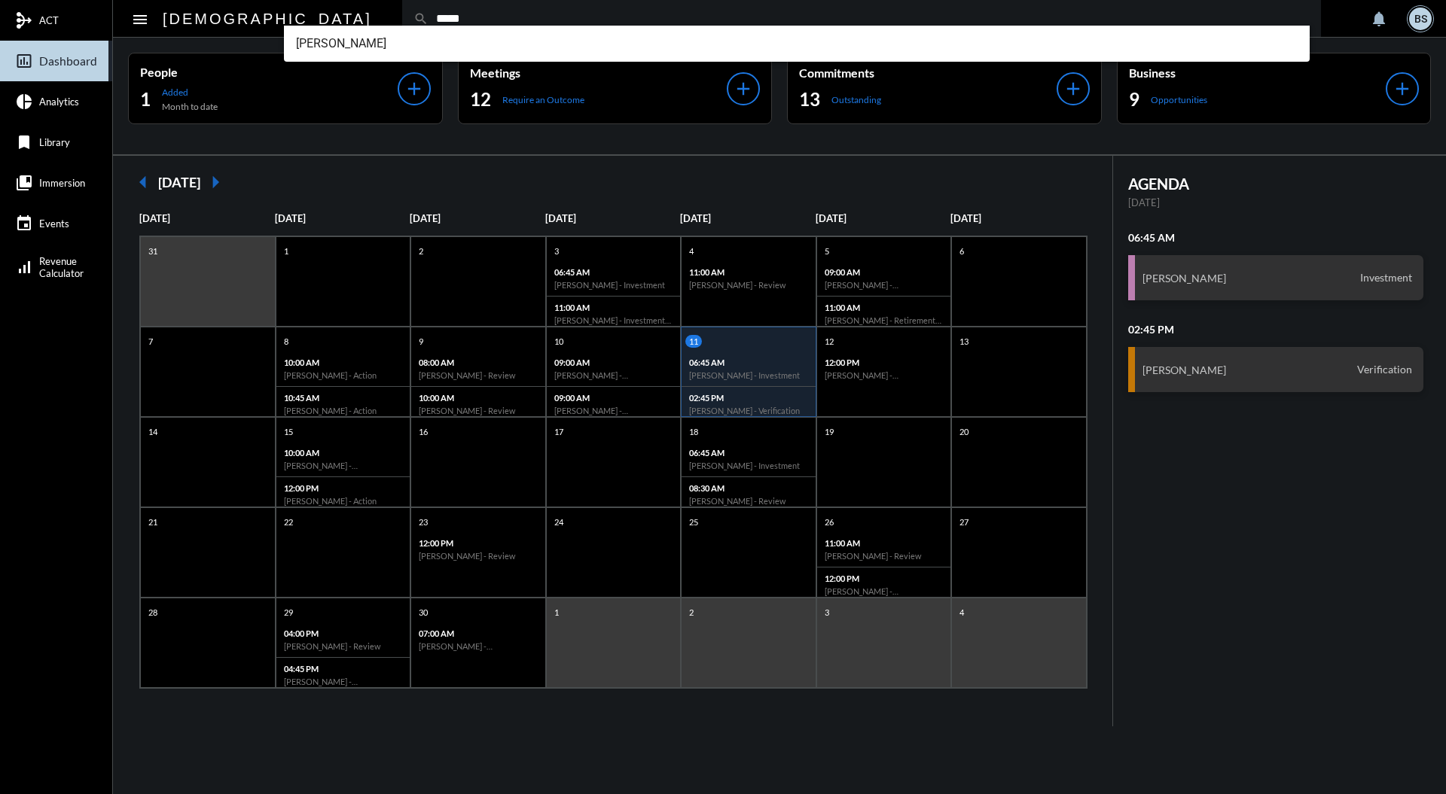
type input "*****"
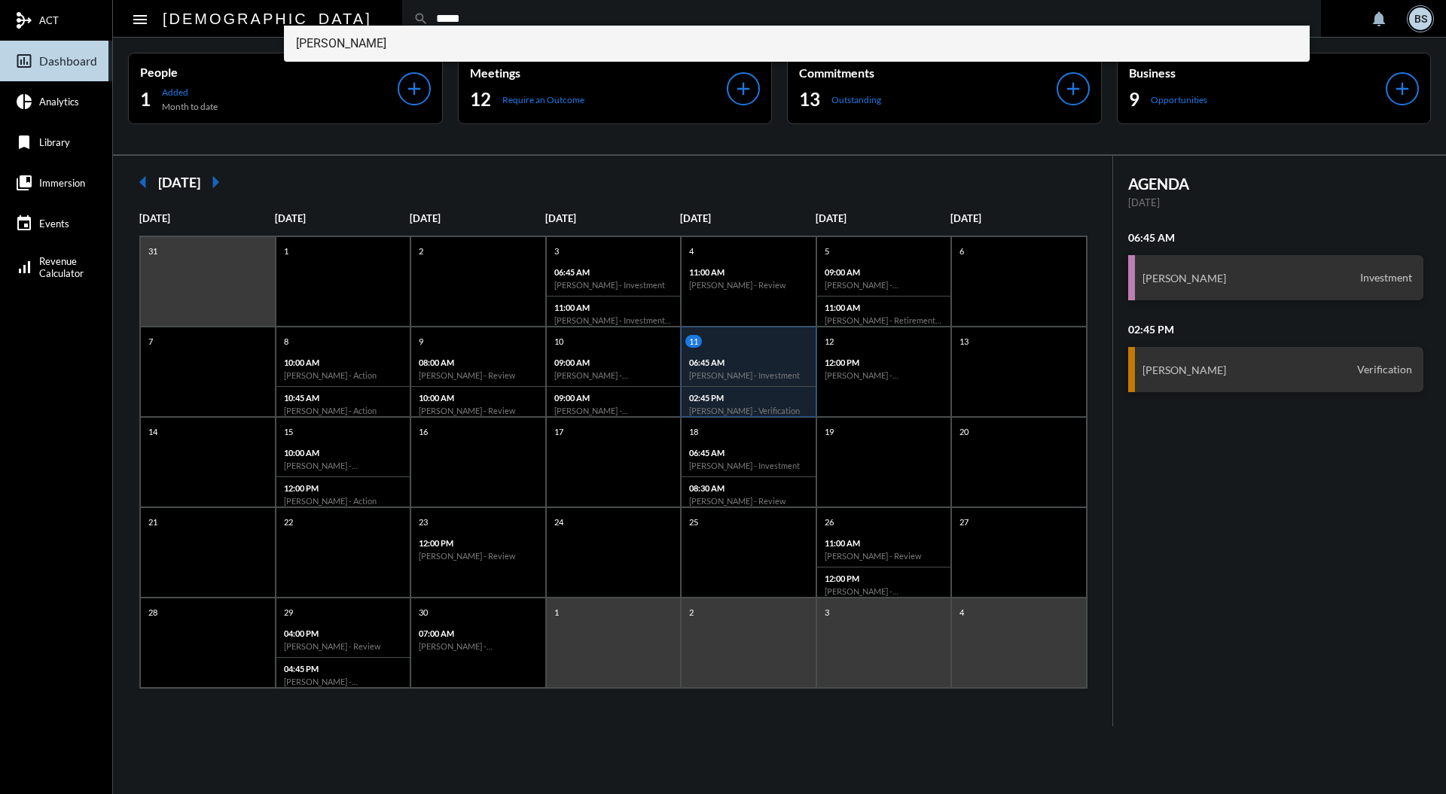
click at [360, 41] on span "[PERSON_NAME]" at bounding box center [797, 44] width 1002 height 36
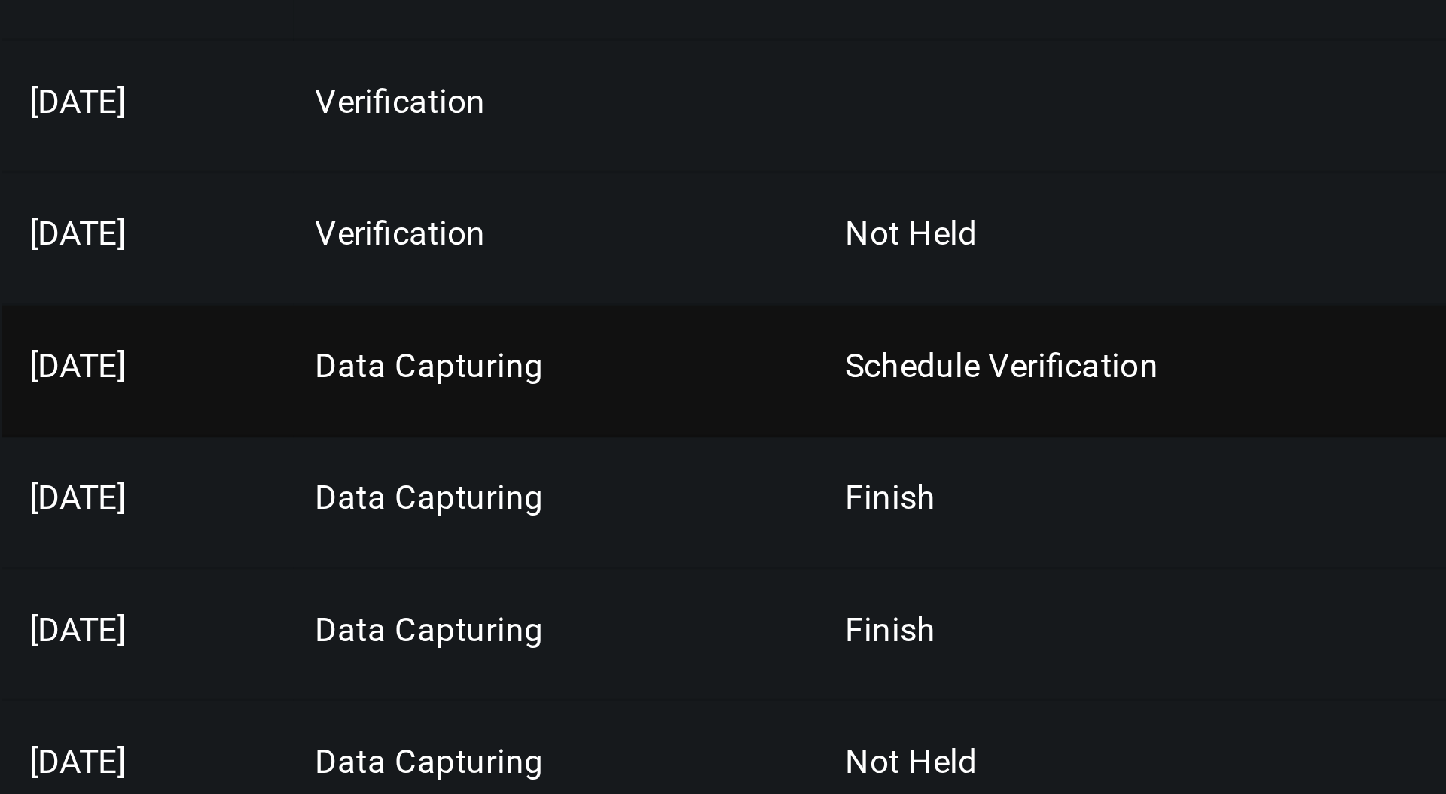
click at [1142, 374] on span "Schedule Verification" at bounding box center [1169, 374] width 86 height 11
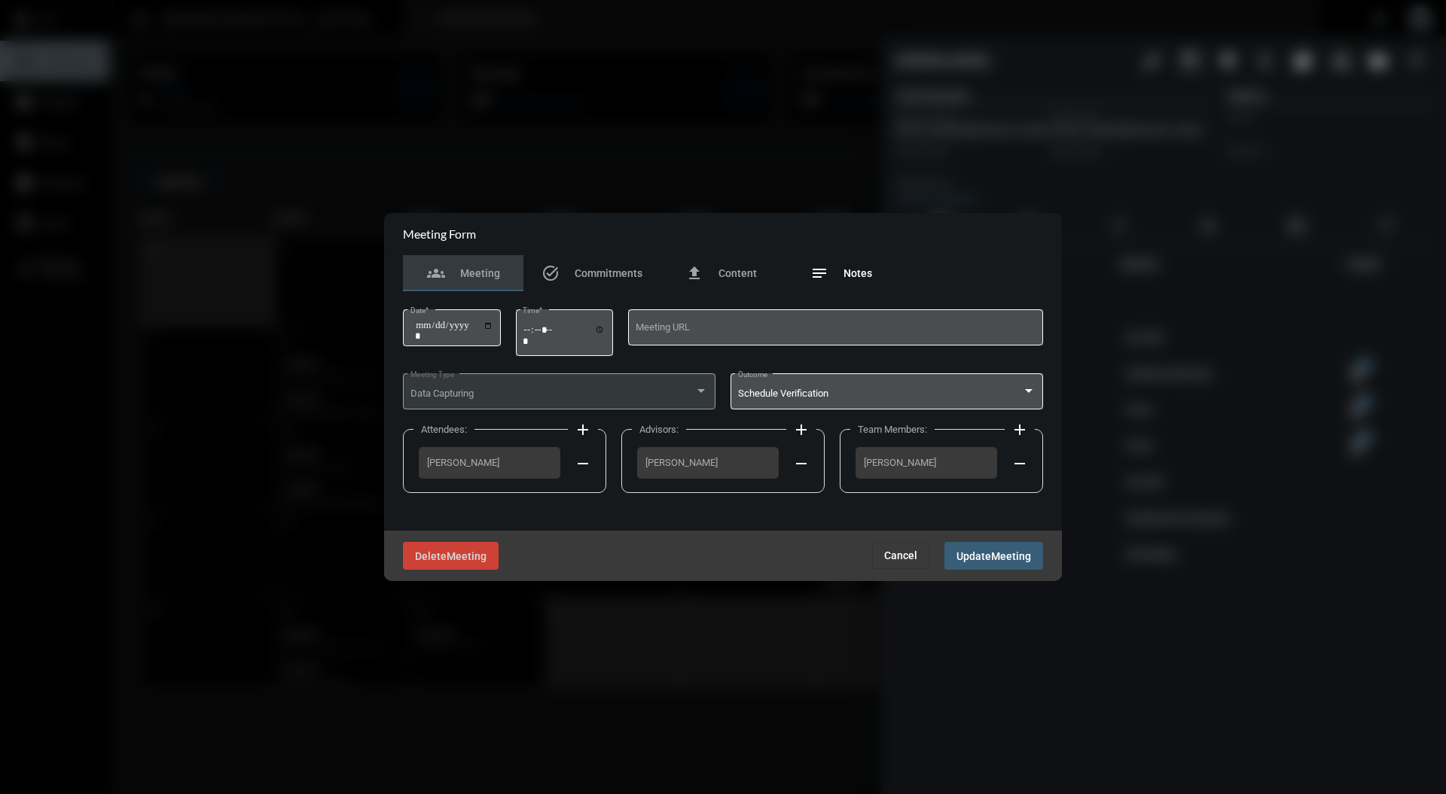
click at [846, 285] on div "notes Notes" at bounding box center [841, 273] width 120 height 36
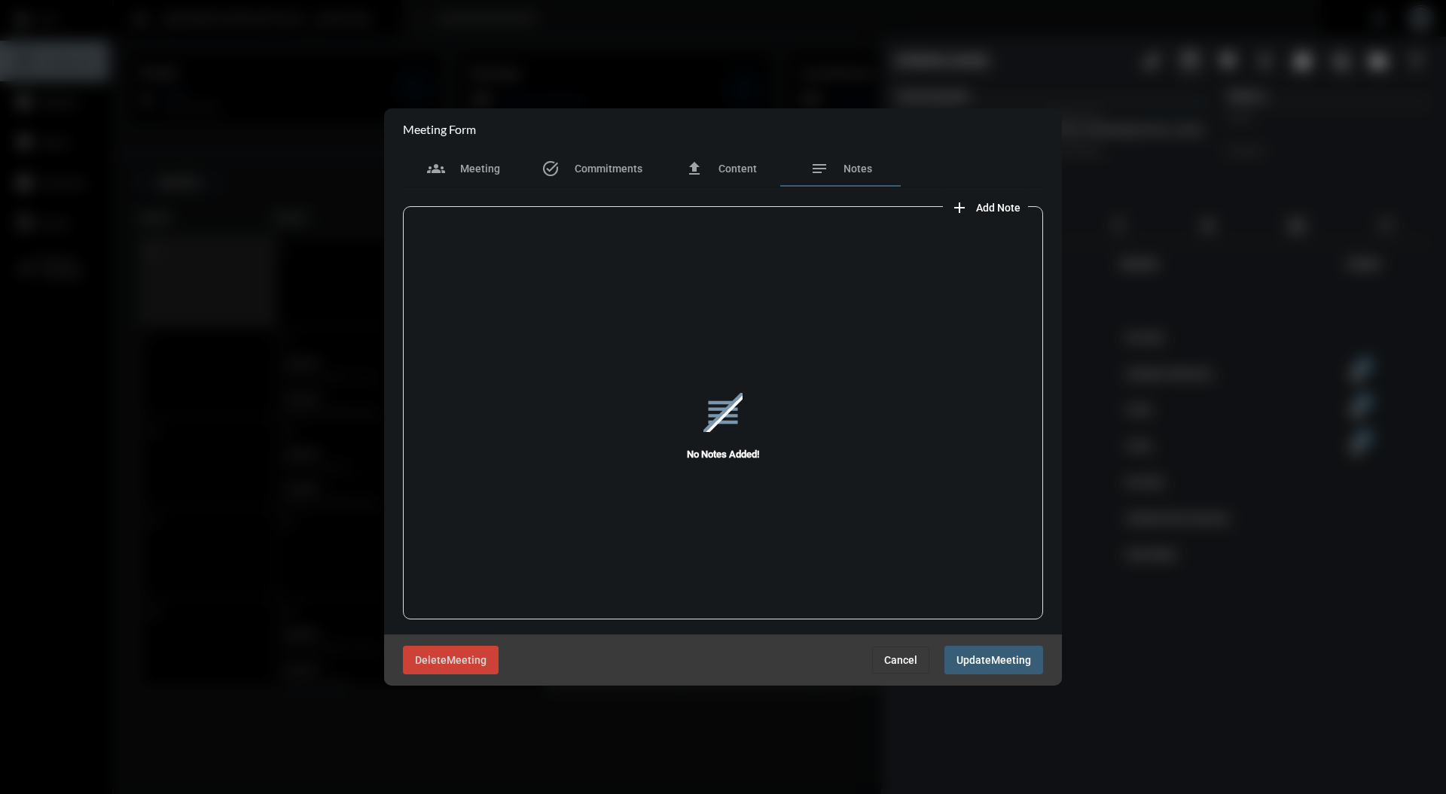
click at [901, 652] on button "Cancel" at bounding box center [900, 660] width 57 height 27
